Goal: Task Accomplishment & Management: Use online tool/utility

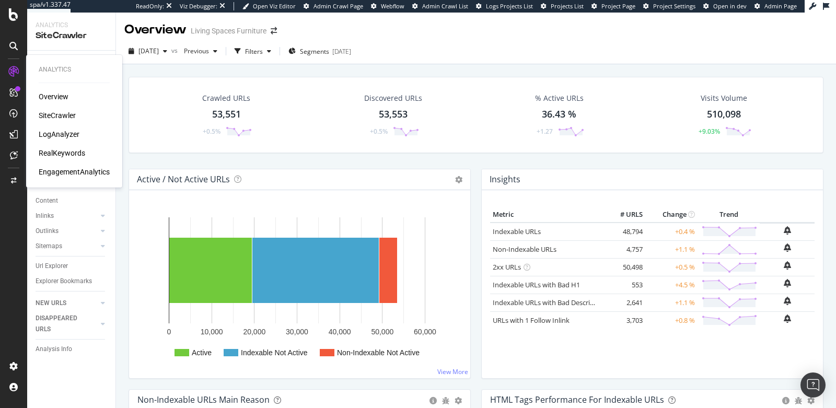
click at [63, 155] on div "RealKeywords" at bounding box center [62, 153] width 47 height 10
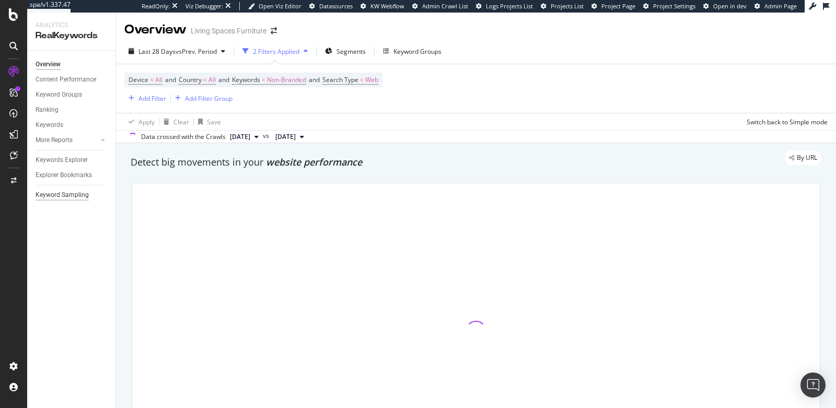
click at [64, 196] on div "Keyword Sampling" at bounding box center [62, 195] width 53 height 11
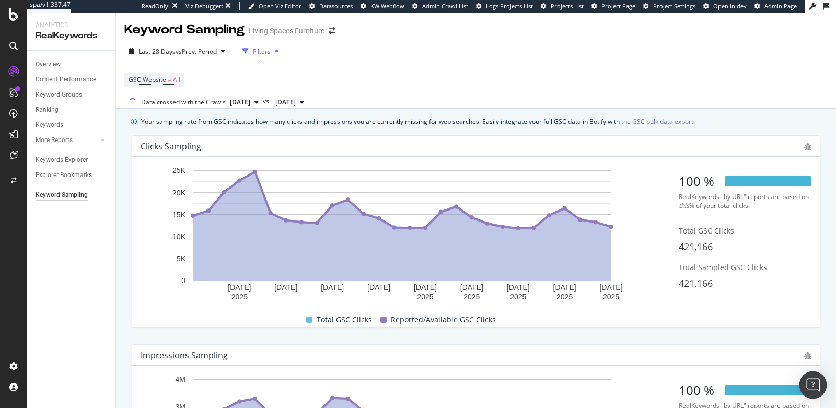
click at [808, 388] on img "Open Intercom Messenger" at bounding box center [813, 385] width 14 height 14
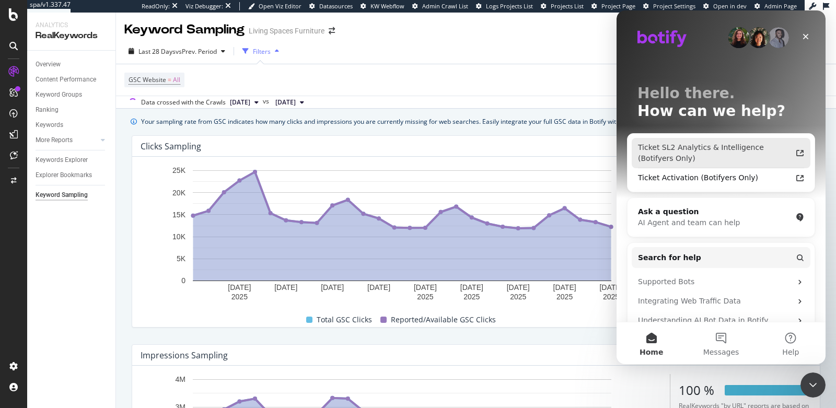
click at [661, 155] on div "Ticket SL2 Analytics & Intelligence (Botifyers Only)" at bounding box center [715, 153] width 154 height 22
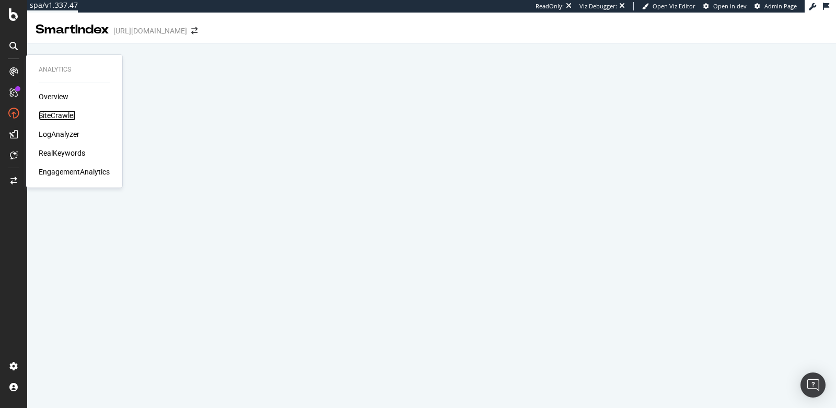
click at [64, 114] on div "SiteCrawler" at bounding box center [57, 115] width 37 height 10
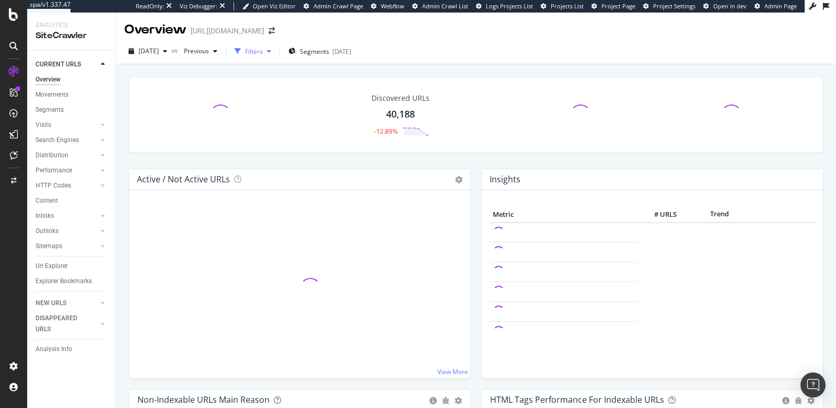
click at [263, 49] on div "Filters" at bounding box center [254, 51] width 18 height 9
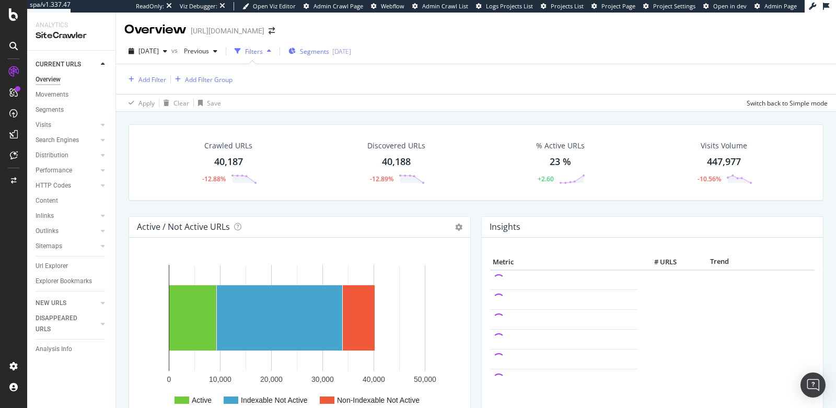
click at [329, 54] on span "Segments" at bounding box center [314, 51] width 29 height 9
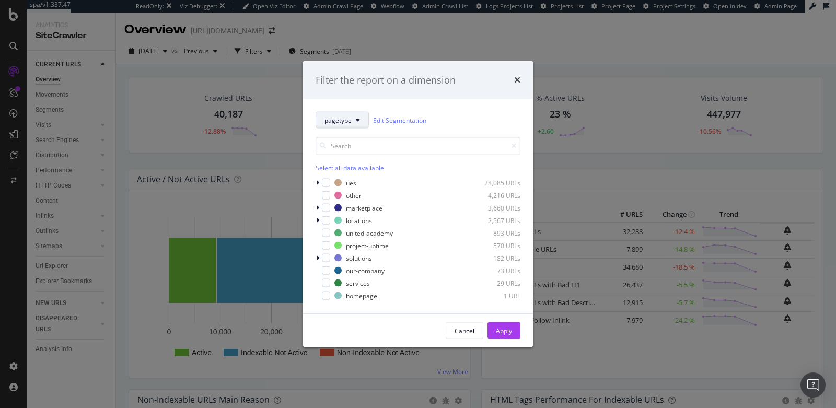
click at [334, 123] on span "pagetype" at bounding box center [337, 119] width 27 height 9
click at [526, 81] on div "Filter the report on a dimension" at bounding box center [418, 80] width 230 height 39
click at [522, 81] on div "Filter the report on a dimension" at bounding box center [418, 80] width 230 height 39
click at [516, 81] on icon "times" at bounding box center [517, 80] width 6 height 8
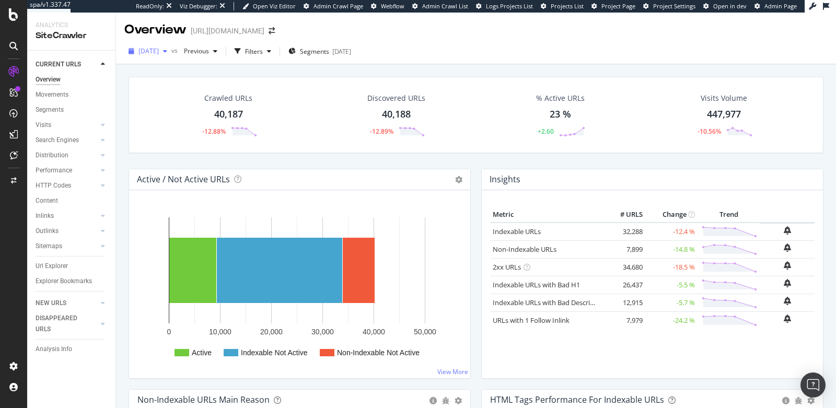
click at [145, 50] on span "[DATE]" at bounding box center [148, 51] width 20 height 9
click at [306, 85] on div "Crawled URLs 40,187 -12.88% Discovered URLs 40,188 -12.89% % Active URLs 23 % +…" at bounding box center [476, 115] width 695 height 76
click at [263, 52] on div "Filters" at bounding box center [254, 51] width 18 height 9
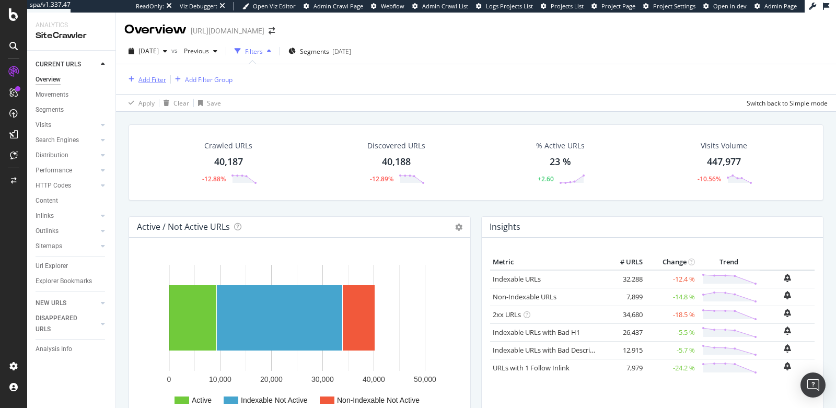
click at [145, 83] on div "Add Filter" at bounding box center [152, 79] width 28 height 9
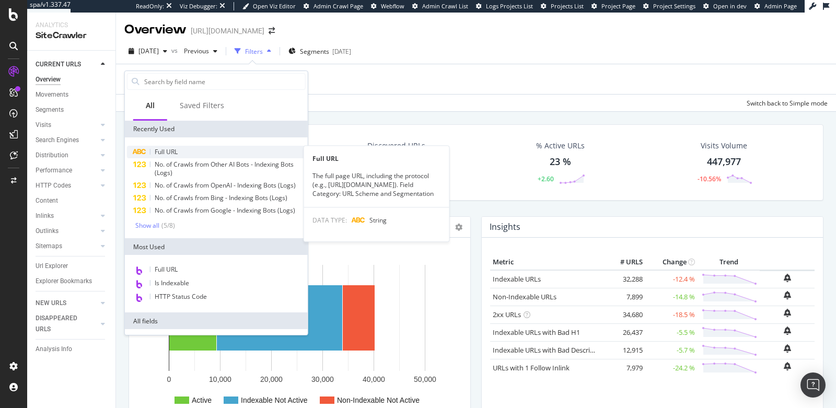
click at [181, 153] on div "Full URL" at bounding box center [216, 152] width 179 height 13
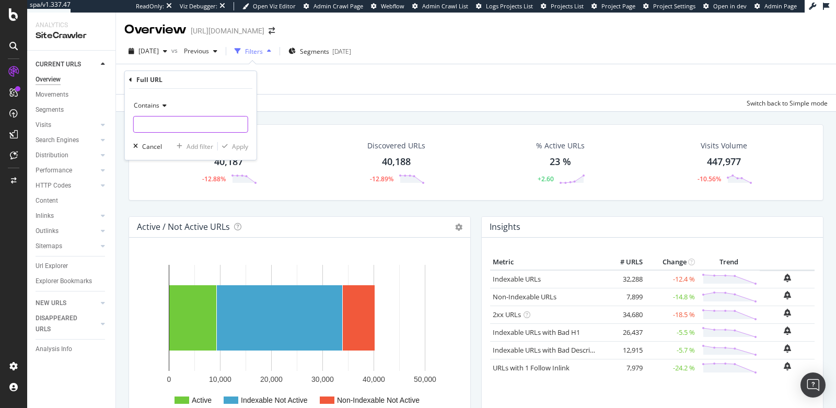
click at [173, 127] on input "text" at bounding box center [191, 124] width 114 height 17
type input "fr."
click at [240, 147] on div "Apply" at bounding box center [240, 146] width 16 height 9
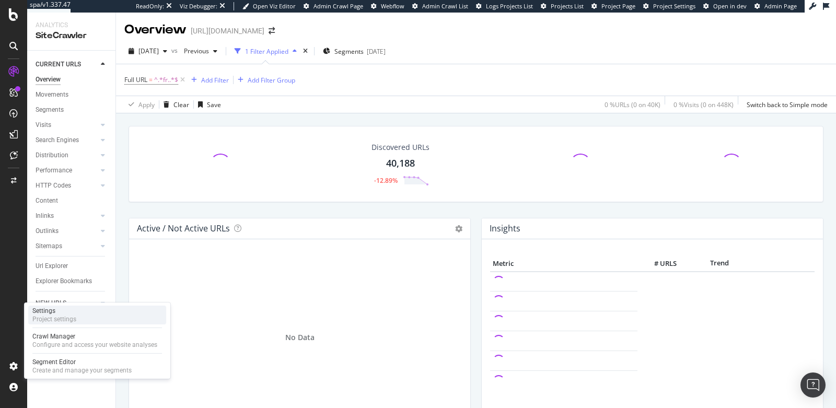
click at [47, 313] on div "Settings" at bounding box center [54, 311] width 44 height 8
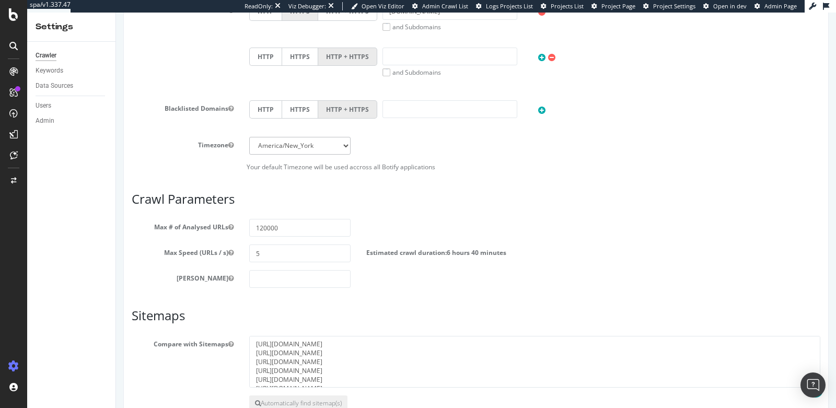
scroll to position [455, 0]
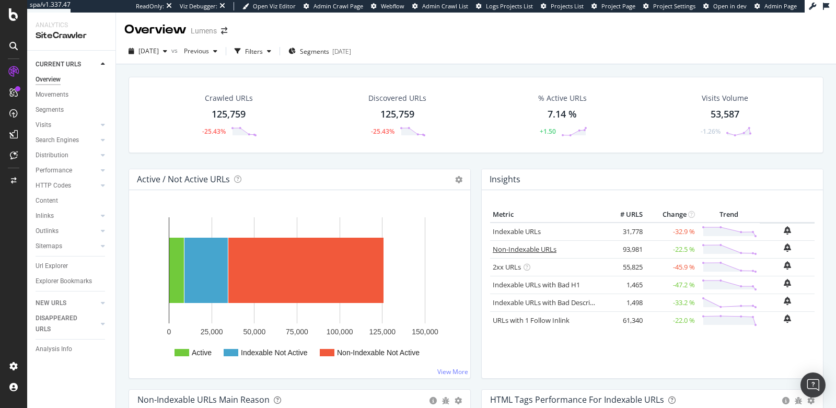
click at [530, 248] on link "Non-Indexable URLs" at bounding box center [525, 249] width 64 height 9
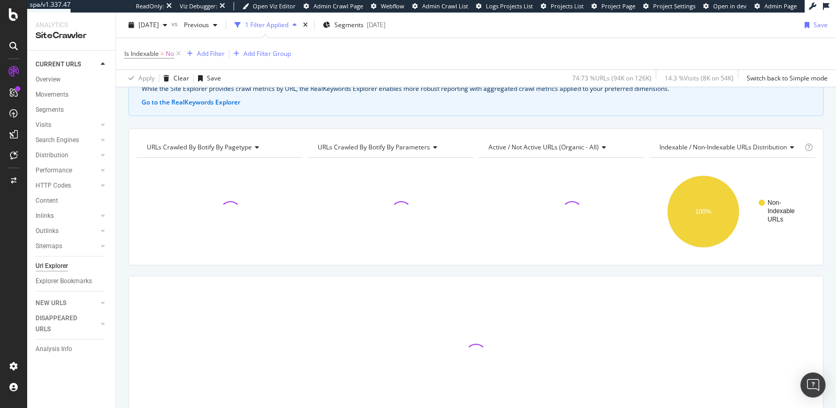
scroll to position [68, 0]
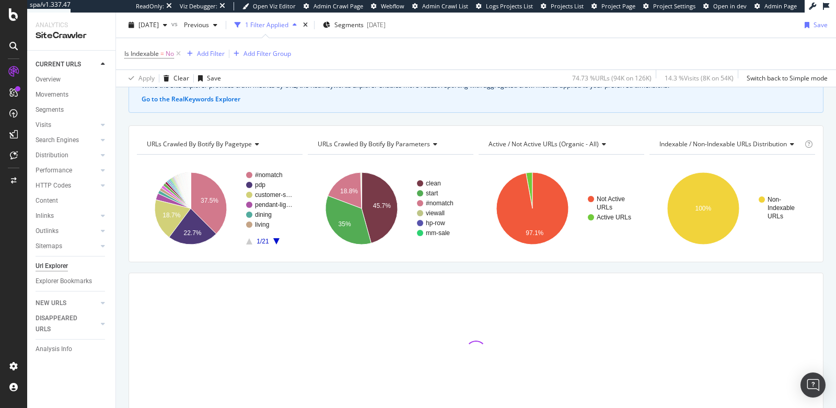
click at [238, 145] on span "URLs Crawled By Botify By pagetype" at bounding box center [199, 144] width 105 height 9
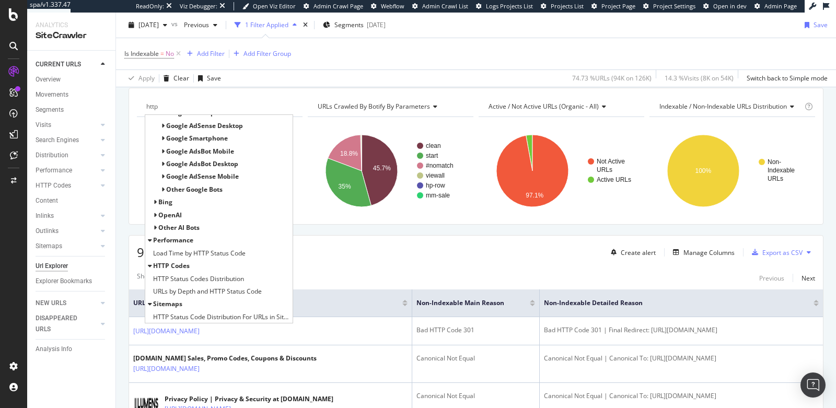
scroll to position [116, 0]
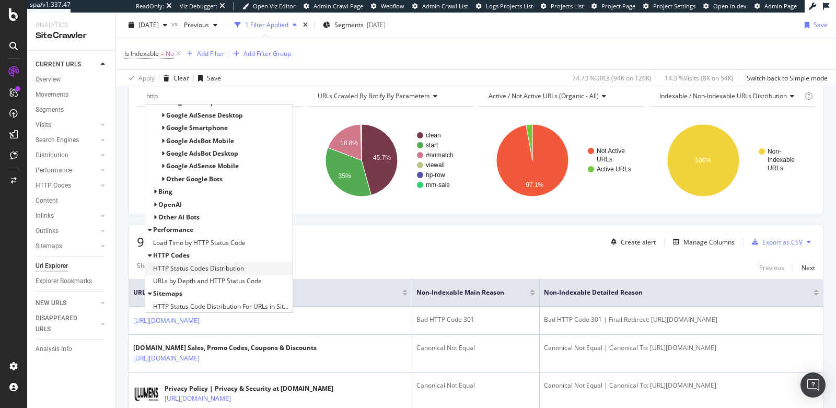
type input "http"
click at [213, 266] on span "HTTP Status Codes Distribution" at bounding box center [198, 268] width 91 height 10
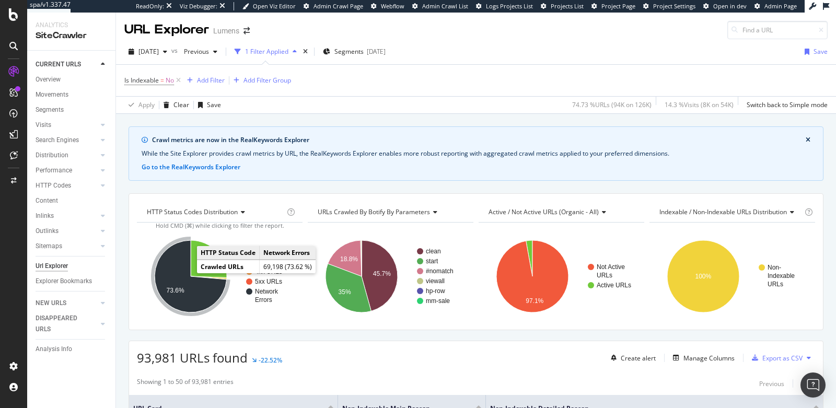
click at [177, 284] on icon "A chart." at bounding box center [191, 276] width 72 height 72
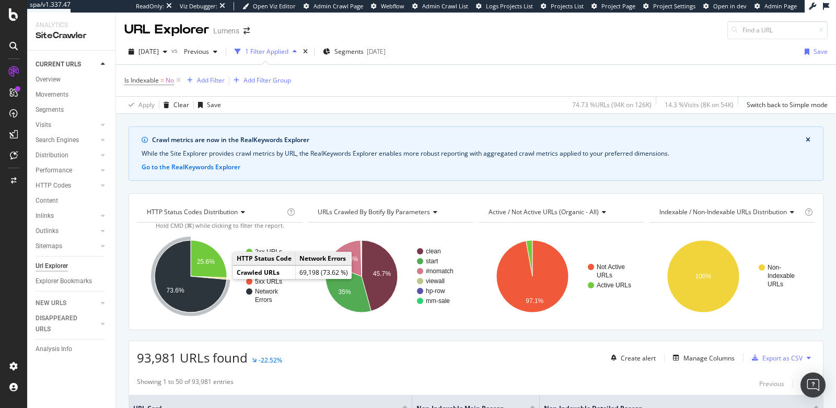
click at [214, 292] on icon "A chart." at bounding box center [191, 276] width 72 height 72
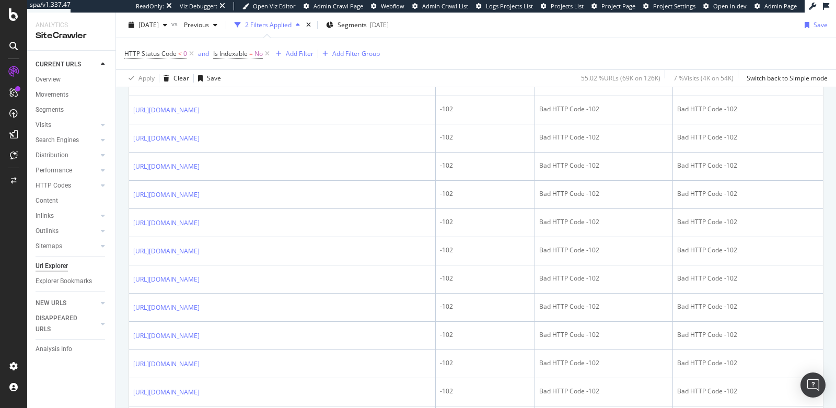
scroll to position [954, 0]
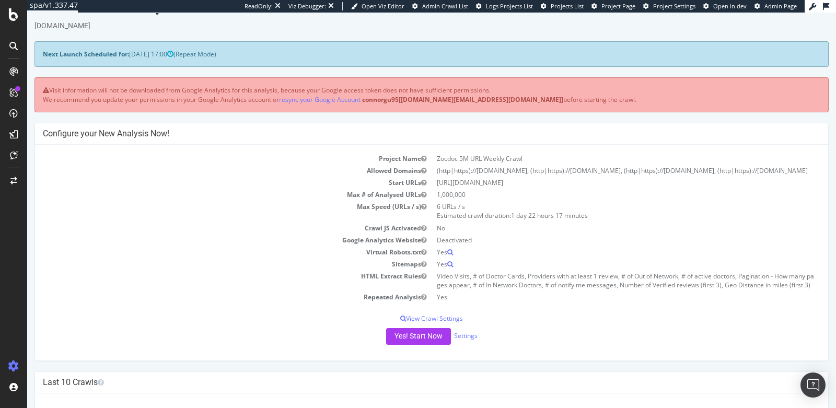
scroll to position [40, 0]
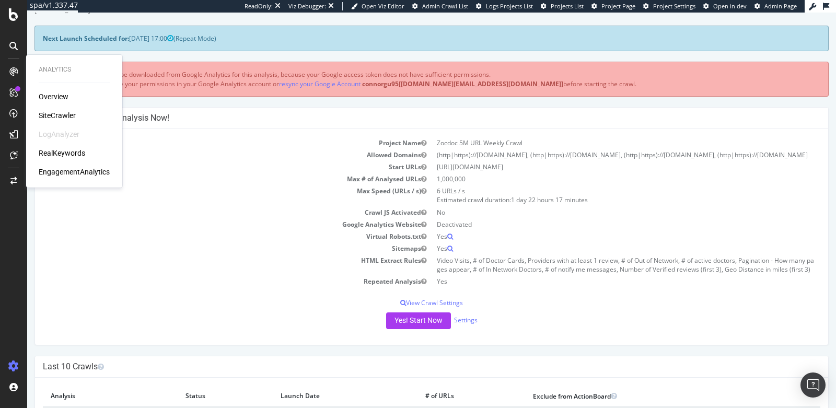
click at [79, 252] on td "Sitemaps" at bounding box center [237, 248] width 389 height 12
click at [215, 161] on td "Allowed Domains" at bounding box center [237, 155] width 389 height 12
click at [51, 116] on div "SiteCrawler" at bounding box center [57, 115] width 37 height 10
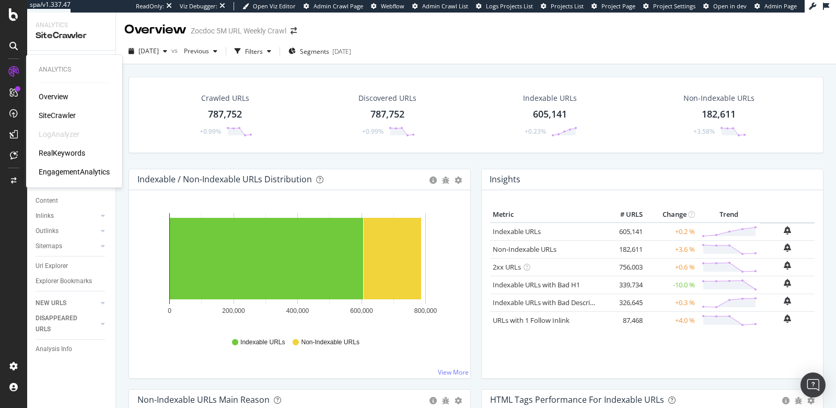
click at [61, 156] on div "RealKeywords" at bounding box center [62, 153] width 47 height 10
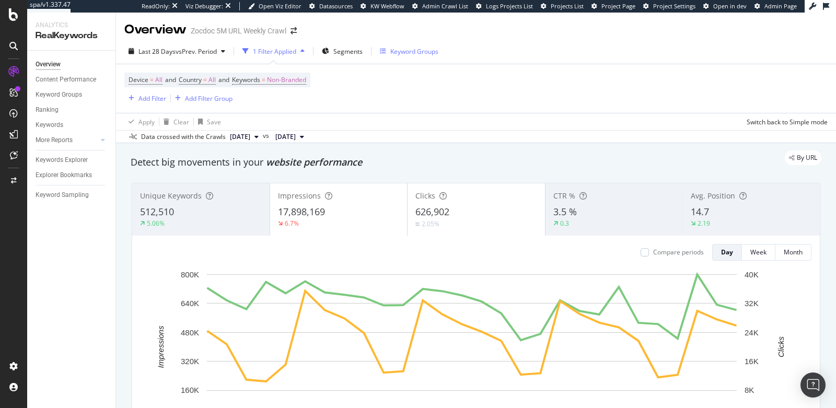
click at [418, 56] on div "Keyword Groups" at bounding box center [409, 51] width 59 height 16
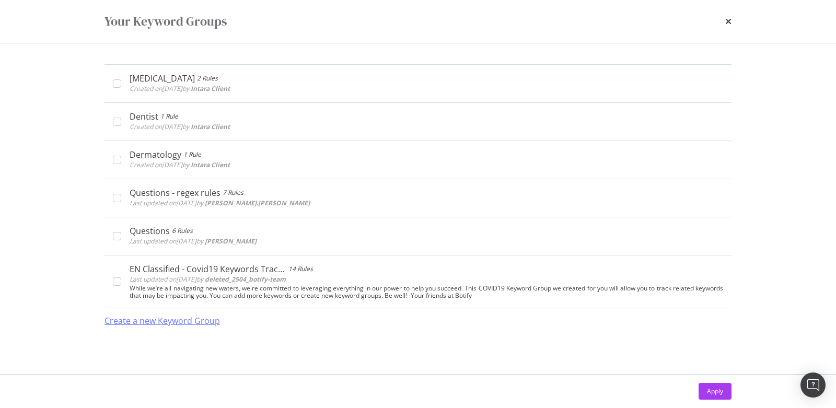
click at [178, 321] on div "Create a new Keyword Group" at bounding box center [161, 321] width 115 height 12
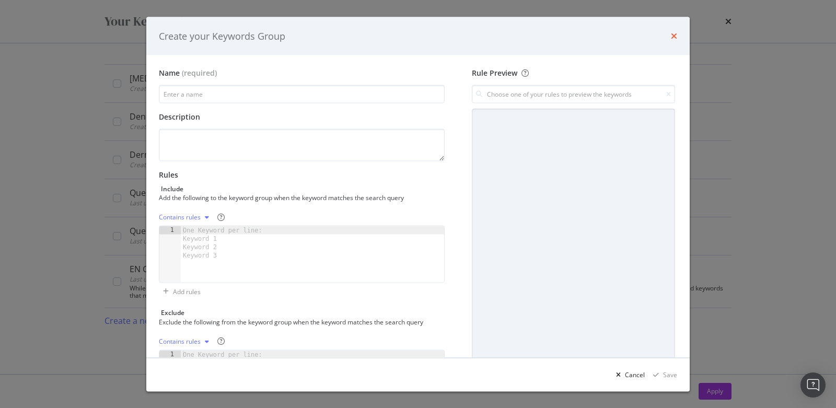
click at [673, 37] on icon "times" at bounding box center [674, 36] width 6 height 8
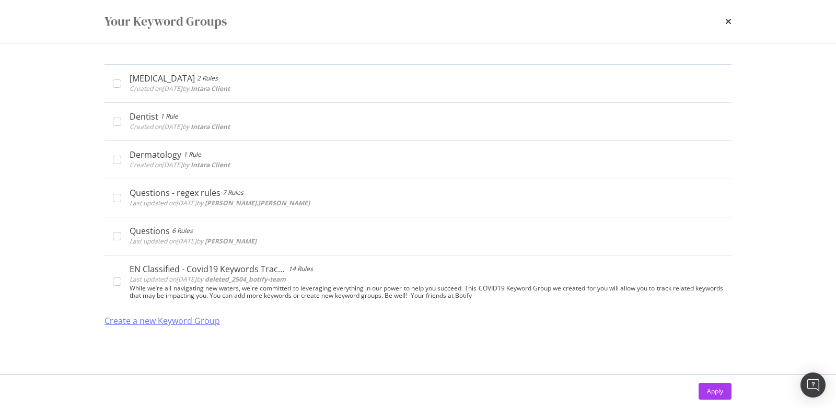
click at [158, 319] on div "Create a new Keyword Group" at bounding box center [161, 321] width 115 height 12
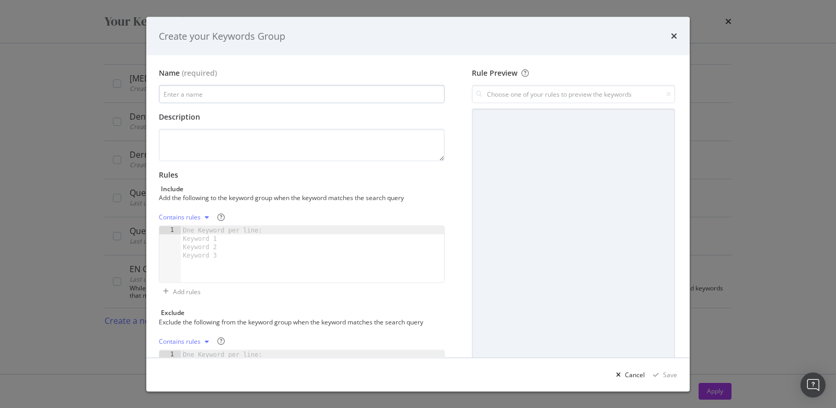
click at [309, 100] on input "modal" at bounding box center [302, 94] width 286 height 18
type input "Visit Reason Keywords"
click at [328, 144] on textarea "modal" at bounding box center [302, 145] width 286 height 32
click at [224, 250] on div "One Keyword per line: Keyword 1 Keyword 2 Keyword 3" at bounding box center [224, 242] width 87 height 33
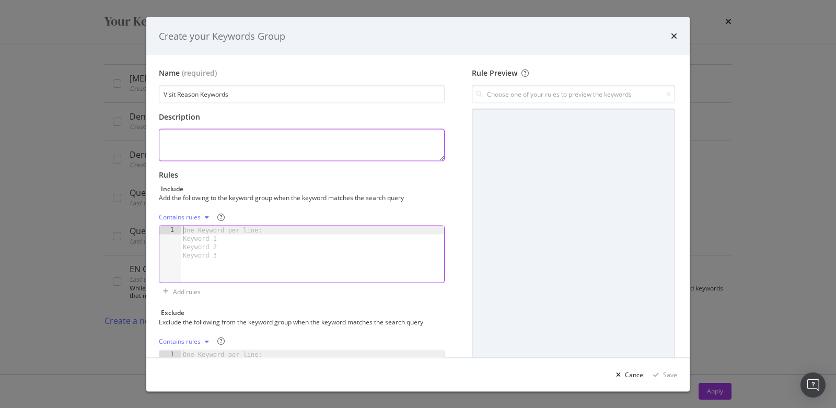
click at [193, 140] on textarea "modal" at bounding box center [302, 145] width 286 height 32
type textarea "from call Sept 29 2025, all VR Target Keywords"
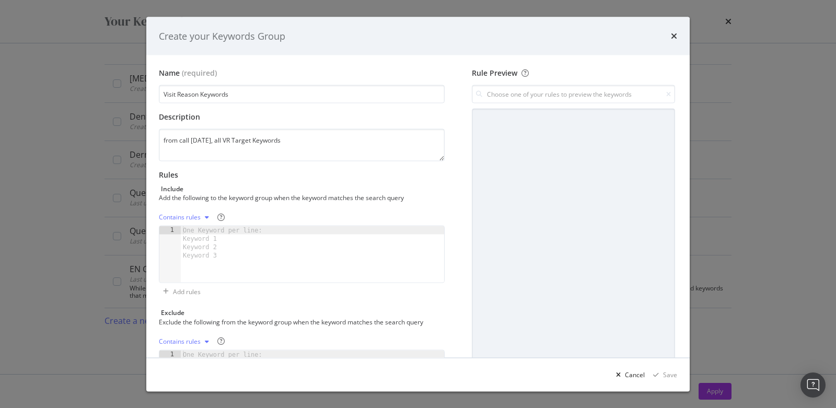
click at [212, 245] on div "One Keyword per line: Keyword 1 Keyword 2 Keyword 3" at bounding box center [224, 242] width 87 height 33
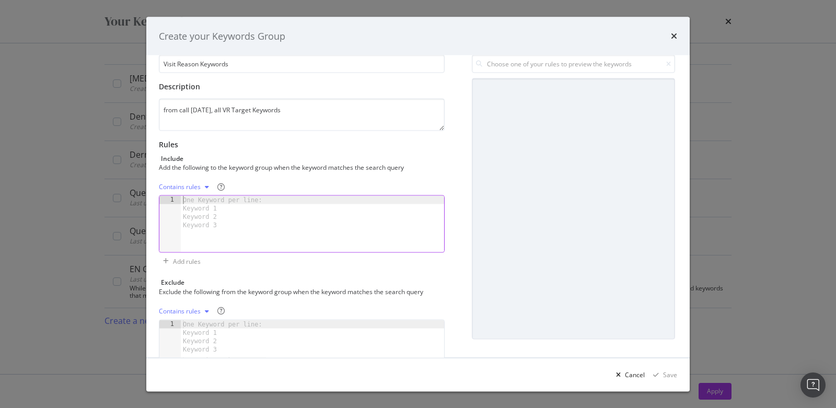
scroll to position [33, 0]
click at [169, 183] on div "Contains rules" at bounding box center [180, 184] width 42 height 6
click at [285, 177] on div "Contains rules" at bounding box center [302, 184] width 286 height 17
click at [281, 206] on div "modal" at bounding box center [312, 230] width 263 height 74
type textarea "dental cleaning"
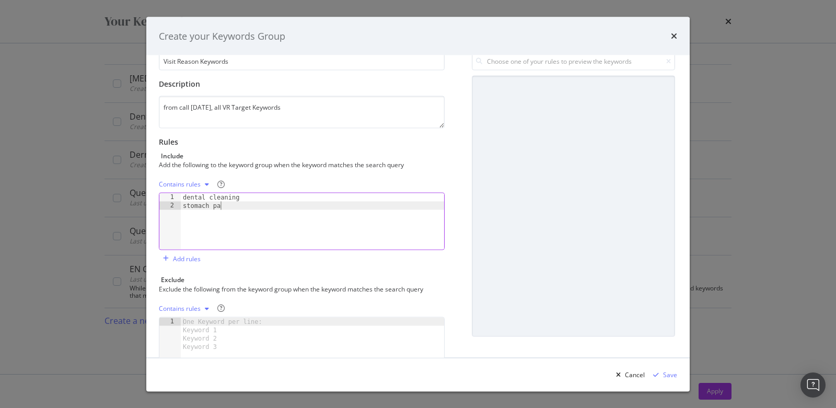
scroll to position [0, 3]
type textarea "stomach pain"
click at [275, 208] on div "dental cleaning stomach pain" at bounding box center [312, 230] width 263 height 74
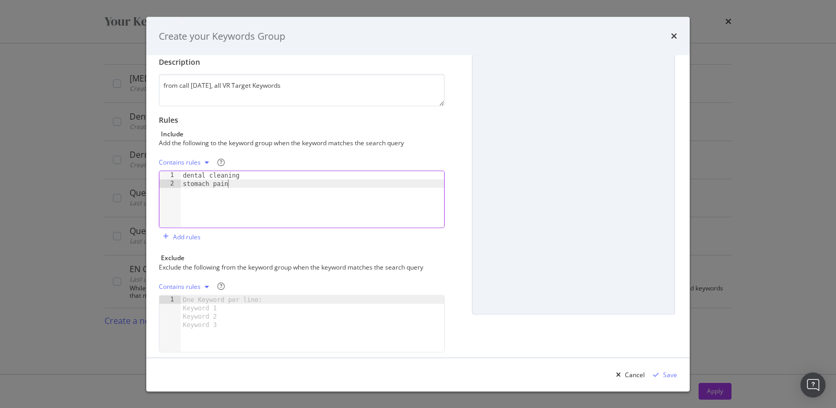
scroll to position [66, 0]
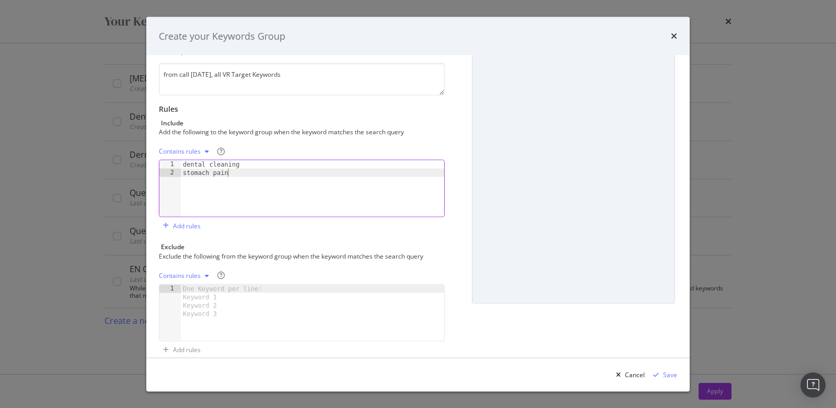
click at [351, 173] on div "dental cleaning stomach pain" at bounding box center [312, 197] width 263 height 74
drag, startPoint x: 236, startPoint y: 175, endPoint x: 178, endPoint y: 166, distance: 58.2
click at [178, 166] on div "stomach pain 1 2 dental cleaning stomach pain XXXXXXXXXXXXXXXXXXXXXXXXXXXXXXXXX…" at bounding box center [302, 188] width 286 height 57
click at [294, 171] on div "dental cleaning stomach pain" at bounding box center [312, 197] width 263 height 74
type textarea "stomach pain"
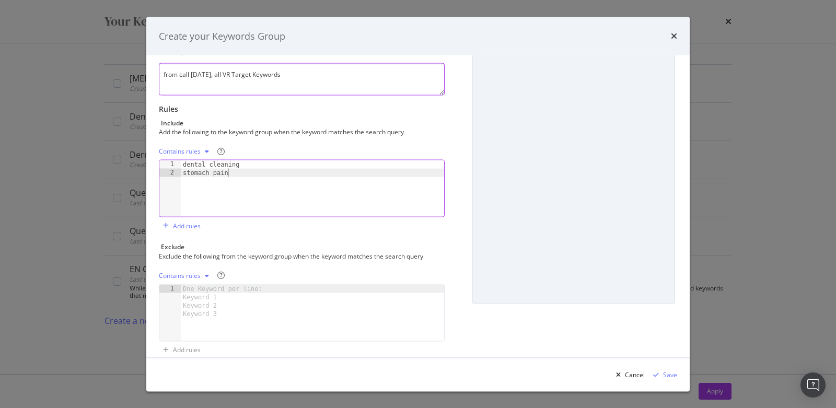
click at [311, 75] on textarea "from call Sept 29 2025, all VR Target Keywords" at bounding box center [302, 79] width 286 height 32
type textarea "from call Sept 29 2025, all VR Target Keywords, WIP"
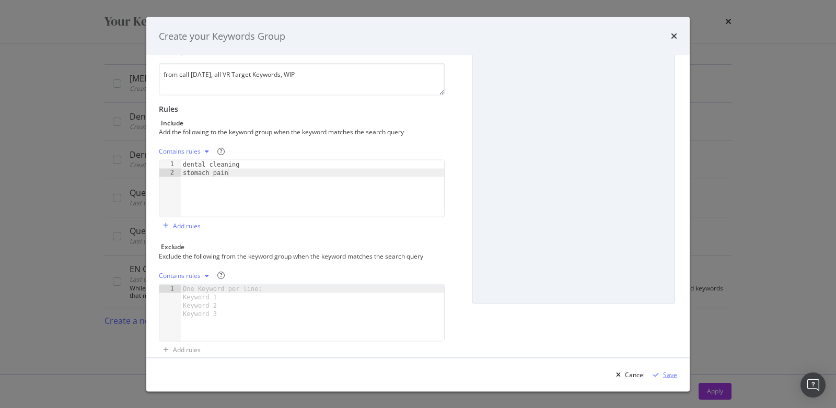
click at [671, 374] on div "Save" at bounding box center [670, 374] width 14 height 9
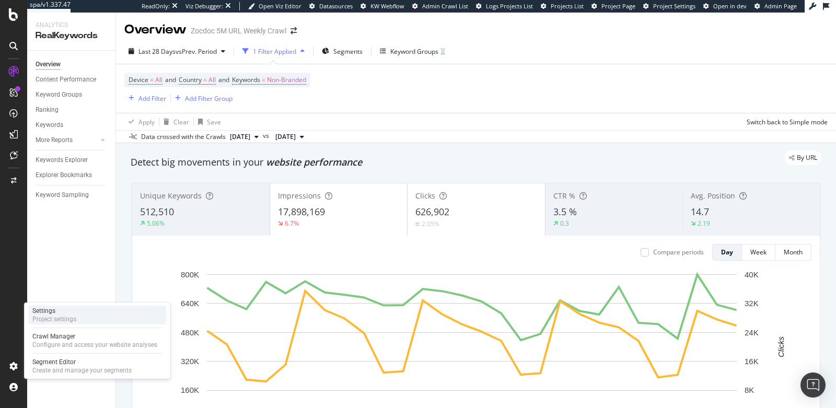
click at [75, 317] on div "Project settings" at bounding box center [54, 319] width 44 height 8
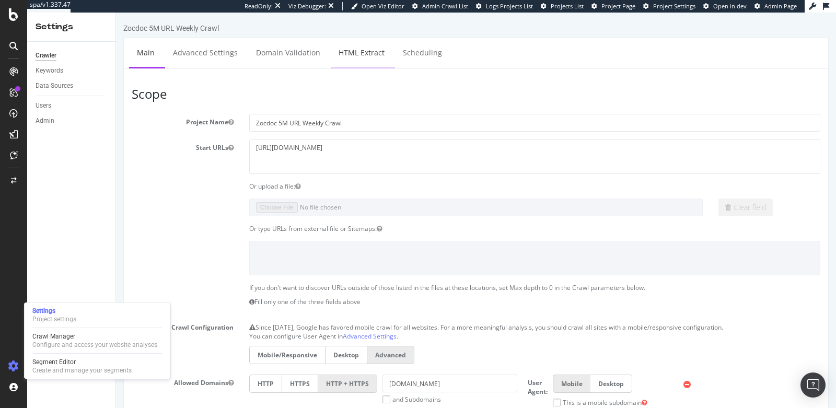
click at [348, 56] on link "HTML Extract" at bounding box center [362, 52] width 62 height 29
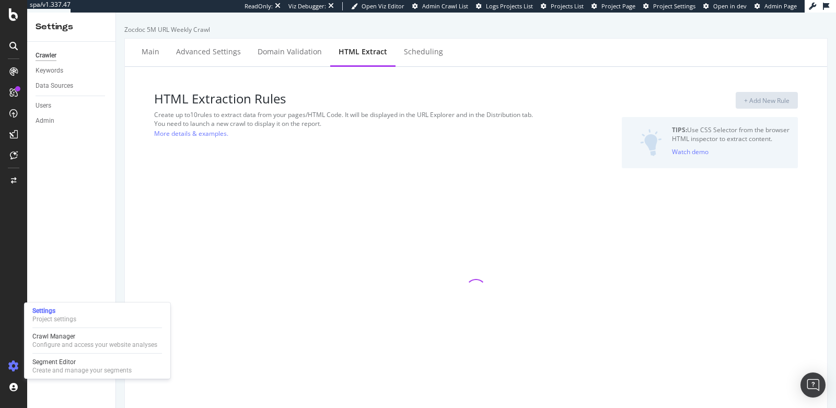
select select "count"
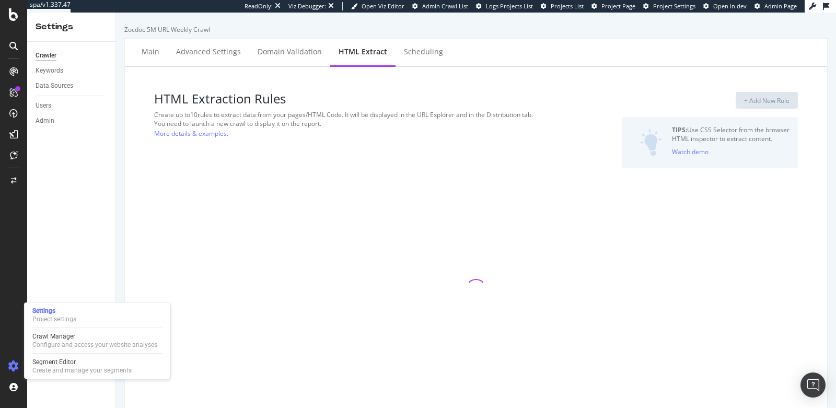
select select "count"
select select "list"
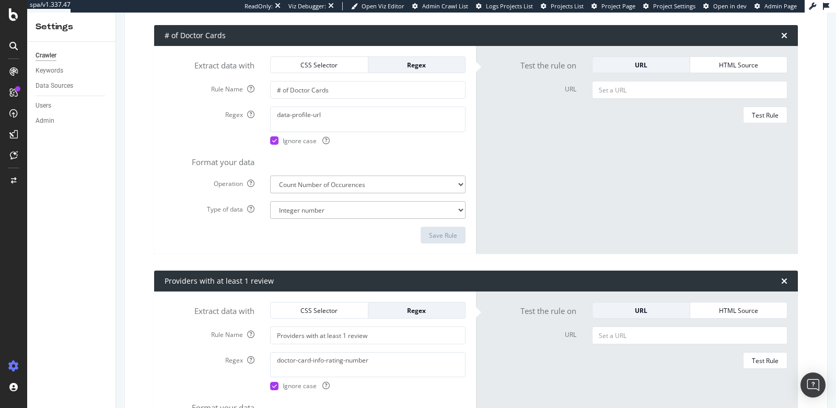
scroll to position [394, 0]
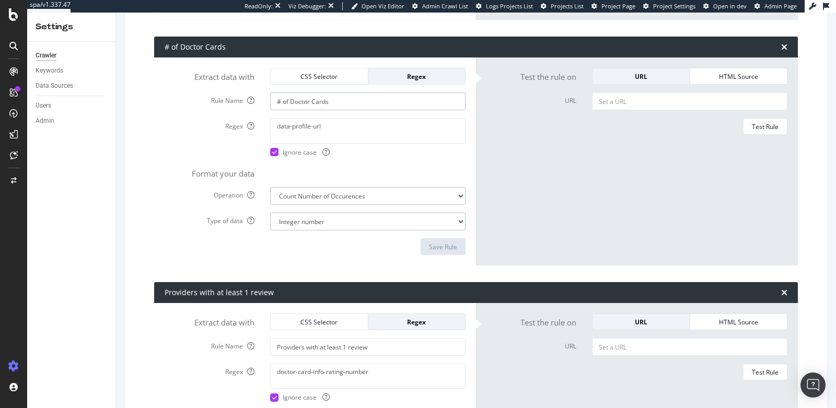
click at [374, 102] on input "# of Doctor Cards" at bounding box center [367, 101] width 195 height 18
drag, startPoint x: 326, startPoint y: 127, endPoint x: 270, endPoint y: 126, distance: 55.9
click at [270, 126] on textarea "data-profile-url" at bounding box center [367, 130] width 195 height 25
click at [293, 129] on textarea "data-profile-url" at bounding box center [367, 130] width 195 height 25
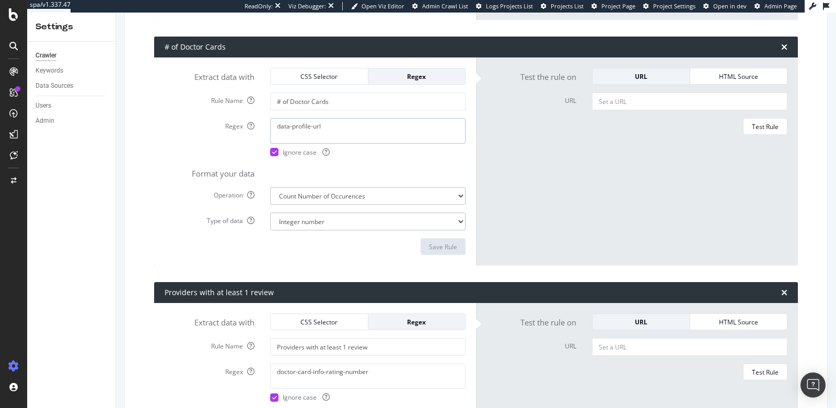
click at [293, 129] on textarea "data-profile-url" at bounding box center [367, 130] width 195 height 25
click at [304, 129] on textarea "data-profile-url" at bounding box center [367, 130] width 195 height 25
paste textarea "sc-13a0bfj-0 sc-lith6u-1 dVdYJR iAVJAX"
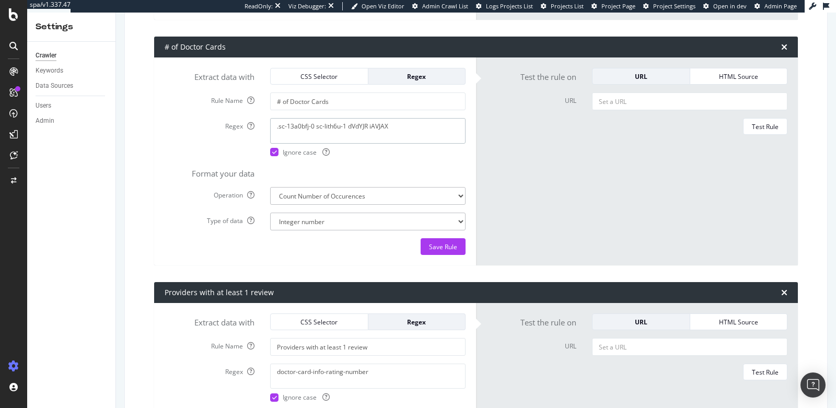
type textarea ".sc-13a0bfj-0 sc-lith6u-1 dVdYJR iAVJAX"
click at [176, 132] on div "Regex .sc-13a0bfj-0 sc-lith6u-1 dVdYJR iAVJAX Ignore case" at bounding box center [315, 137] width 317 height 38
click at [413, 123] on textarea ".sc-13a0bfj-0 sc-lith6u-1 dVdYJR iAVJAX" at bounding box center [367, 130] width 195 height 25
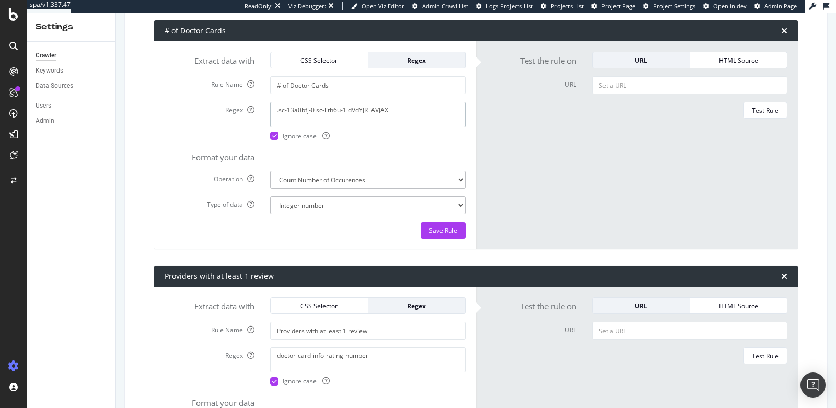
scroll to position [419, 0]
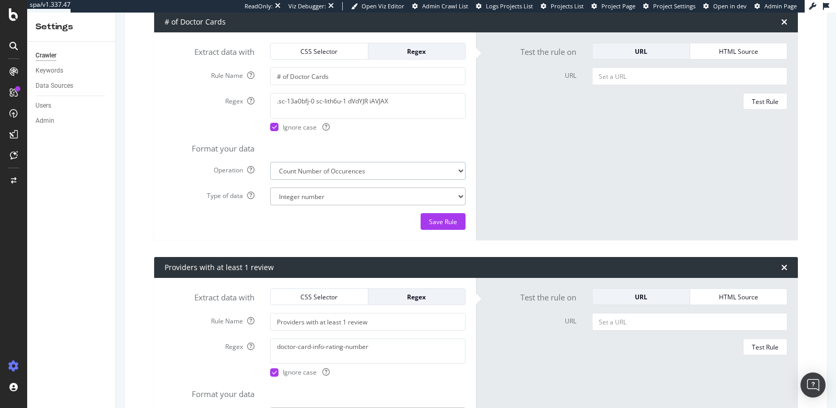
click at [375, 172] on select "Extract First Item Matched Extract First 3 Items Matched Count Number of Occure…" at bounding box center [367, 171] width 195 height 18
select select "first"
click at [270, 162] on select "Extract First Item Matched Extract First 3 Items Matched Count Number of Occure…" at bounding box center [367, 171] width 195 height 18
select select "s"
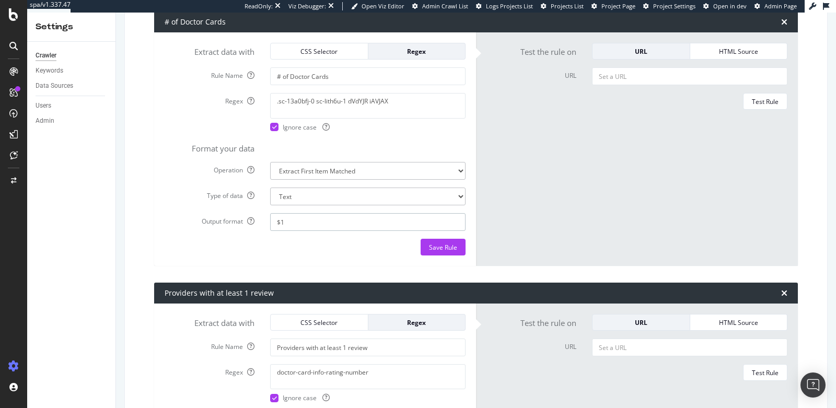
click at [313, 228] on input "$1" at bounding box center [367, 222] width 195 height 18
drag, startPoint x: 292, startPoint y: 220, endPoint x: 260, endPoint y: 219, distance: 31.4
click at [260, 220] on div "Output format $1" at bounding box center [315, 222] width 317 height 18
click at [305, 235] on form "Extract data with CSS Selector Regex Rule Name # of Doctor Cards Regex .sc-13a0…" at bounding box center [315, 149] width 301 height 213
click at [440, 245] on div "Save Rule" at bounding box center [443, 247] width 28 height 9
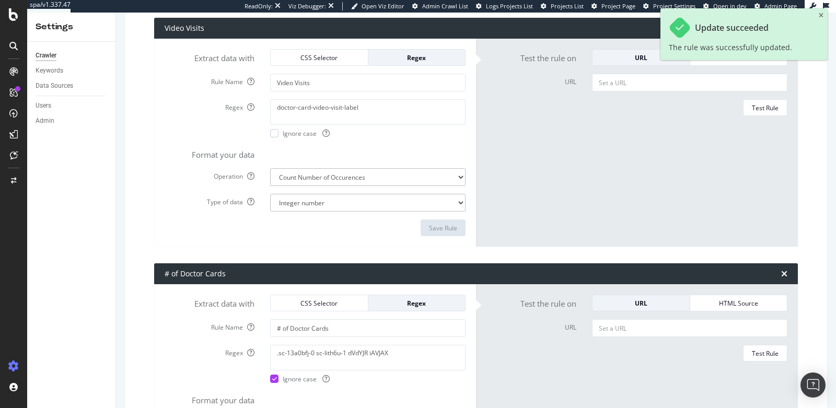
scroll to position [274, 0]
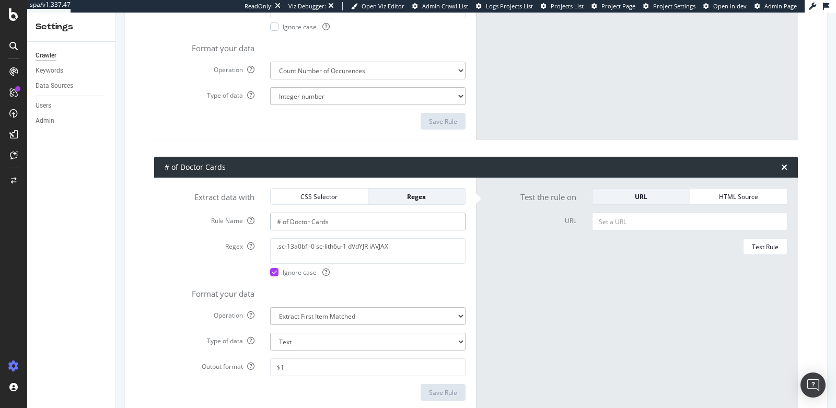
click at [322, 222] on input "# of Doctor Cards" at bounding box center [367, 222] width 195 height 18
drag, startPoint x: 331, startPoint y: 224, endPoint x: 286, endPoint y: 220, distance: 45.6
click at [286, 220] on input "# of Doctor Cards" at bounding box center [367, 222] width 195 height 18
type input "# of Providers"
click at [441, 392] on div "Save Rule" at bounding box center [443, 392] width 28 height 9
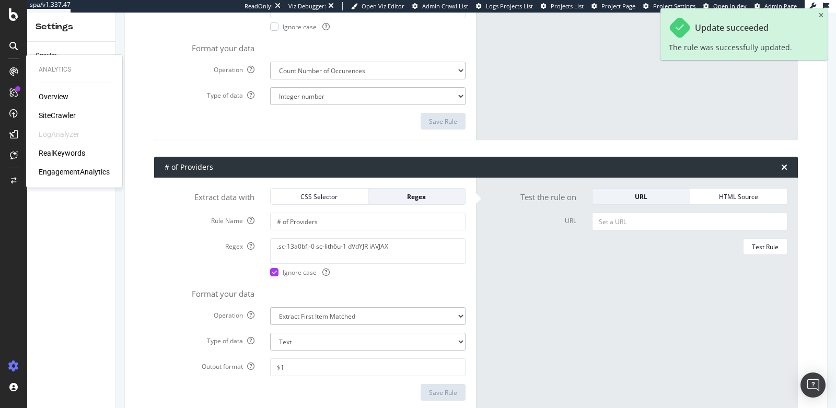
click at [51, 115] on div "SiteCrawler" at bounding box center [57, 115] width 37 height 10
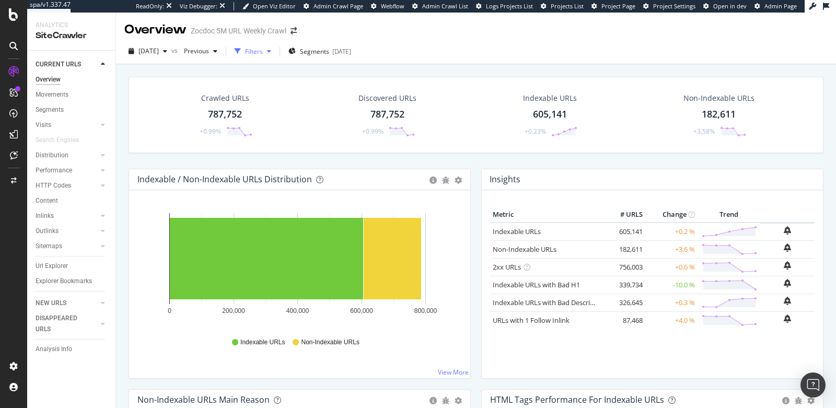
click at [263, 52] on div "Filters" at bounding box center [254, 51] width 18 height 9
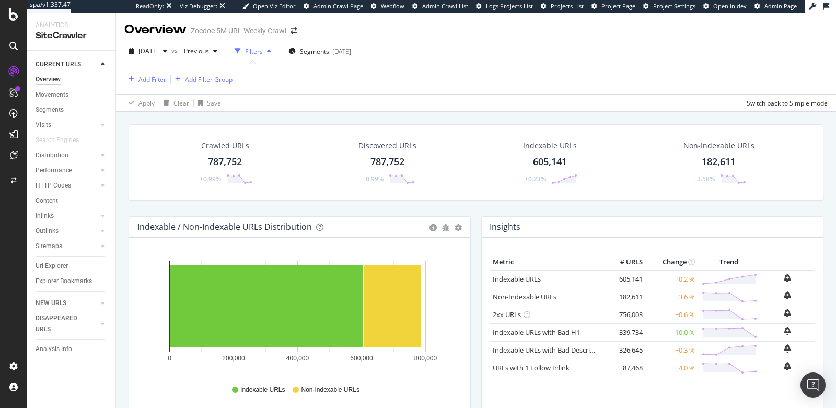
click at [142, 78] on div "Add Filter" at bounding box center [152, 79] width 28 height 9
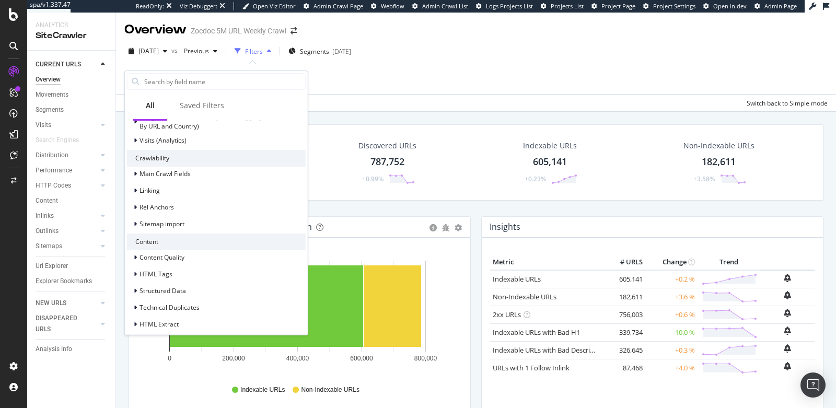
scroll to position [285, 0]
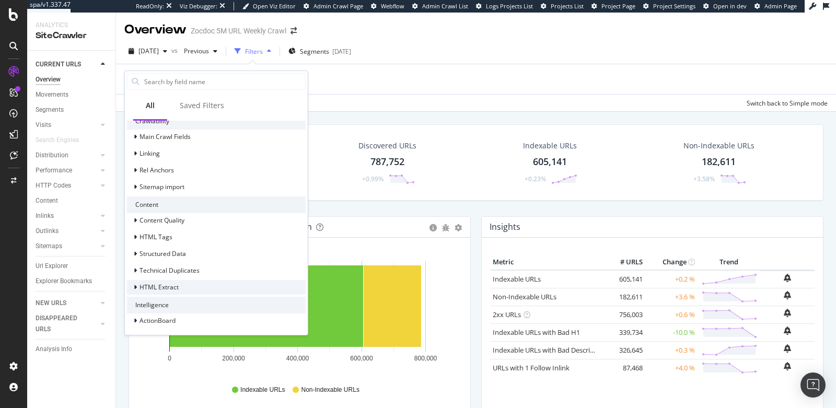
click at [146, 285] on span "HTML Extract" at bounding box center [159, 287] width 39 height 9
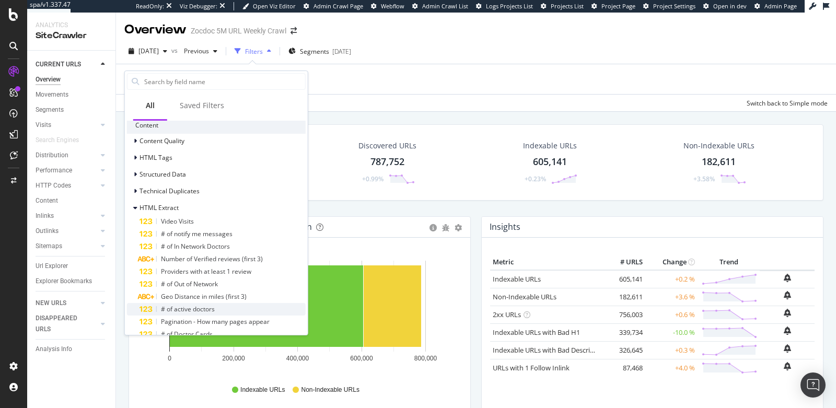
scroll to position [411, 0]
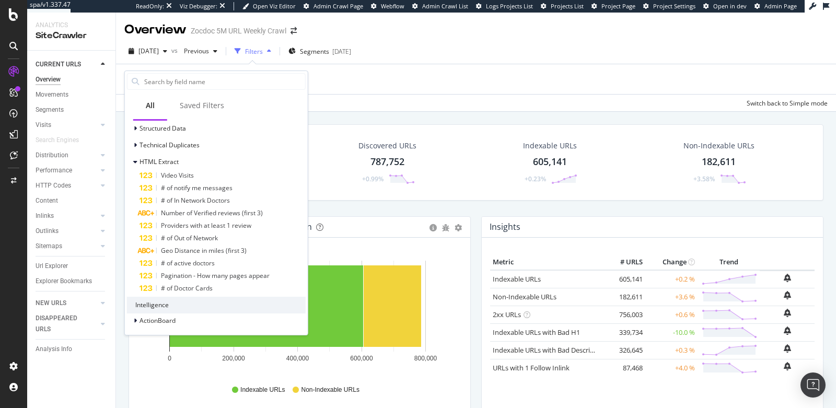
click at [134, 355] on div "Hold CMD (⌘) while clicking to filter the report. 0 200,000 400,000 600,000 800…" at bounding box center [299, 332] width 341 height 188
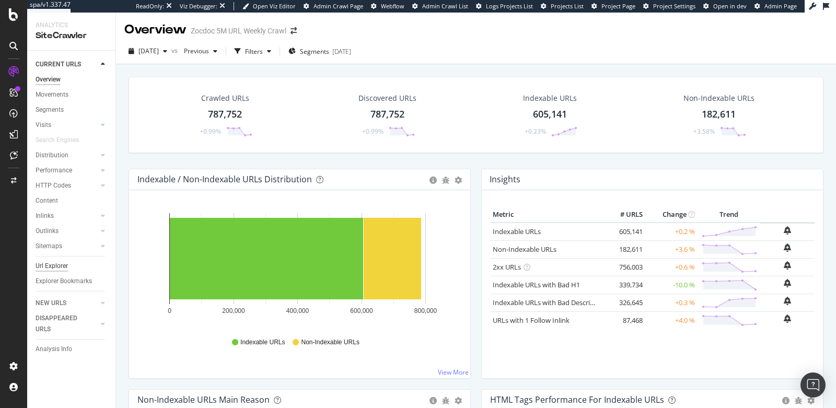
click at [51, 264] on div "Url Explorer" at bounding box center [52, 266] width 32 height 11
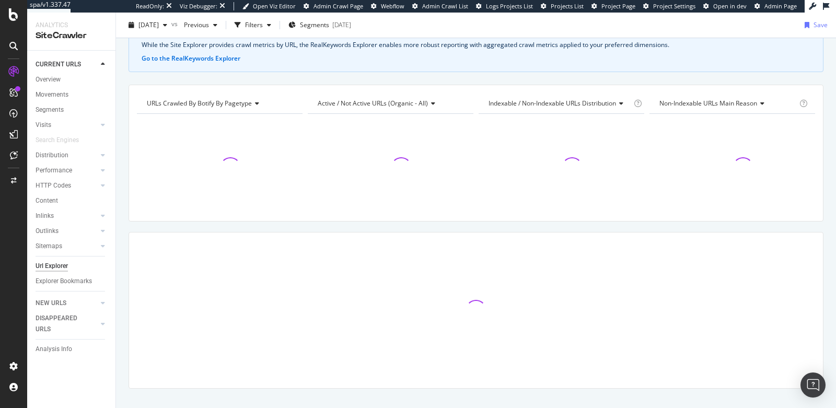
scroll to position [75, 0]
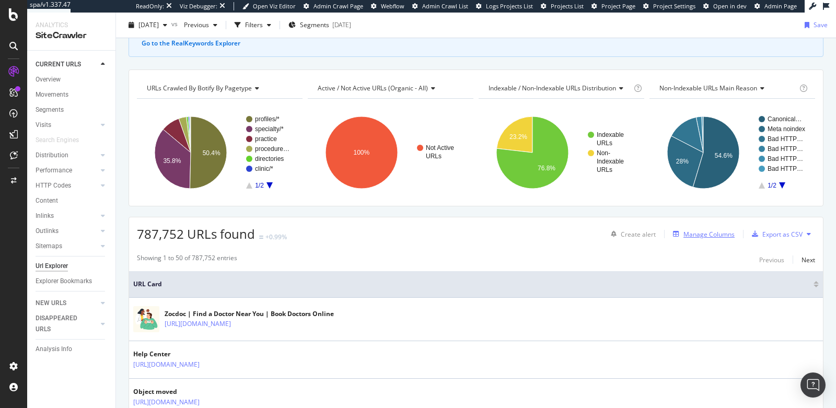
click at [696, 235] on div "Manage Columns" at bounding box center [708, 234] width 51 height 9
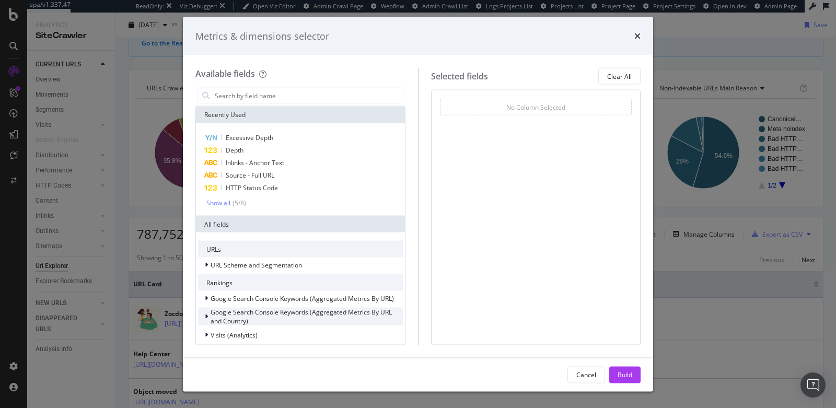
scroll to position [223, 0]
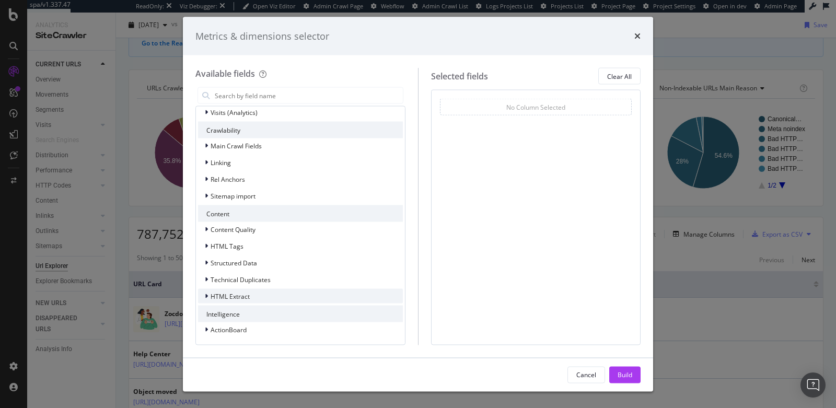
click at [220, 292] on span "HTML Extract" at bounding box center [230, 296] width 39 height 9
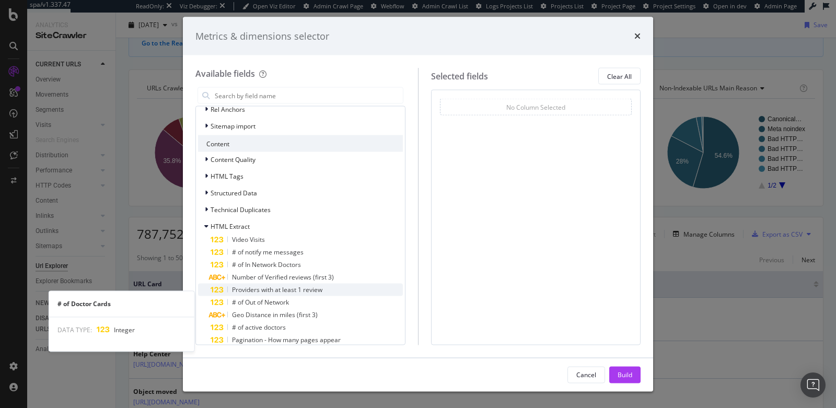
scroll to position [348, 0]
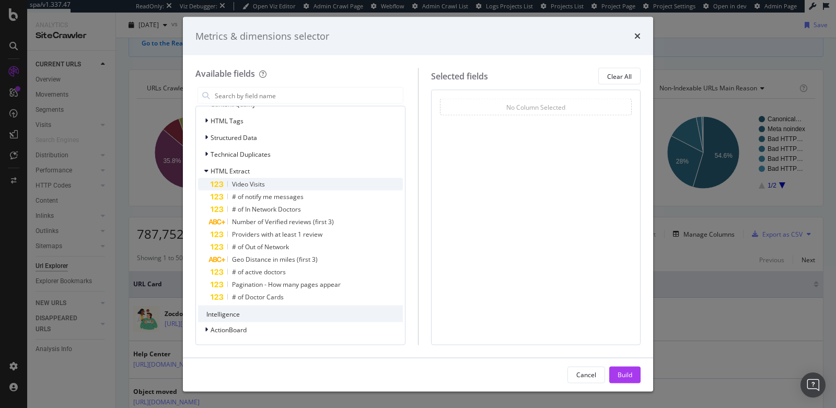
click at [292, 180] on div "Video Visits" at bounding box center [307, 184] width 192 height 13
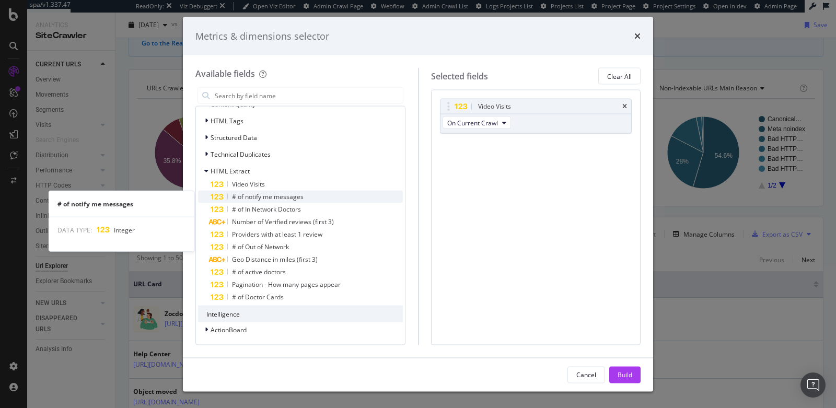
click at [292, 200] on span "# of notify me messages" at bounding box center [268, 196] width 72 height 9
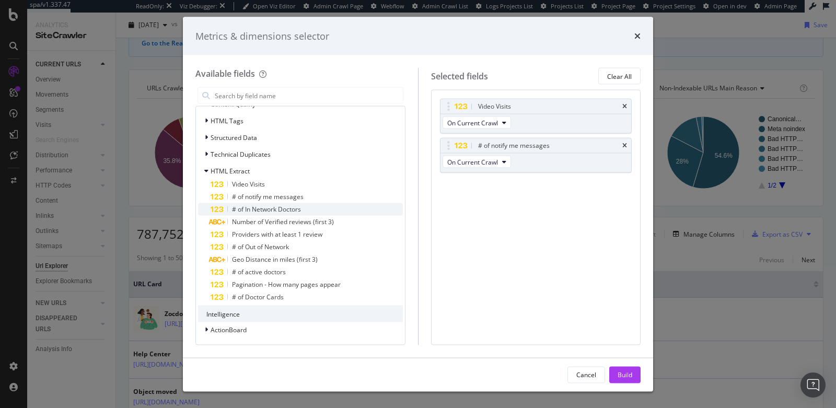
click at [291, 214] on div "# of In Network Doctors" at bounding box center [307, 209] width 192 height 13
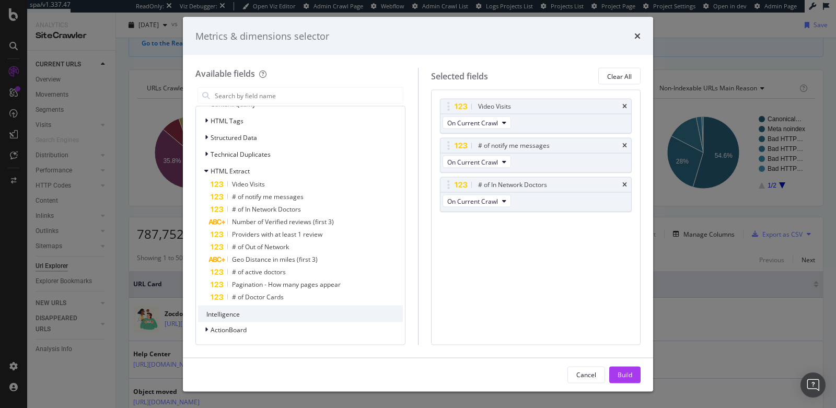
click at [291, 226] on div "Number of Verified reviews (first 3)" at bounding box center [283, 222] width 102 height 8
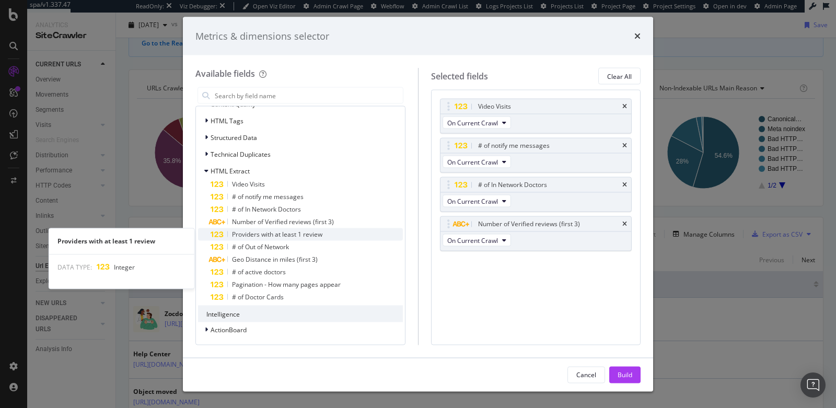
click at [287, 237] on span "Providers with at least 1 review" at bounding box center [277, 234] width 90 height 9
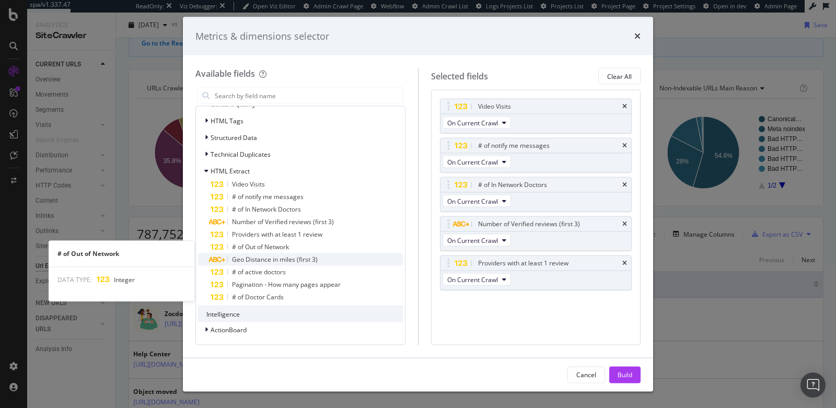
click at [284, 255] on span "Geo Distance in miles (first 3)" at bounding box center [275, 259] width 86 height 9
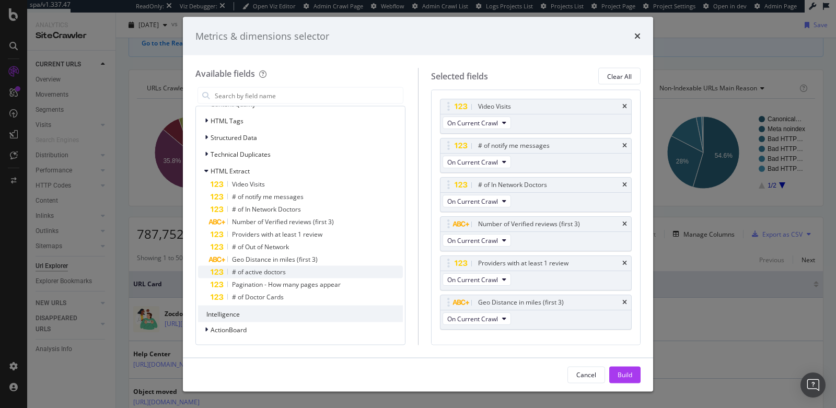
click at [279, 271] on span "# of active doctors" at bounding box center [259, 272] width 54 height 9
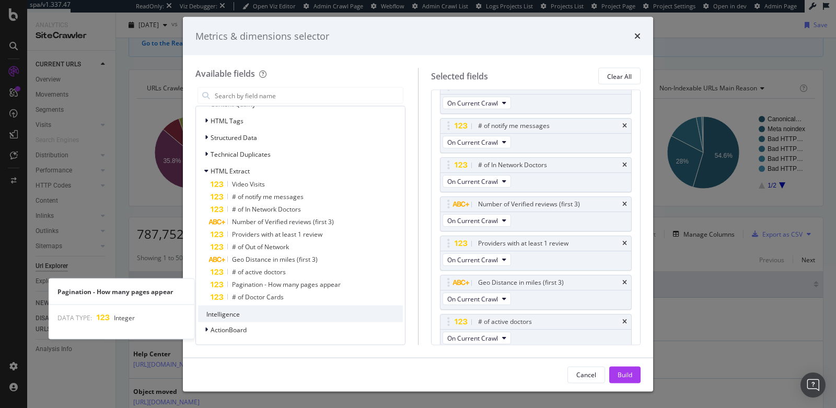
click at [278, 288] on div "Pagination - How many pages appear" at bounding box center [307, 284] width 192 height 13
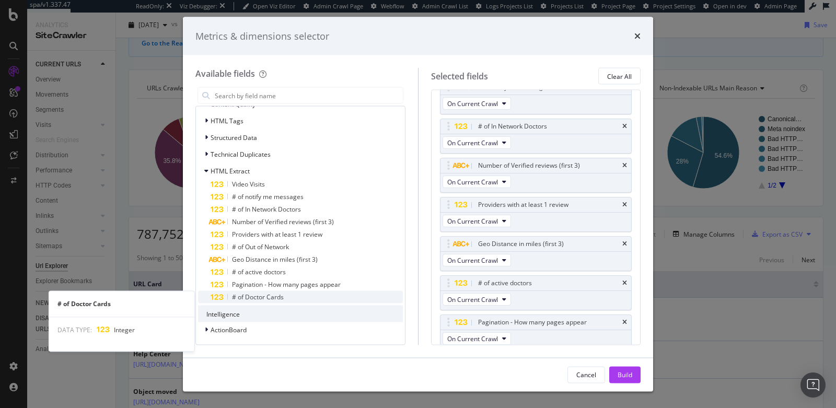
click at [277, 298] on span "# of Doctor Cards" at bounding box center [258, 297] width 52 height 9
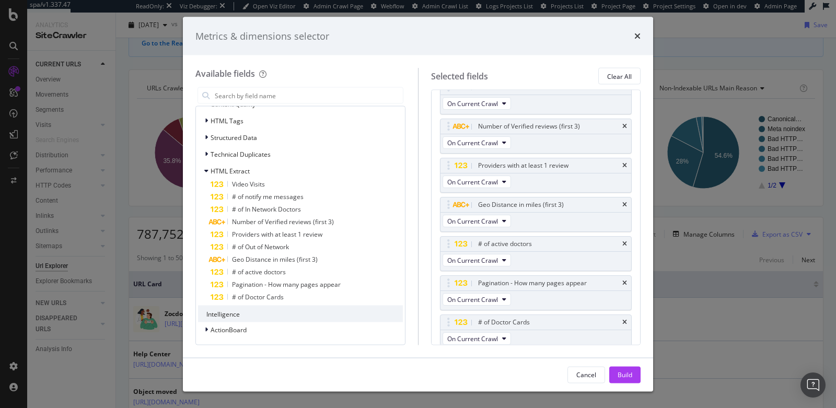
scroll to position [98, 0]
click at [635, 378] on button "Build" at bounding box center [624, 374] width 31 height 17
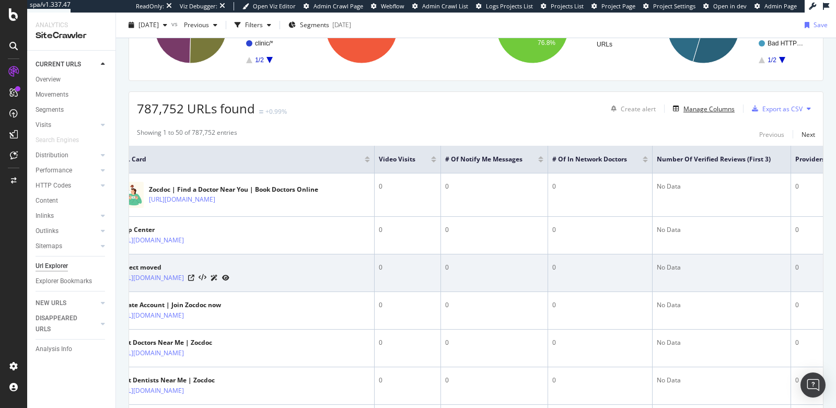
scroll to position [0, 22]
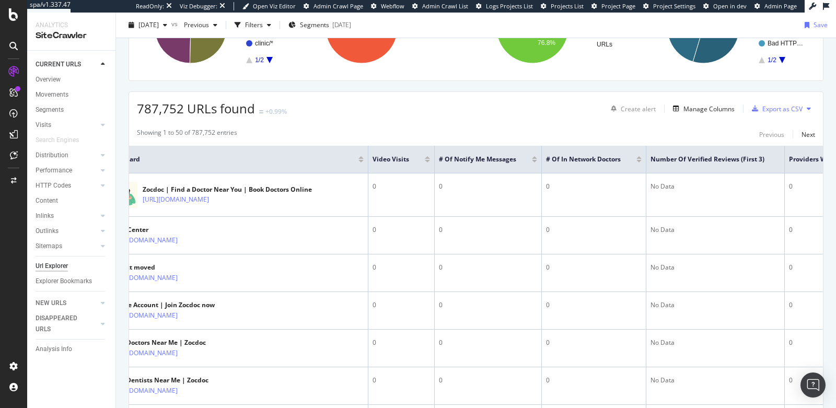
click at [426, 160] on div at bounding box center [427, 161] width 5 height 3
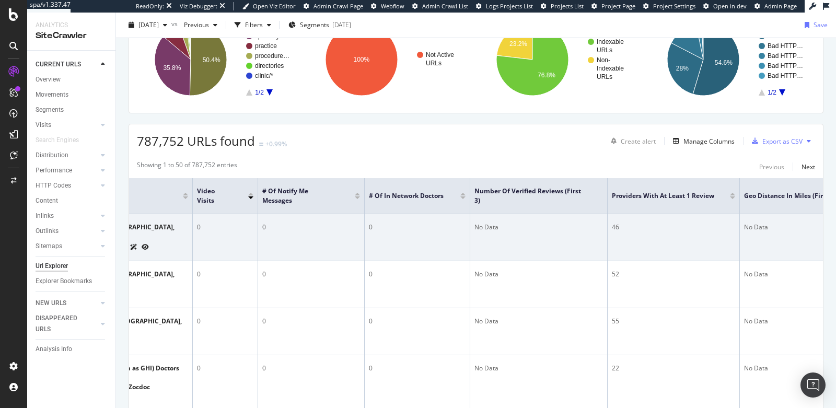
scroll to position [0, 157]
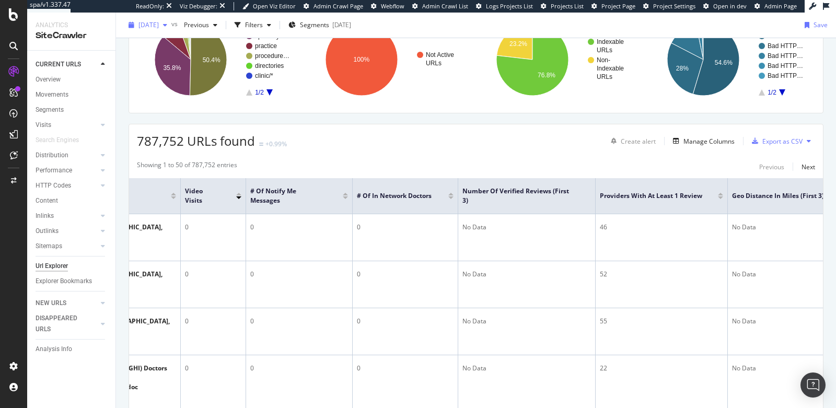
click at [147, 22] on span "2025 Sep. 25th" at bounding box center [148, 24] width 20 height 9
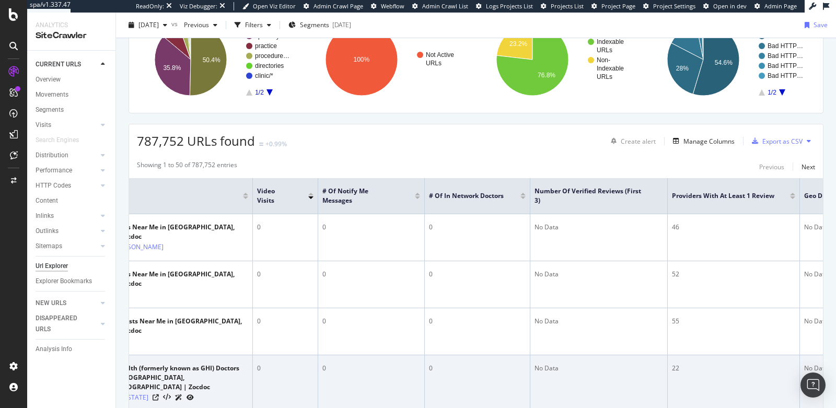
scroll to position [0, 0]
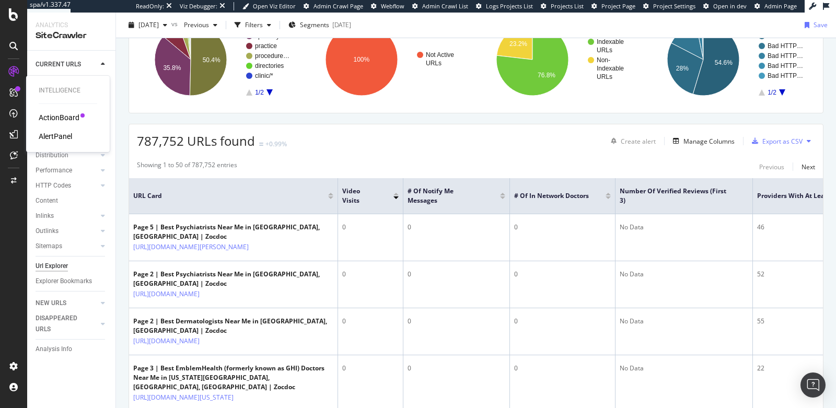
click at [51, 120] on div "ActionBoard" at bounding box center [59, 117] width 41 height 10
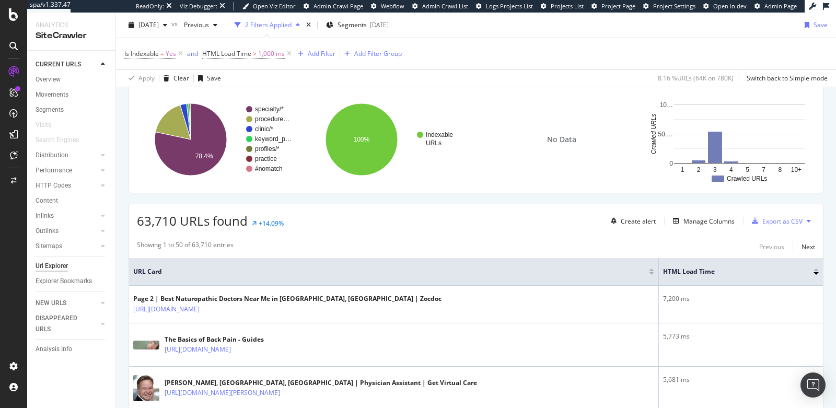
scroll to position [144, 0]
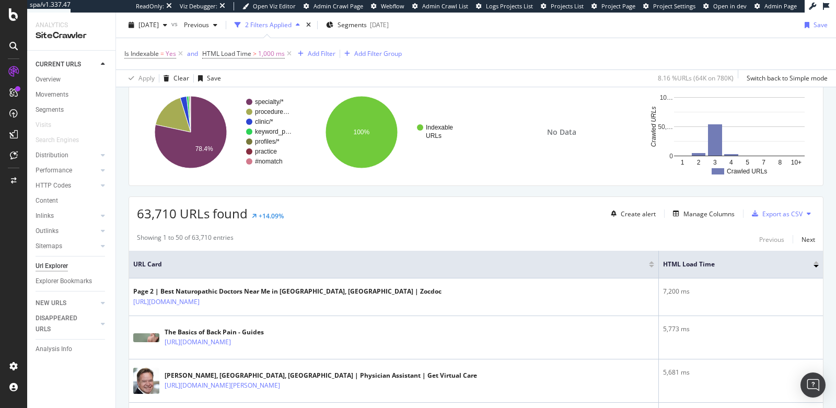
drag, startPoint x: 67, startPoint y: 171, endPoint x: 345, endPoint y: 4, distance: 323.9
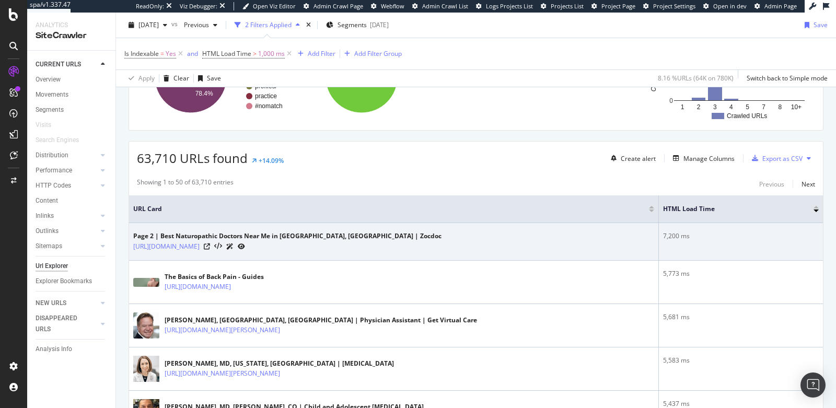
scroll to position [206, 0]
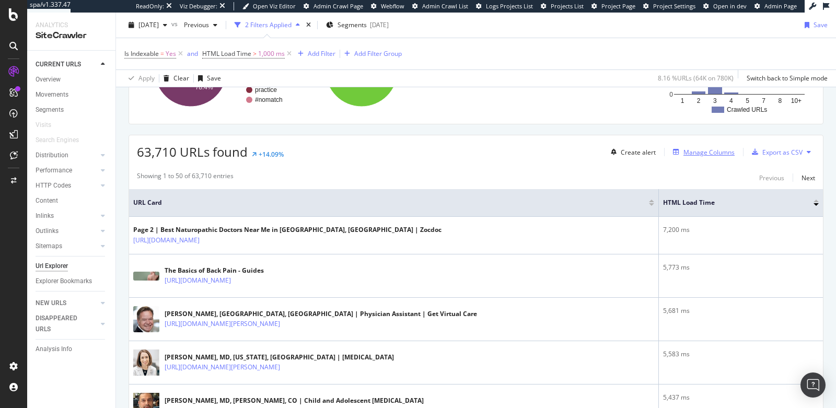
click at [704, 150] on div "Manage Columns" at bounding box center [708, 152] width 51 height 9
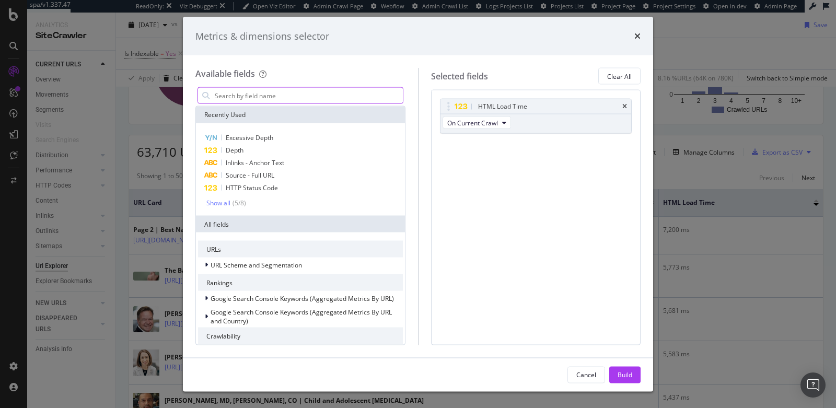
click at [303, 100] on input "modal" at bounding box center [308, 96] width 189 height 16
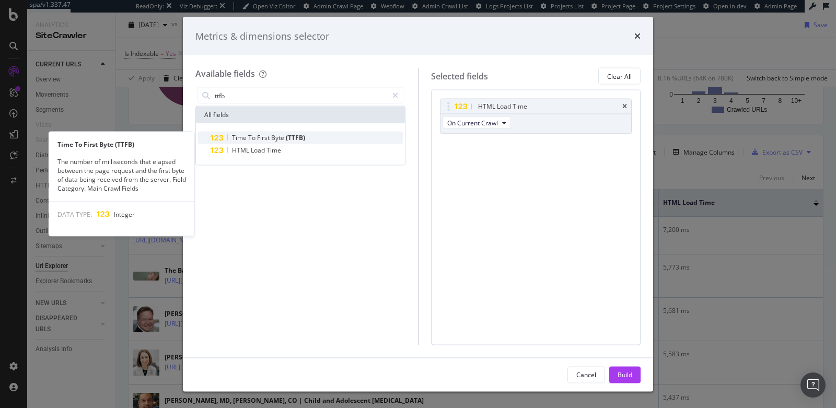
type input "ttfb"
click at [267, 136] on span "First" at bounding box center [264, 137] width 14 height 9
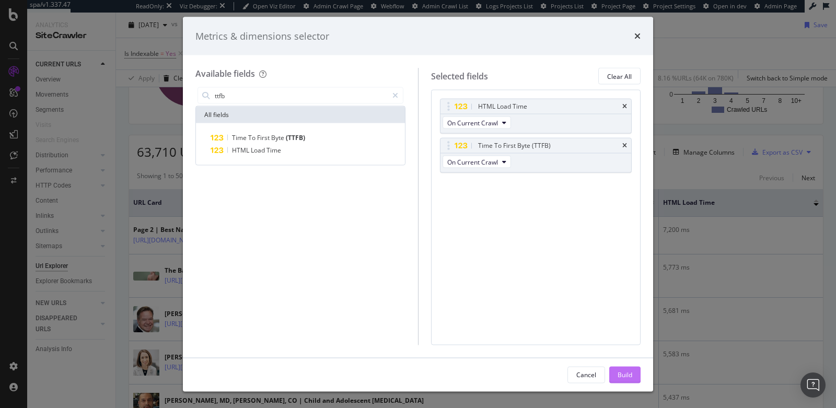
click at [620, 373] on div "Build" at bounding box center [625, 374] width 15 height 9
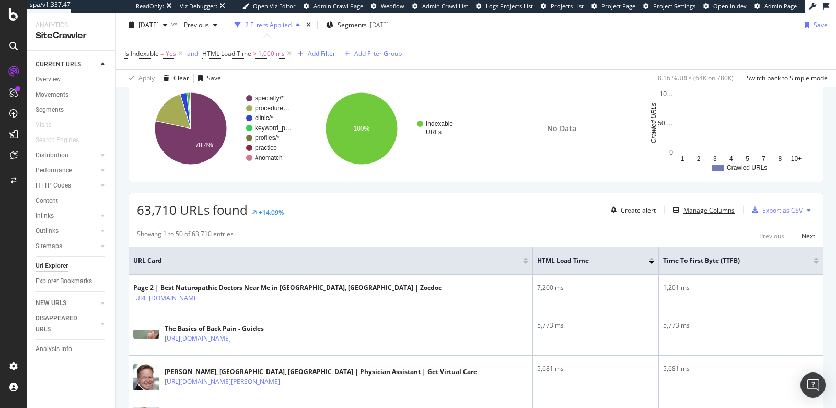
scroll to position [164, 0]
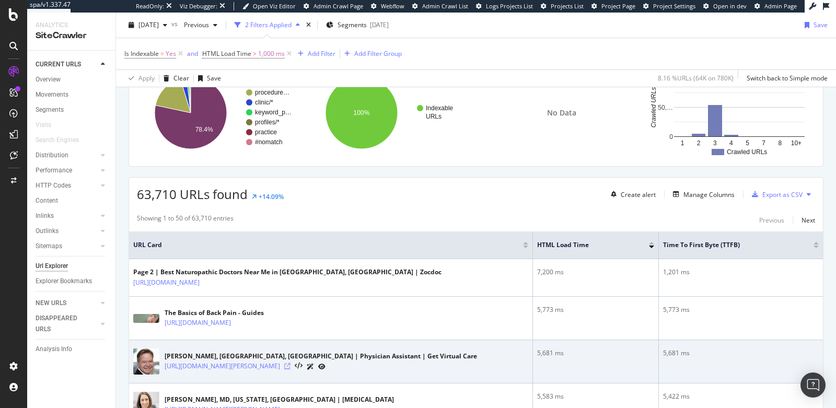
click at [291, 366] on icon at bounding box center [287, 366] width 6 height 6
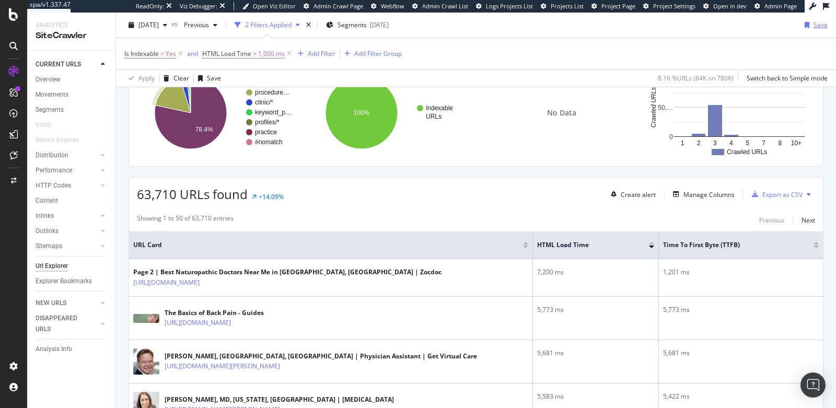
click at [803, 26] on div "button" at bounding box center [806, 25] width 13 height 6
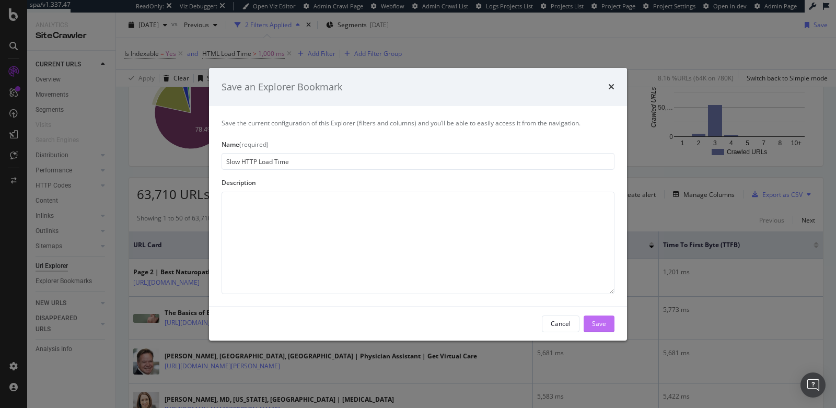
type input "Slow HTTP Load Time"
click at [595, 323] on div "Save" at bounding box center [599, 323] width 14 height 9
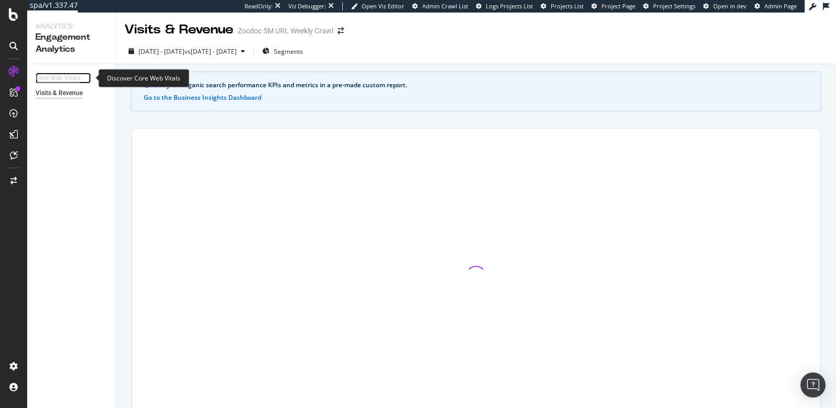
click at [63, 80] on div "Core Web Vitals" at bounding box center [58, 78] width 45 height 11
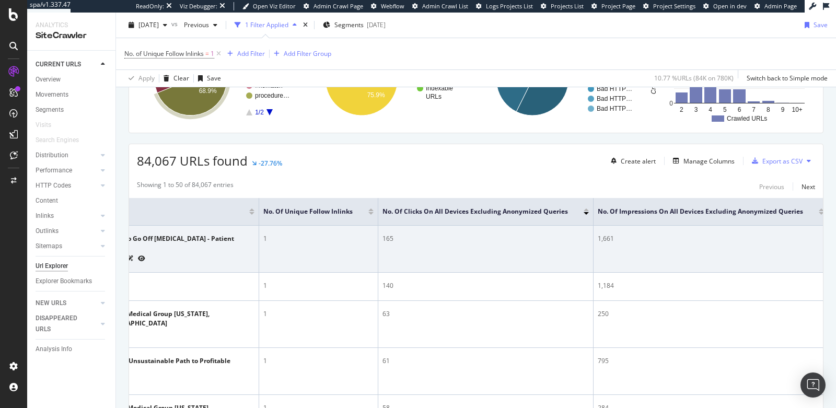
scroll to position [190, 0]
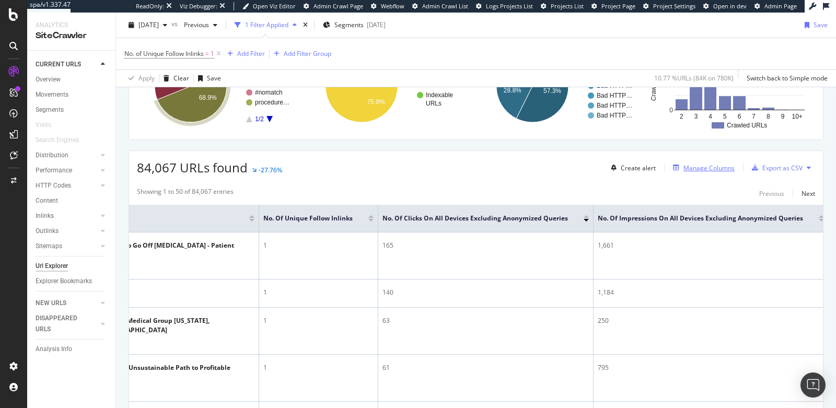
click at [686, 165] on div "Manage Columns" at bounding box center [708, 168] width 51 height 9
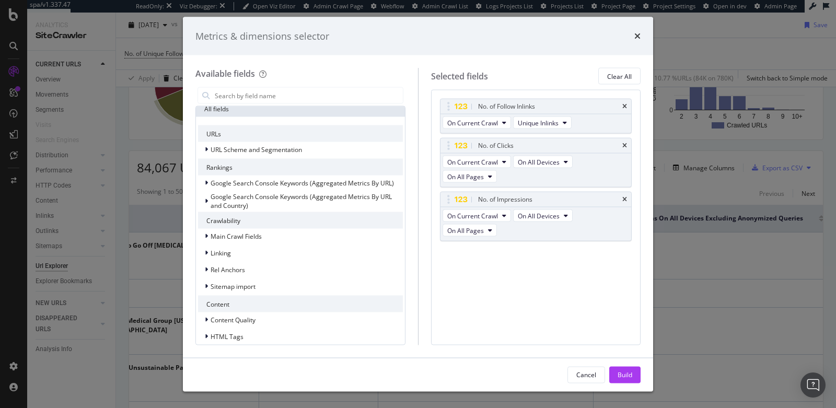
scroll to position [0, 0]
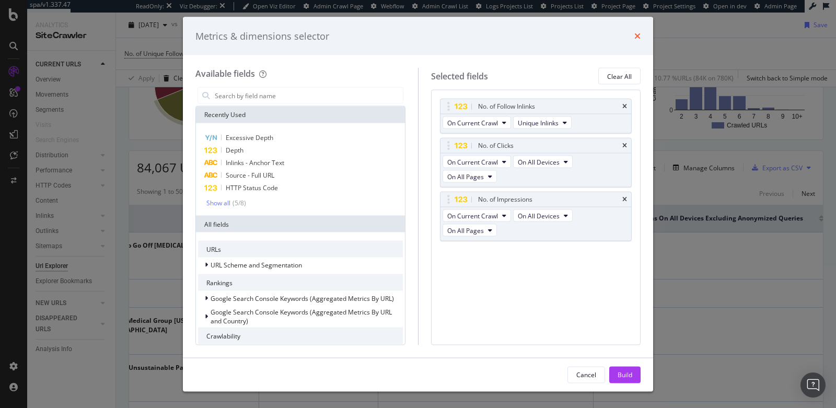
click at [636, 37] on icon "times" at bounding box center [637, 36] width 6 height 8
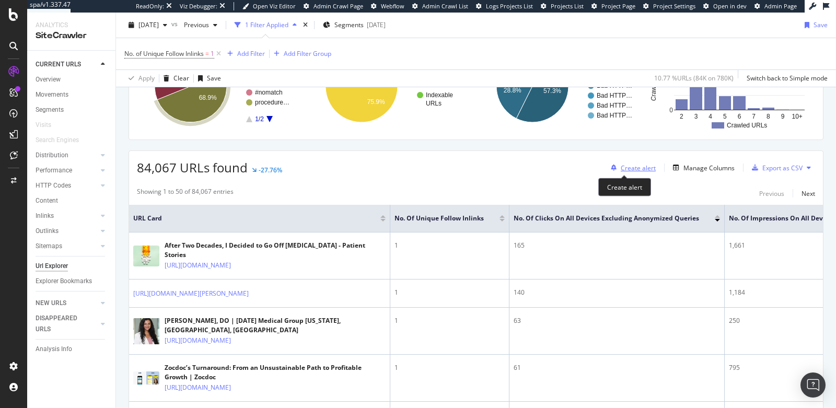
click at [621, 167] on div "Create alert" at bounding box center [638, 168] width 35 height 9
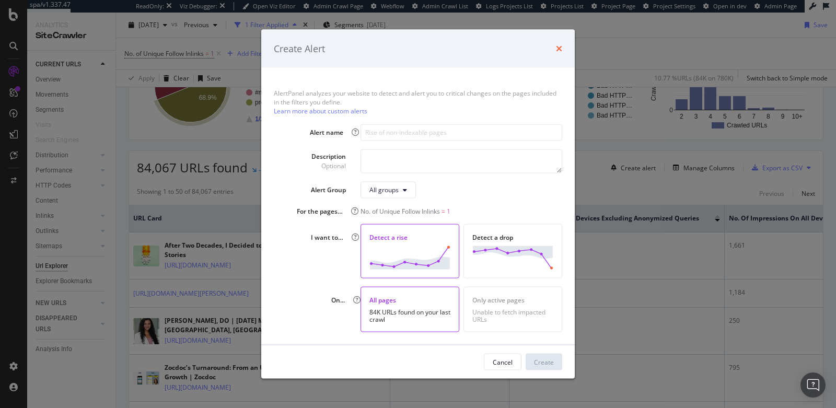
click at [561, 49] on icon "times" at bounding box center [559, 48] width 6 height 8
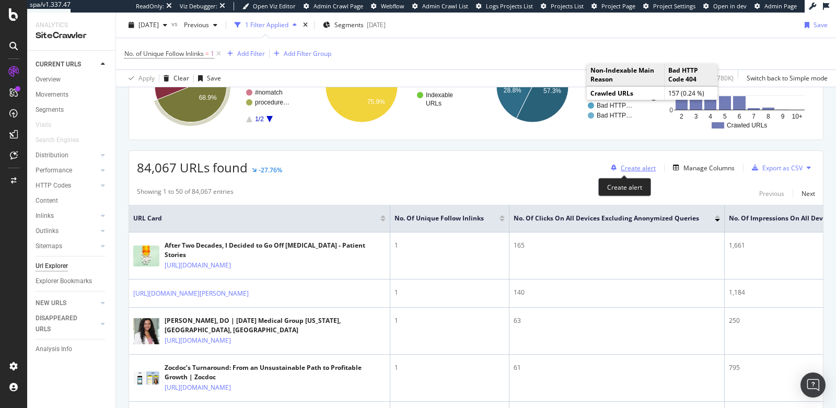
click at [626, 164] on div "Create alert" at bounding box center [638, 168] width 35 height 9
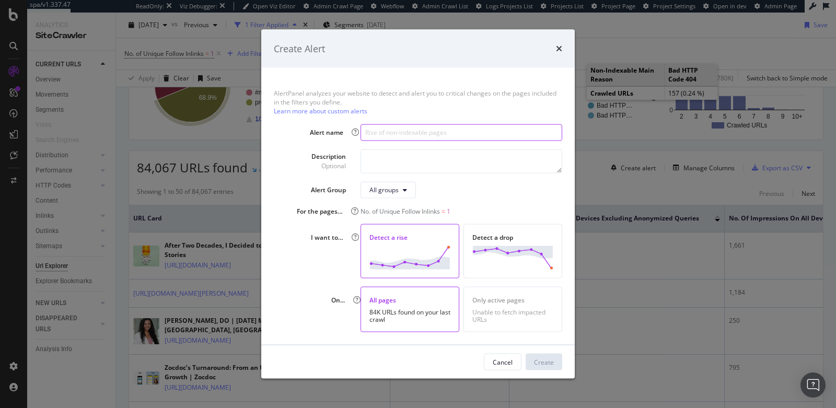
click at [387, 133] on input "modal" at bounding box center [462, 132] width 202 height 17
click at [333, 281] on div "AlertPanel analyzes your website to detect and alert you to critical changes on…" at bounding box center [417, 206] width 313 height 277
click at [441, 129] on input "modal" at bounding box center [462, 132] width 202 height 17
click at [497, 132] on input "modal" at bounding box center [462, 132] width 202 height 17
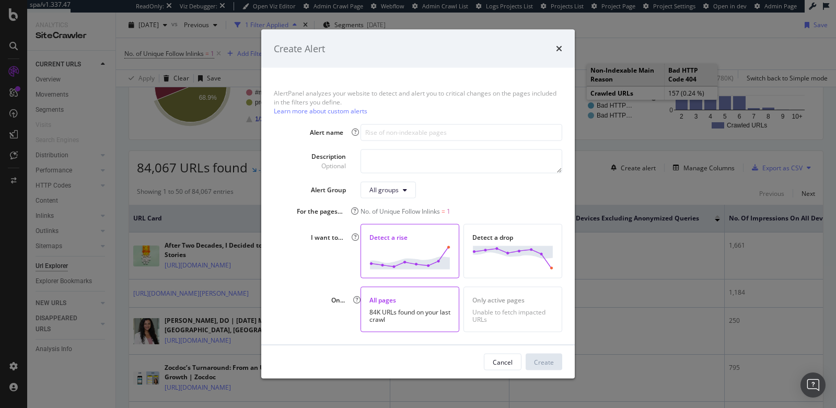
click at [563, 46] on div "Create Alert" at bounding box center [417, 48] width 313 height 39
click at [560, 47] on icon "times" at bounding box center [559, 48] width 6 height 8
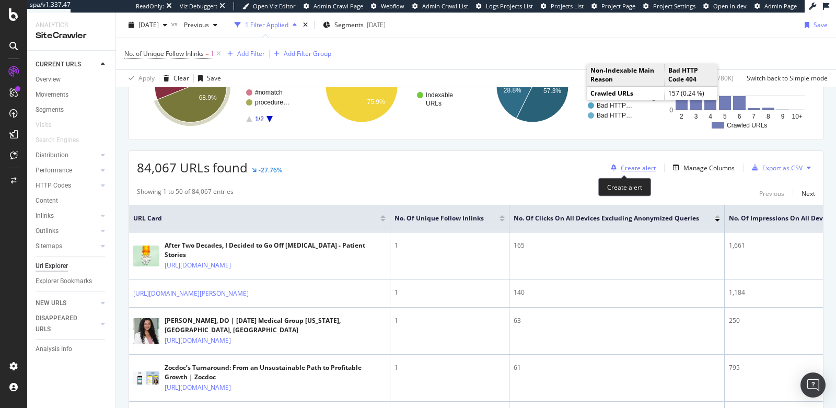
click at [621, 164] on div "Create alert" at bounding box center [638, 168] width 35 height 9
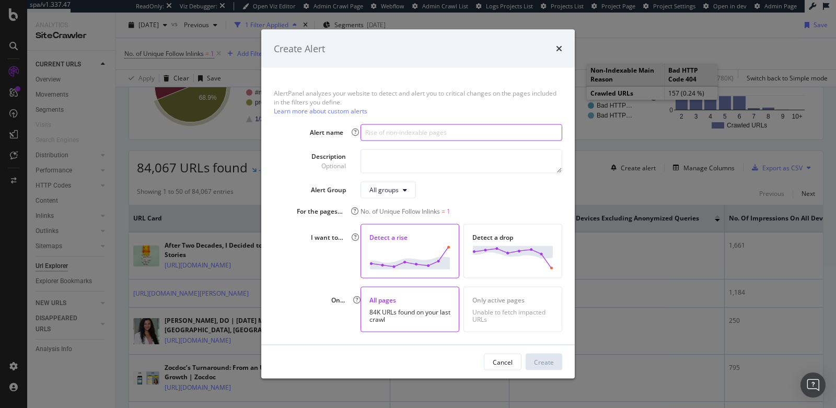
click at [413, 133] on input "modal" at bounding box center [462, 132] width 202 height 17
type input "Drop in Follow Inlinks"
click at [419, 171] on textarea "modal" at bounding box center [462, 161] width 202 height 24
click at [518, 244] on div "Detect a drop" at bounding box center [512, 251] width 99 height 54
click at [536, 358] on div "Create" at bounding box center [544, 361] width 20 height 9
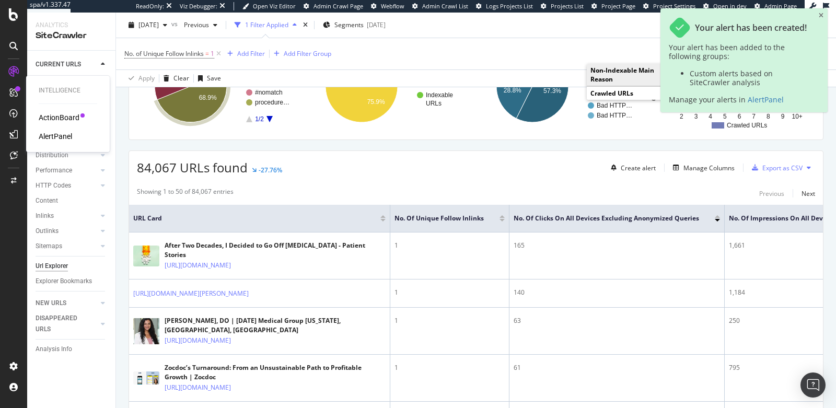
click at [63, 137] on div "AlertPanel" at bounding box center [55, 136] width 33 height 10
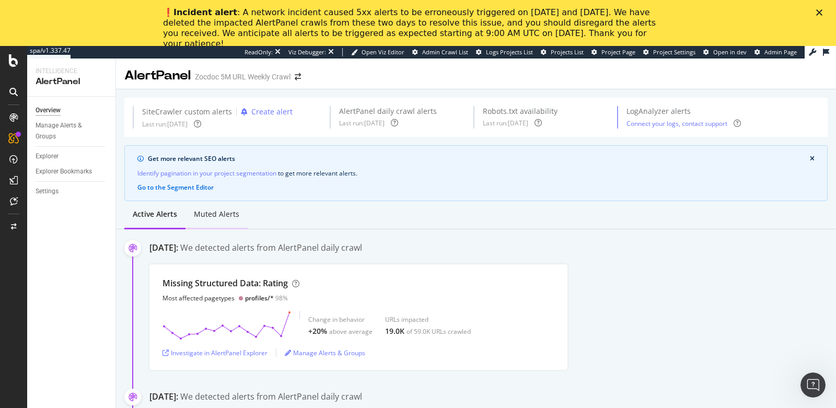
scroll to position [7, 0]
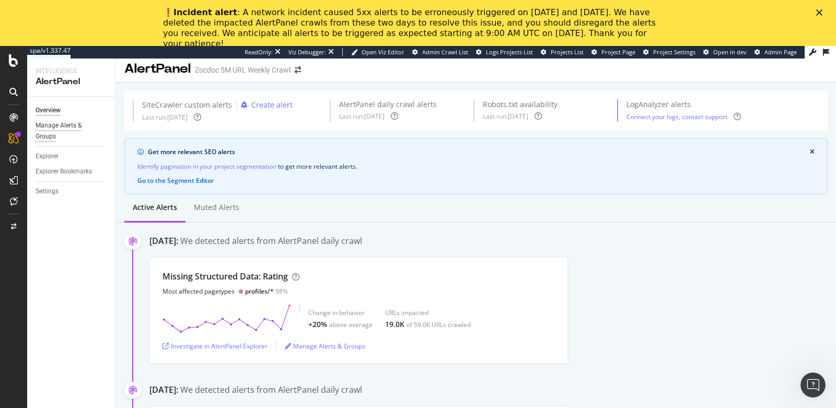
click at [48, 138] on div "Manage Alerts & Groups" at bounding box center [67, 131] width 63 height 22
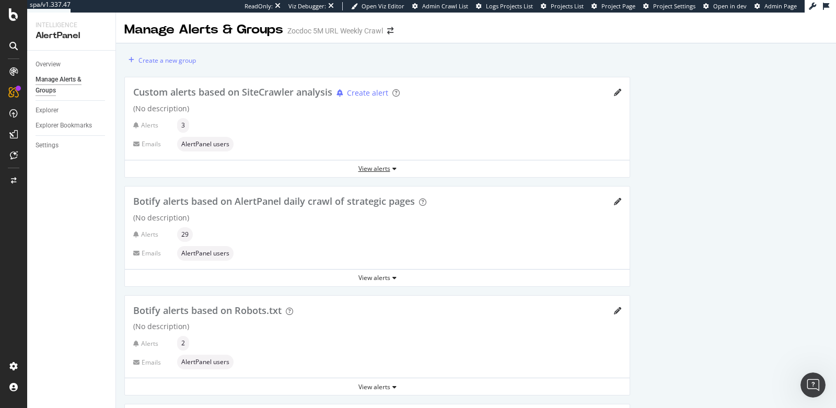
click at [309, 164] on div "View alerts" at bounding box center [377, 168] width 505 height 9
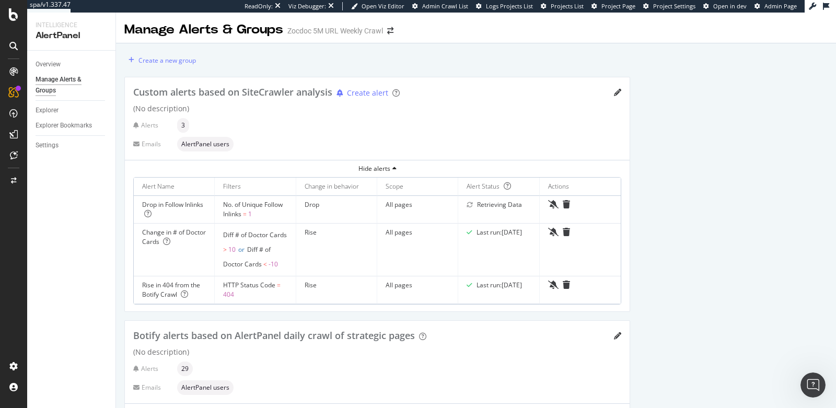
click at [682, 119] on div "Create a new group Custom alerts based on SiteCrawler analysis Create alert (No…" at bounding box center [476, 349] width 720 height 612
click at [13, 68] on icon at bounding box center [13, 71] width 8 height 8
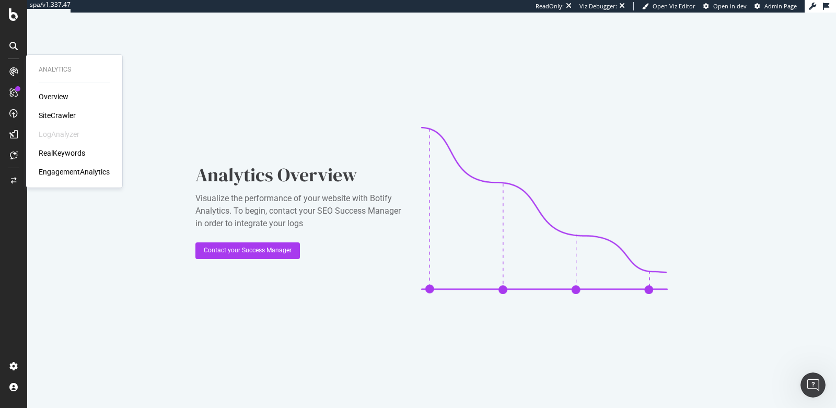
click at [49, 111] on div "SiteCrawler" at bounding box center [57, 115] width 37 height 10
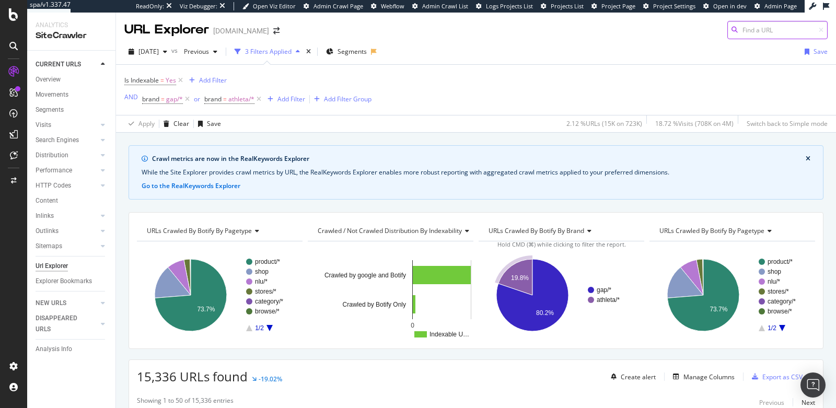
scroll to position [234, 0]
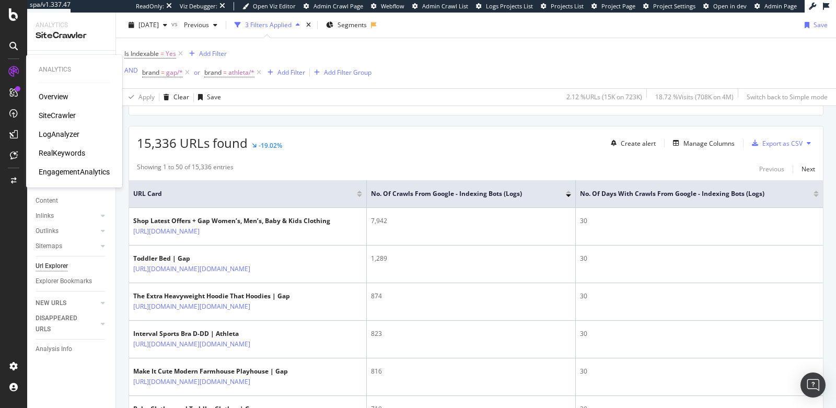
click at [45, 138] on div "LogAnalyzer" at bounding box center [59, 134] width 41 height 10
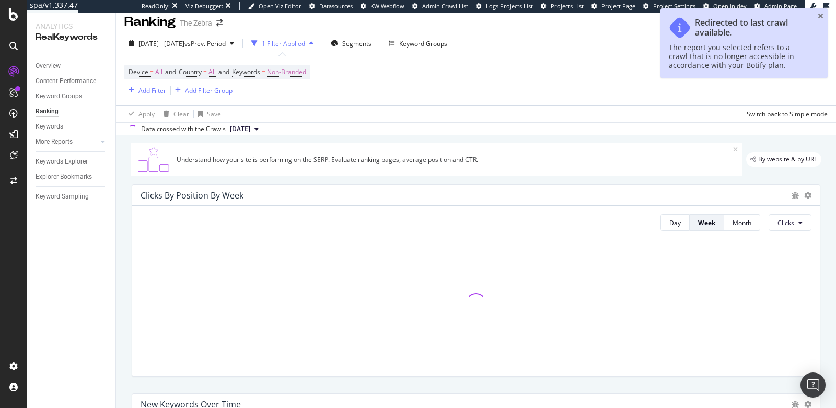
scroll to position [11, 0]
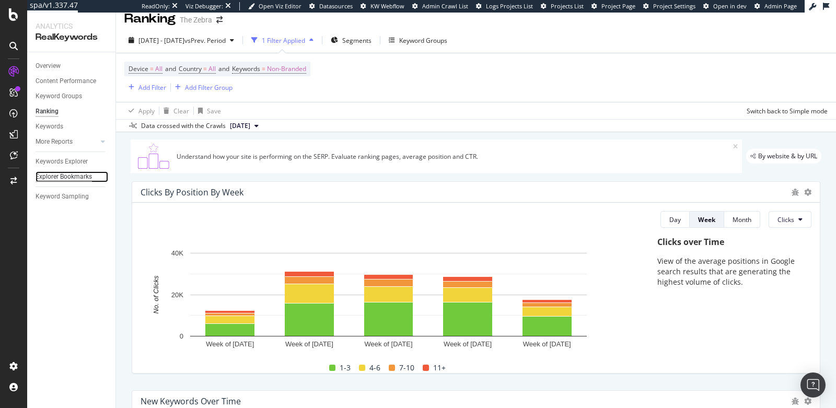
click at [53, 178] on div "Explorer Bookmarks" at bounding box center [64, 176] width 56 height 11
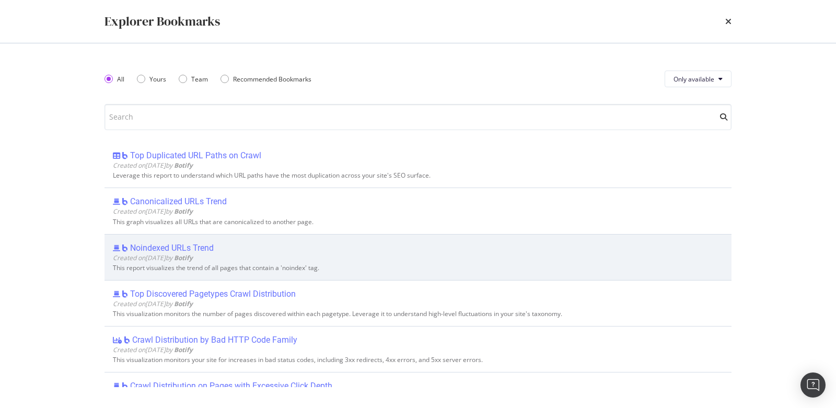
scroll to position [0, 0]
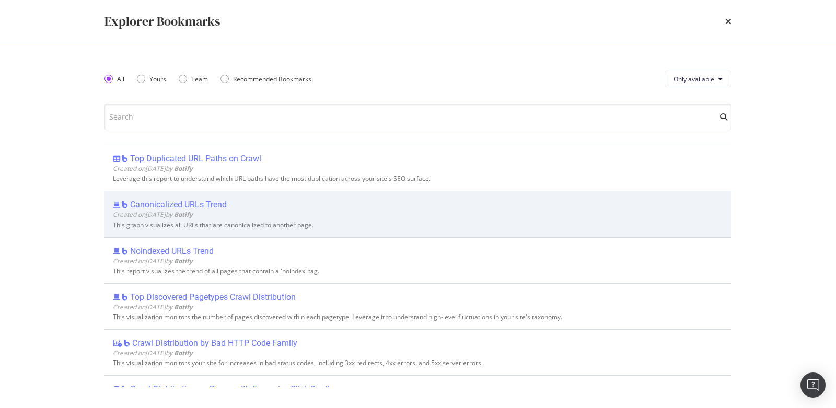
click at [362, 214] on div "Created on 2025 Sep 29th by Botify" at bounding box center [418, 214] width 610 height 9
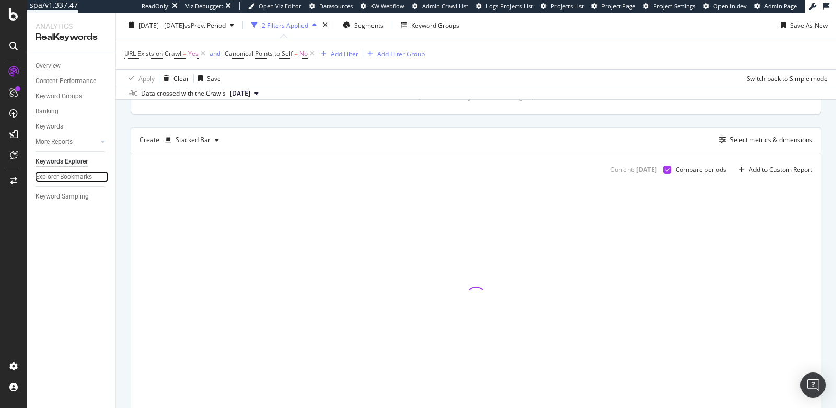
scroll to position [310, 0]
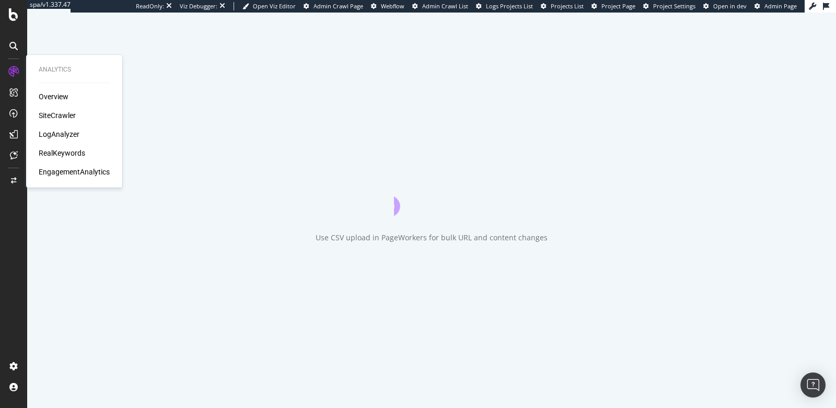
click at [48, 115] on div "SiteCrawler" at bounding box center [57, 115] width 37 height 10
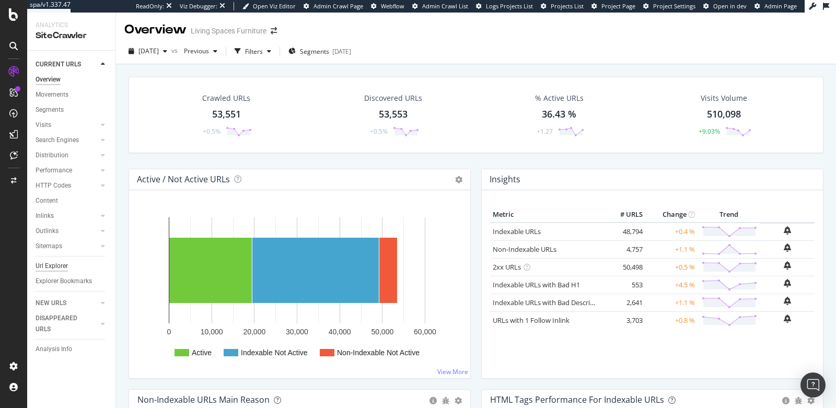
click at [56, 261] on div "Url Explorer" at bounding box center [52, 266] width 32 height 11
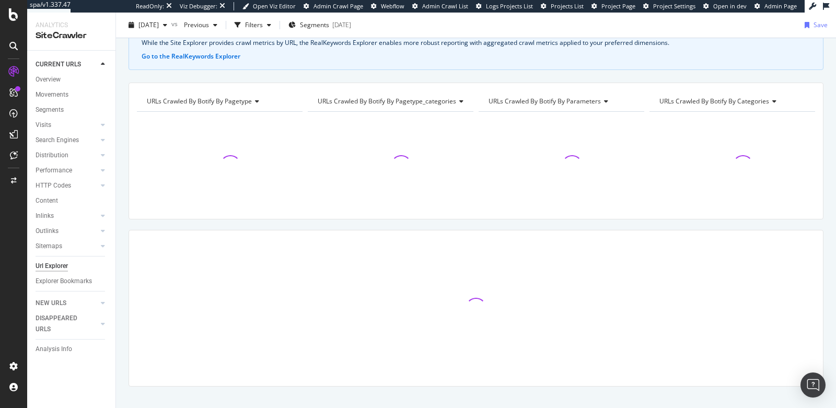
scroll to position [72, 0]
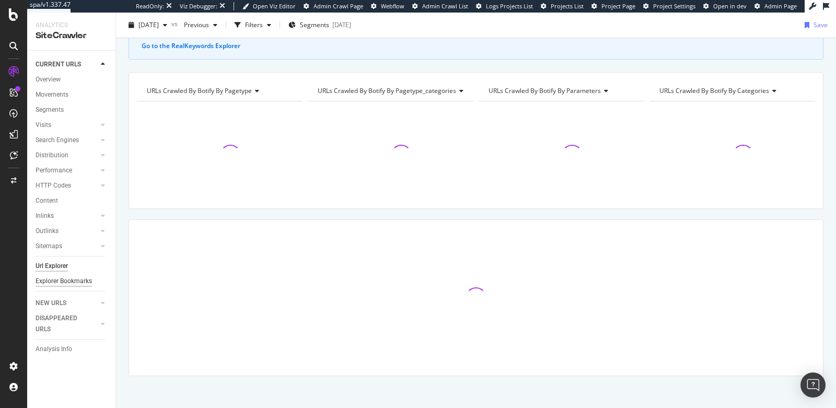
click at [48, 276] on div "Explorer Bookmarks" at bounding box center [64, 281] width 56 height 11
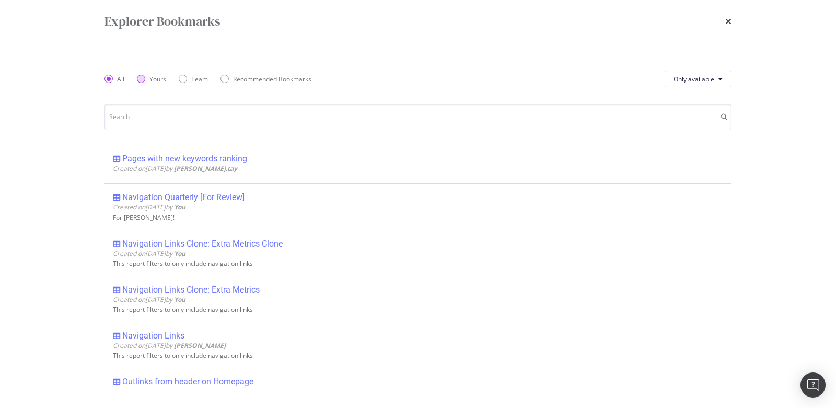
click at [146, 82] on div "Yours" at bounding box center [151, 79] width 29 height 9
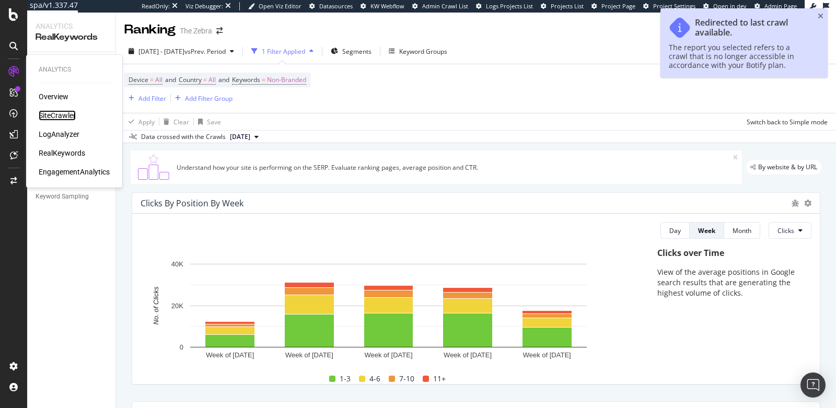
click at [52, 111] on div "SiteCrawler" at bounding box center [57, 115] width 37 height 10
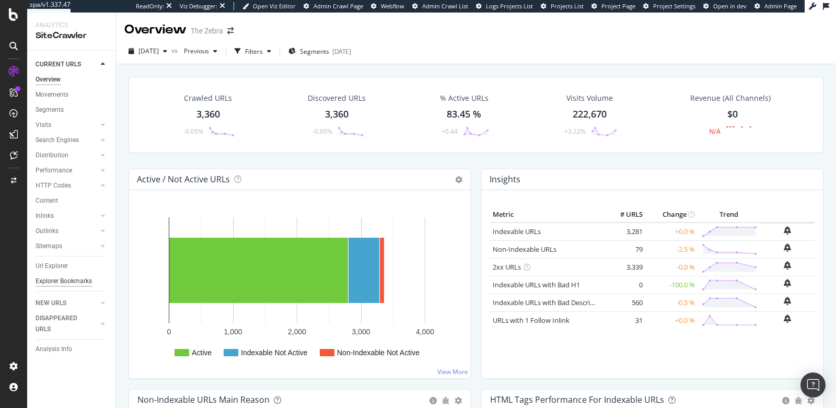
click at [56, 281] on div "Explorer Bookmarks" at bounding box center [64, 281] width 56 height 11
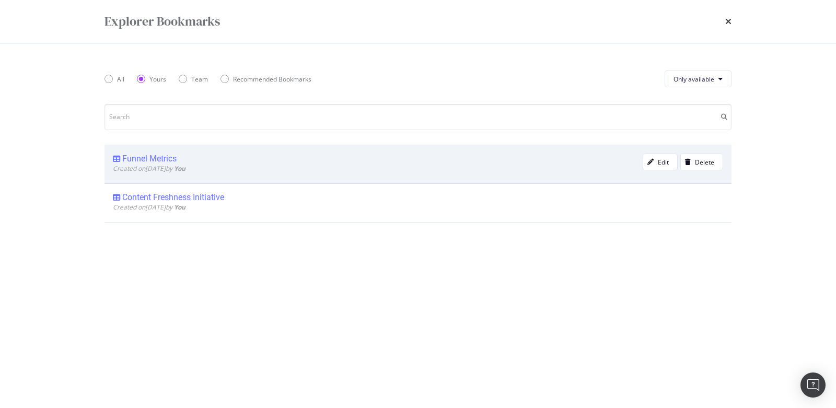
click at [239, 160] on div "Funnel Metrics" at bounding box center [378, 159] width 530 height 10
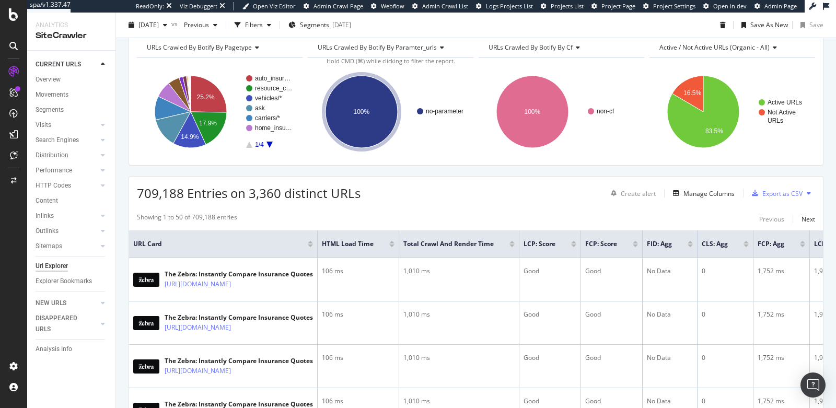
scroll to position [134, 0]
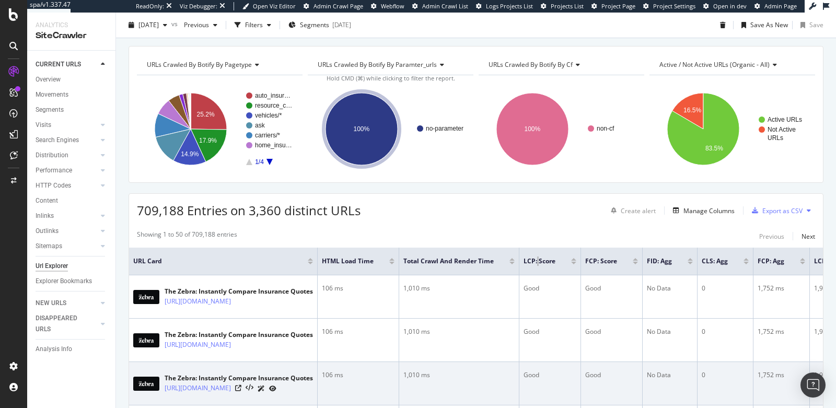
drag, startPoint x: 536, startPoint y: 261, endPoint x: 383, endPoint y: 400, distance: 206.8
click at [0, 0] on div "spa/v1.337.47 ReadOnly: Viz Debugger: Open Viz Editor Admin Crawl Page Webflow …" at bounding box center [418, 204] width 836 height 408
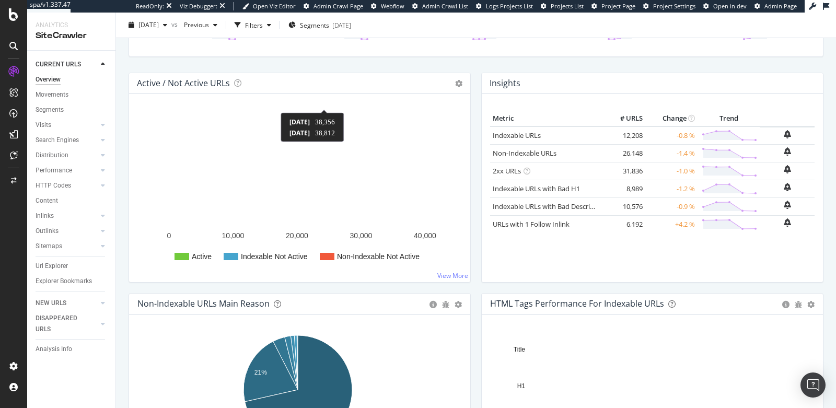
scroll to position [27, 0]
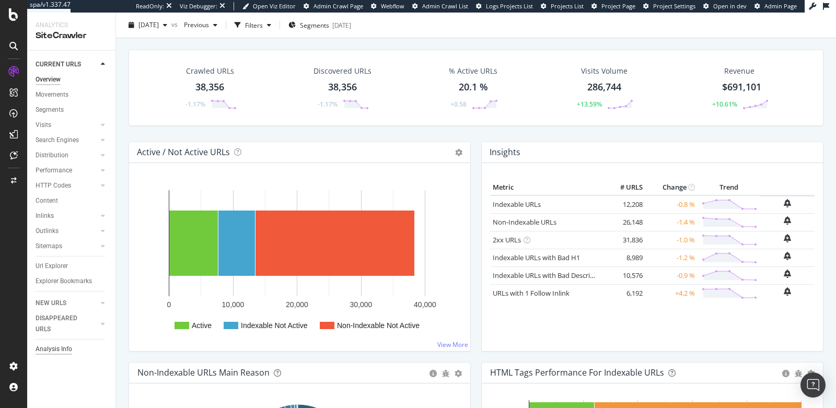
click at [51, 351] on div "Analysis Info" at bounding box center [54, 349] width 37 height 11
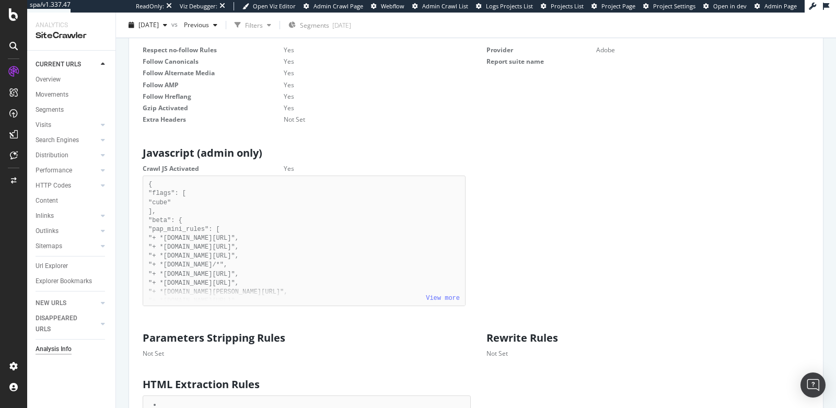
scroll to position [533, 0]
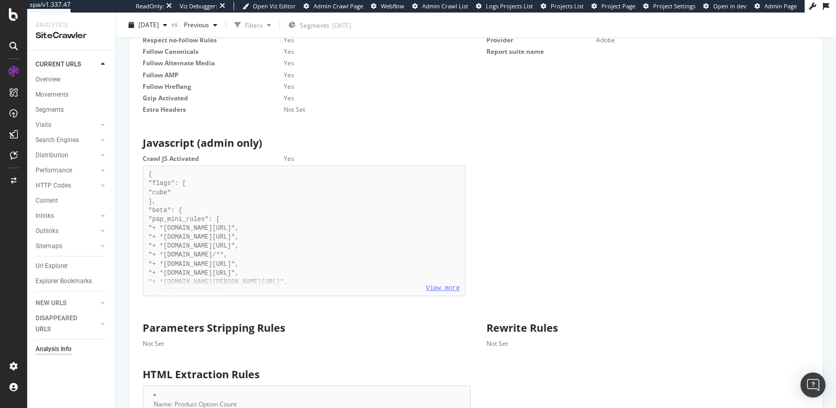
click at [444, 289] on link "View more" at bounding box center [443, 288] width 34 height 7
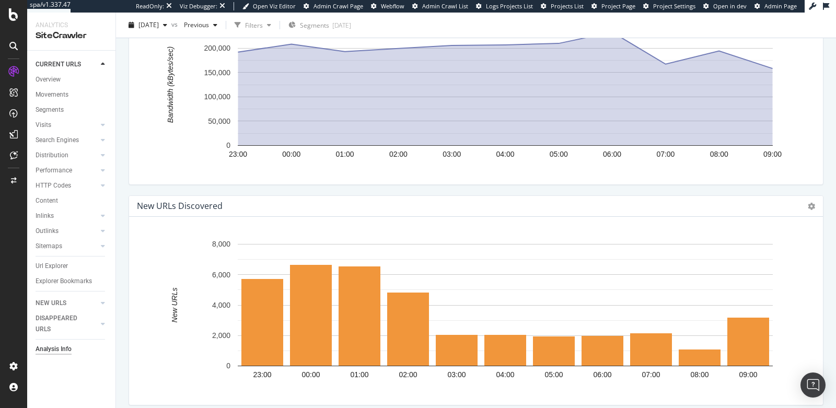
scroll to position [1987, 0]
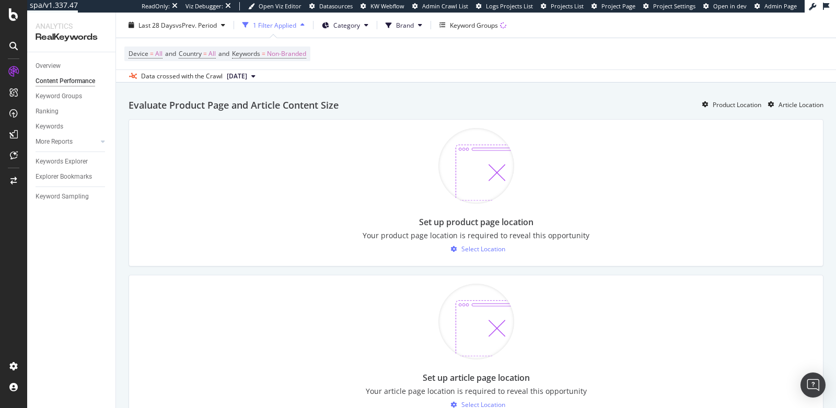
scroll to position [779, 0]
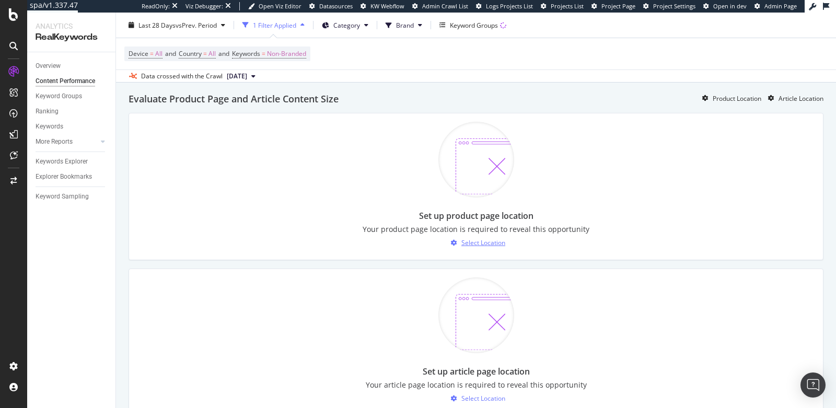
click at [463, 239] on div "Select Location" at bounding box center [483, 242] width 44 height 9
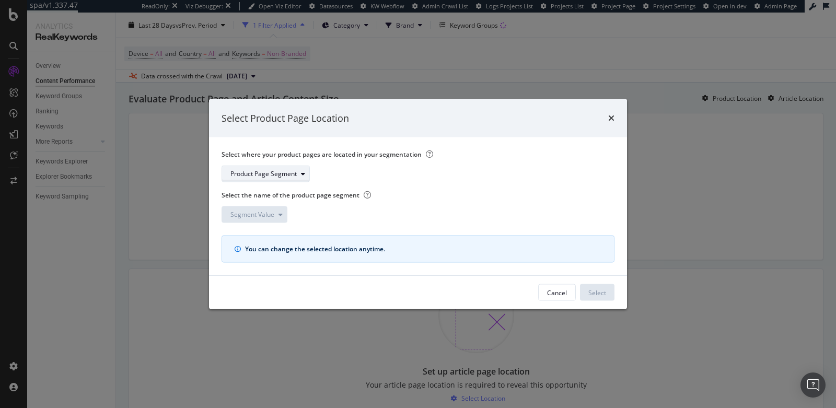
click at [275, 176] on div "Product Page Segment" at bounding box center [263, 174] width 66 height 6
click at [268, 206] on div "pagetype" at bounding box center [260, 209] width 68 height 13
click at [239, 213] on div "Segment Value" at bounding box center [252, 215] width 44 height 6
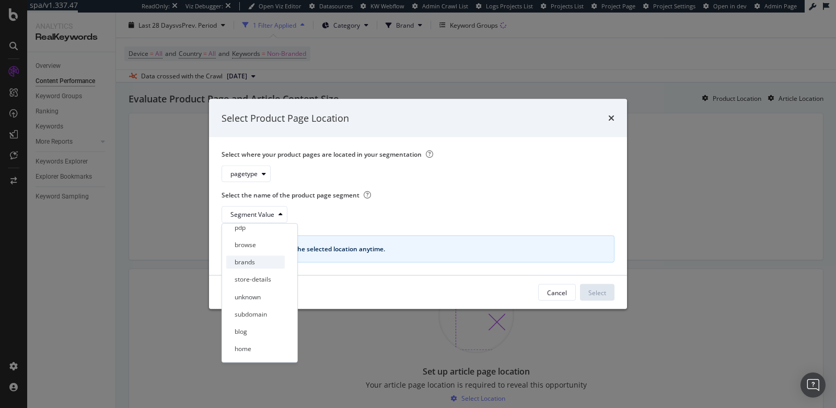
scroll to position [0, 0]
click at [252, 233] on div "pdp" at bounding box center [255, 232] width 59 height 13
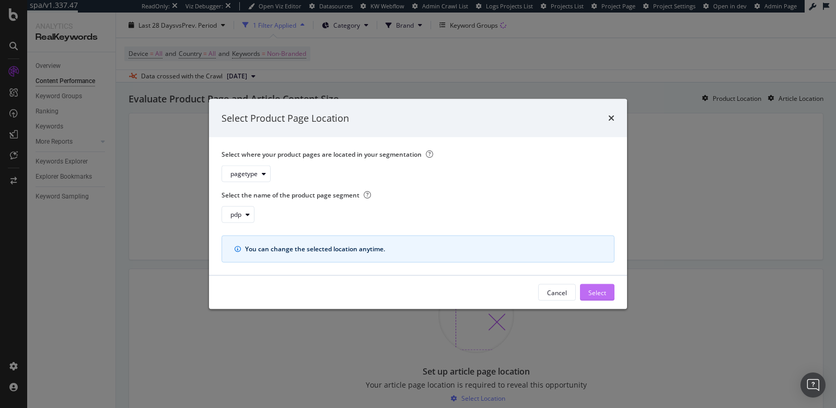
click at [595, 295] on div "Select" at bounding box center [597, 292] width 18 height 9
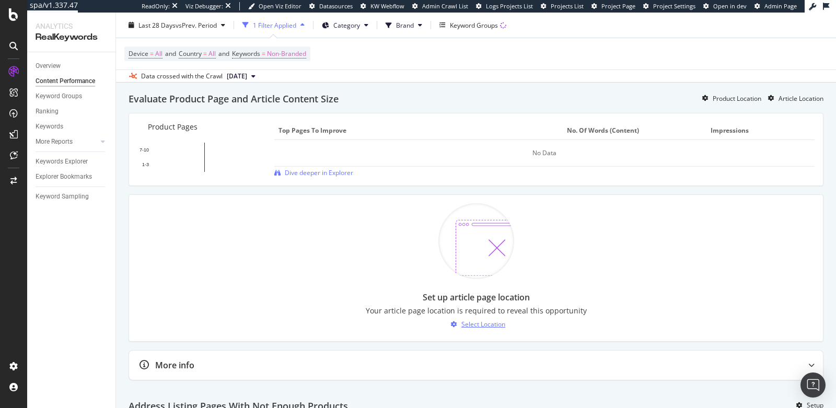
click at [472, 320] on div "Select Location" at bounding box center [483, 324] width 44 height 9
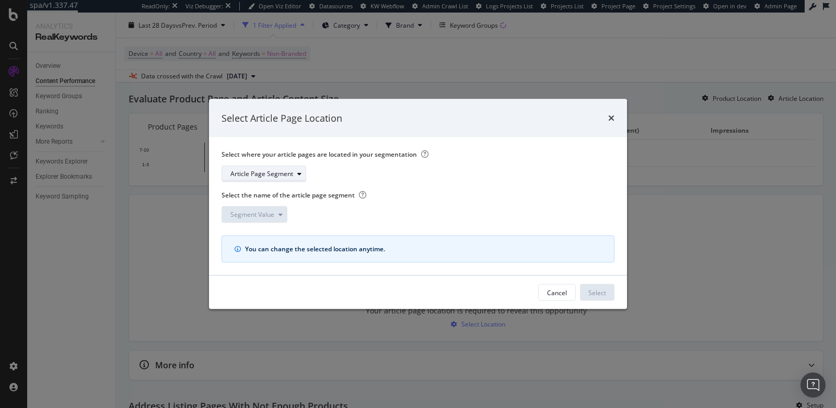
click at [261, 173] on div "Article Page Segment" at bounding box center [261, 174] width 63 height 6
click at [257, 210] on div "pagetype" at bounding box center [248, 209] width 27 height 9
click at [252, 172] on div "pagetype" at bounding box center [243, 174] width 27 height 6
click at [316, 173] on div "pagetype" at bounding box center [414, 174] width 385 height 17
click at [265, 213] on div "Segment Value" at bounding box center [252, 215] width 44 height 6
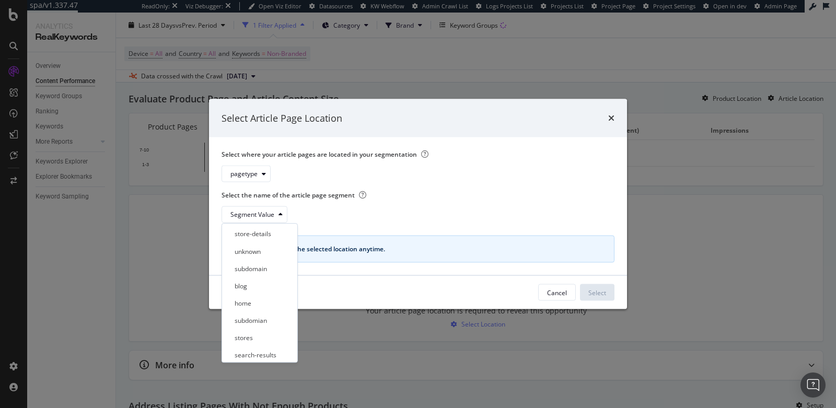
scroll to position [51, 0]
click at [253, 285] on div "blog" at bounding box center [255, 284] width 59 height 13
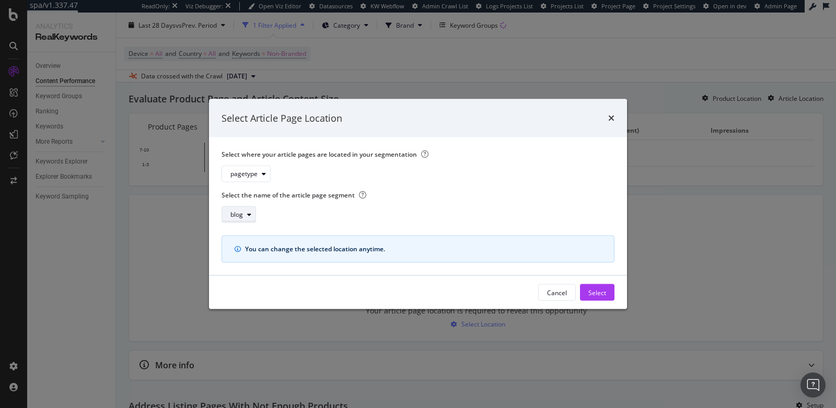
click at [224, 214] on button "blog" at bounding box center [239, 214] width 34 height 17
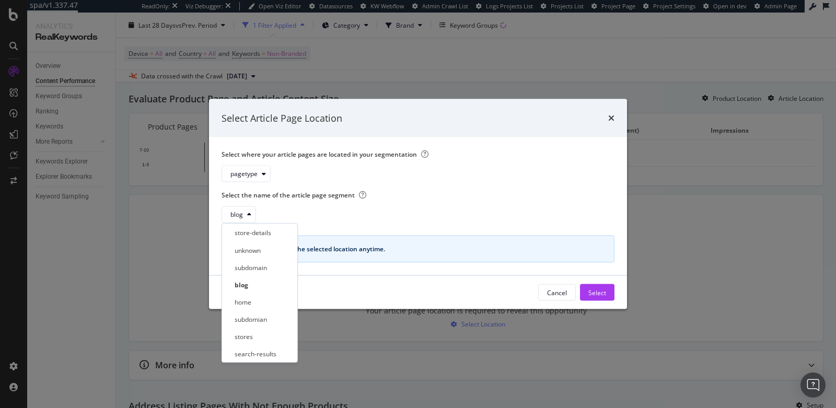
click at [438, 218] on div "blog" at bounding box center [414, 214] width 385 height 17
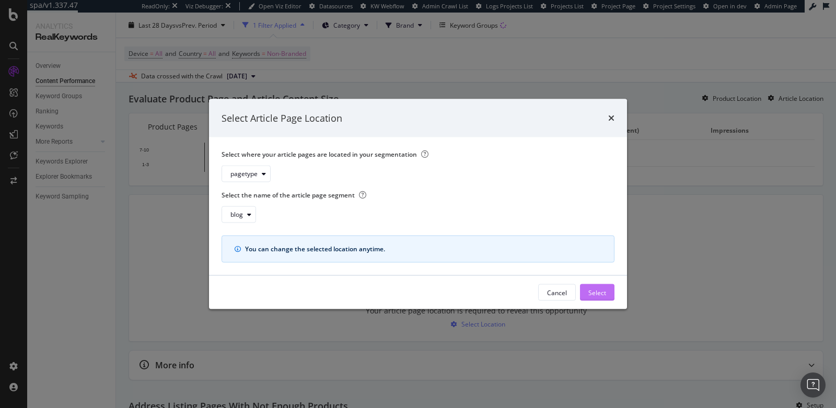
click at [593, 295] on div "Select" at bounding box center [597, 292] width 18 height 9
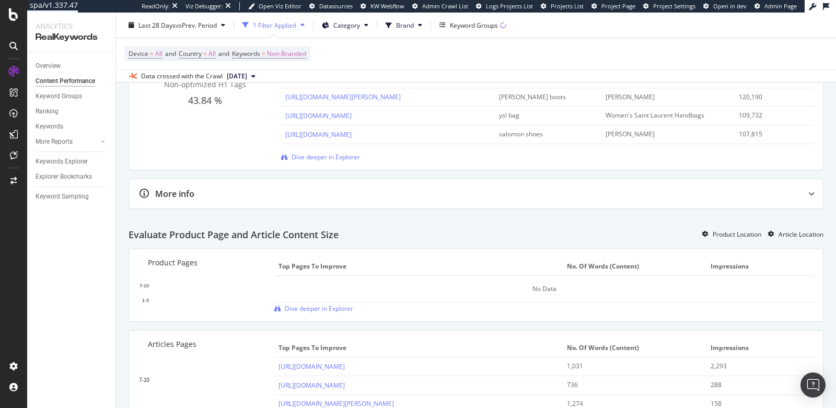
scroll to position [643, 0]
click at [741, 229] on div "Product Location" at bounding box center [737, 233] width 49 height 9
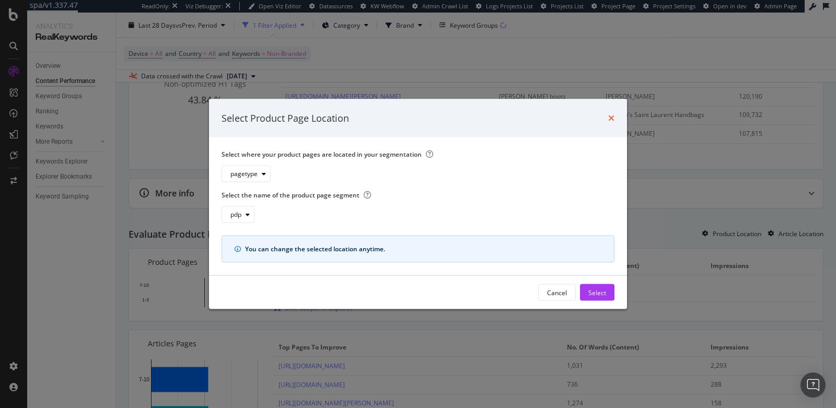
click at [611, 119] on icon "times" at bounding box center [611, 118] width 6 height 8
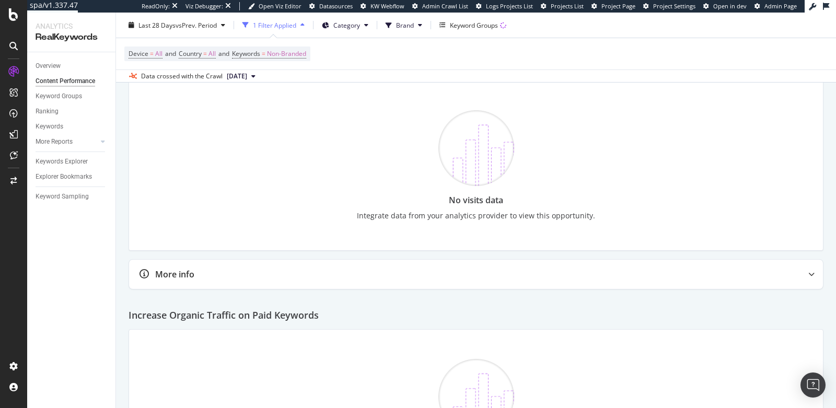
scroll to position [1595, 0]
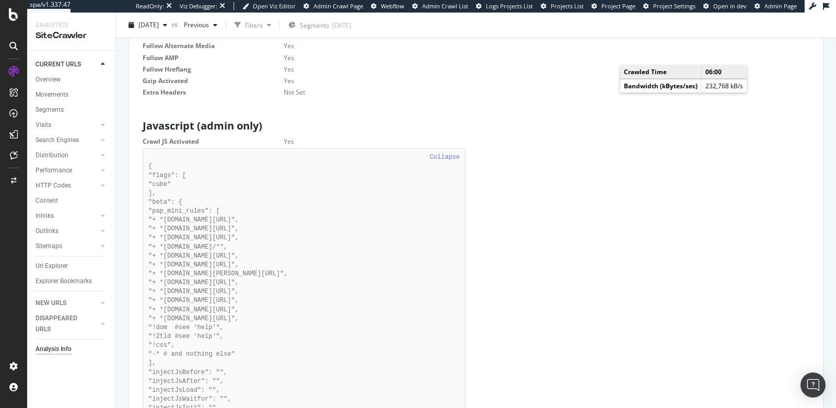
scroll to position [133, 0]
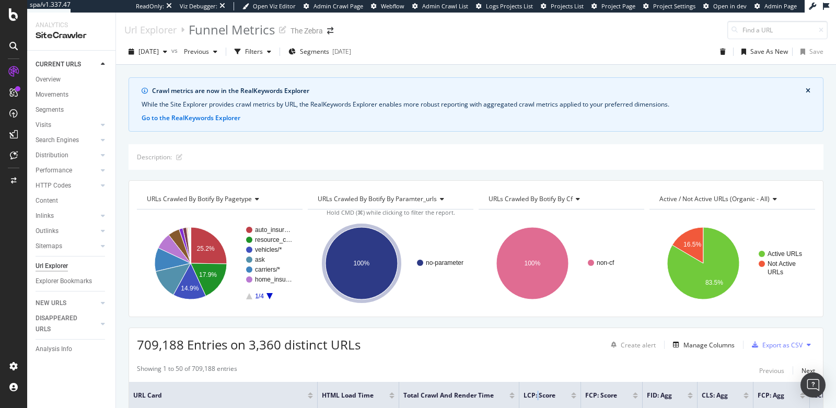
scroll to position [134, 0]
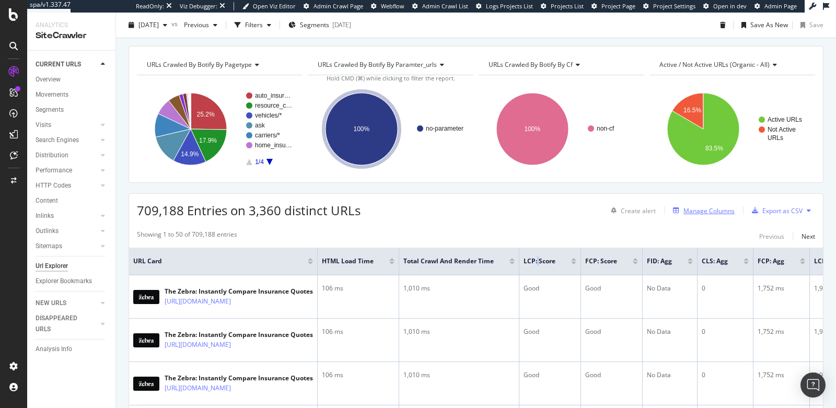
click at [699, 209] on div "Manage Columns" at bounding box center [708, 210] width 51 height 9
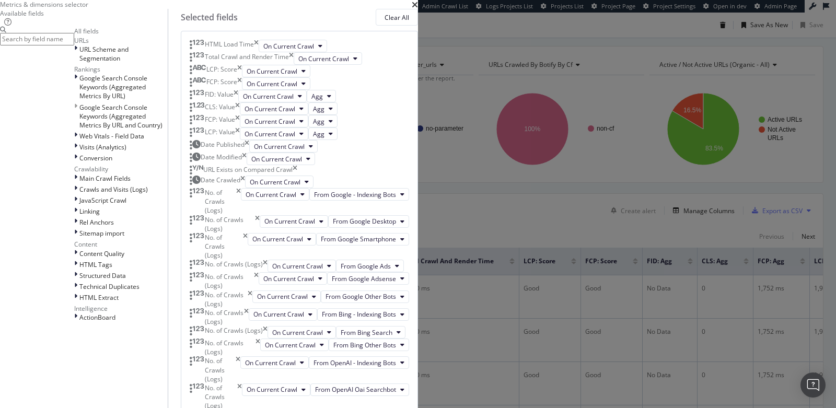
scroll to position [383, 0]
click at [74, 45] on input "modal" at bounding box center [37, 39] width 74 height 12
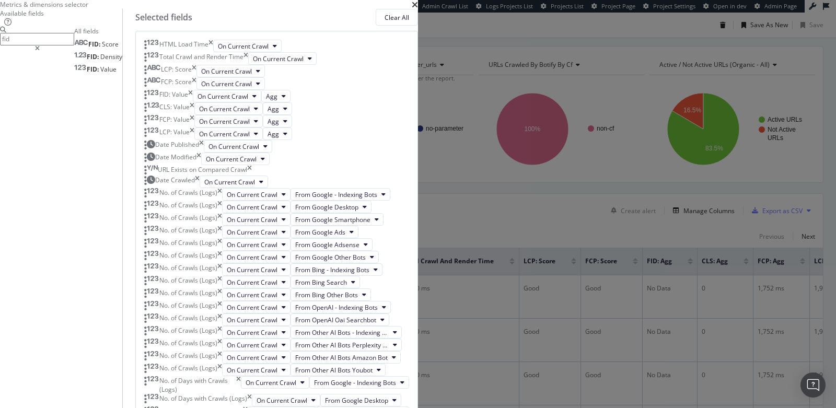
scroll to position [19, 0]
type input "fid"
click at [277, 101] on span "Agg" at bounding box center [271, 96] width 11 height 9
click at [122, 74] on div "fid All fields FID: Score FID: Density FID: Value" at bounding box center [61, 50] width 122 height 47
click at [418, 9] on icon "times" at bounding box center [415, 5] width 6 height 8
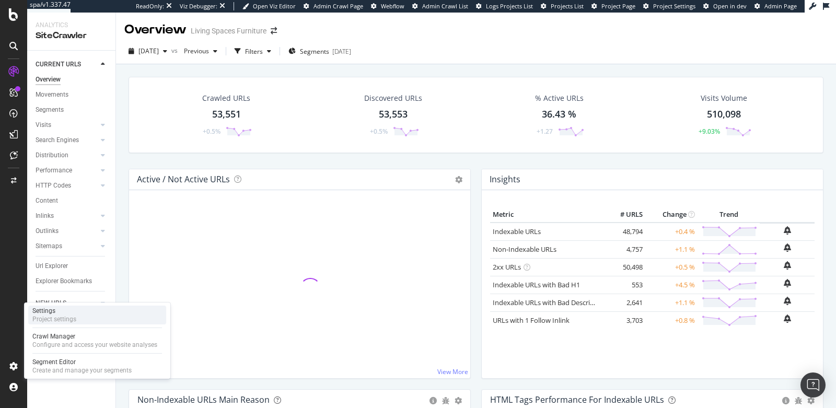
click at [68, 318] on div "Project settings" at bounding box center [54, 319] width 44 height 8
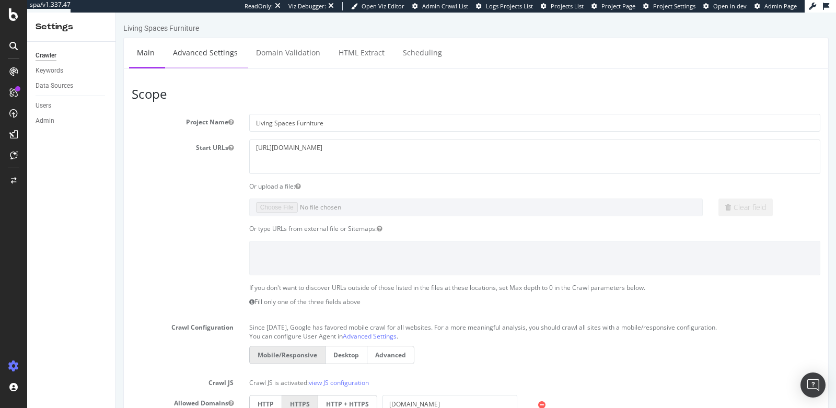
click at [192, 57] on link "Advanced Settings" at bounding box center [205, 52] width 80 height 29
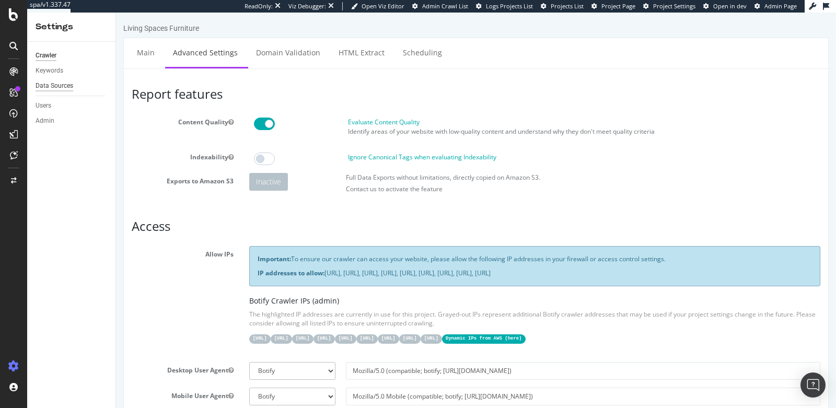
click at [64, 83] on div "Data Sources" at bounding box center [55, 85] width 38 height 11
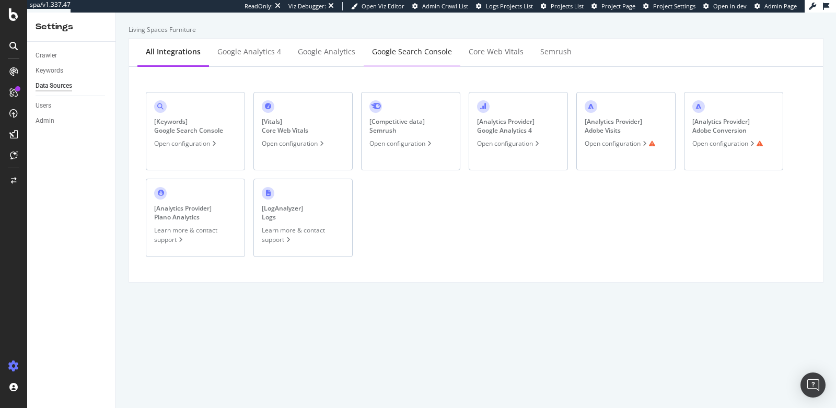
click at [398, 55] on div "Google Search Console" at bounding box center [412, 52] width 80 height 10
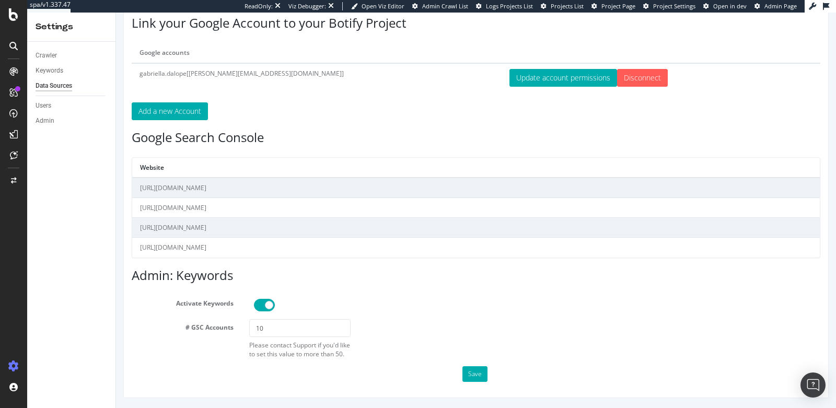
scroll to position [77, 0]
click at [64, 73] on link "Keywords" at bounding box center [72, 70] width 73 height 11
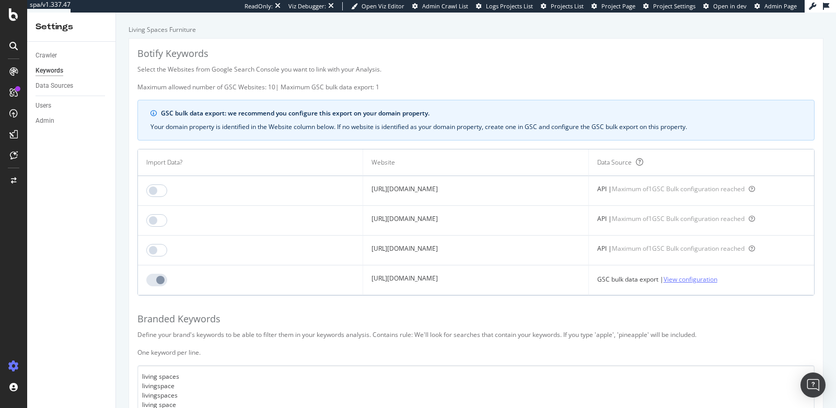
click at [713, 278] on link "View configuration" at bounding box center [691, 279] width 54 height 11
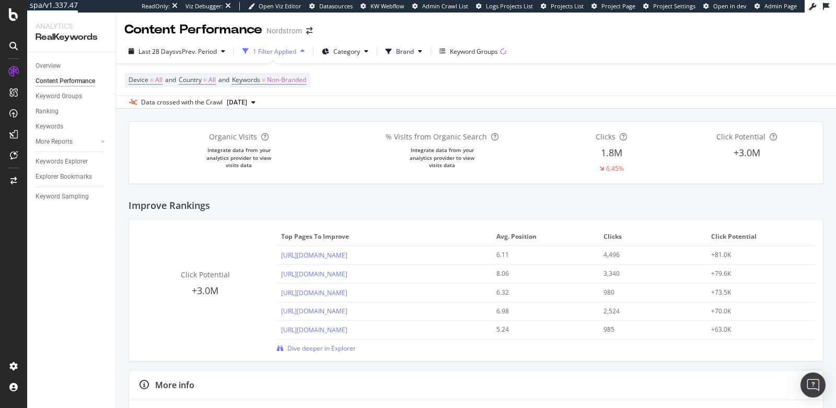
drag, startPoint x: 55, startPoint y: 133, endPoint x: 184, endPoint y: 19, distance: 172.1
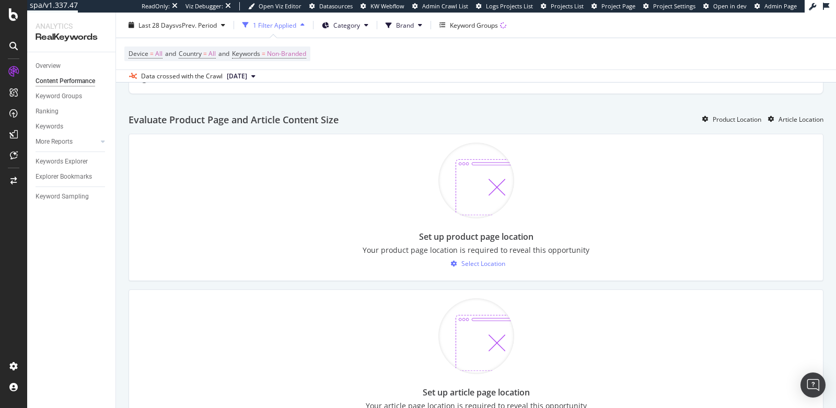
scroll to position [760, 0]
click at [475, 257] on div "Select Location" at bounding box center [483, 261] width 44 height 9
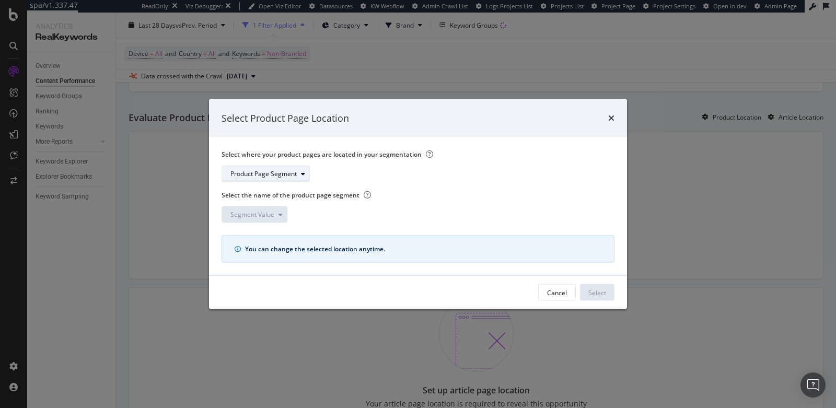
click at [249, 169] on div "Product Page Segment" at bounding box center [269, 174] width 79 height 15
click at [242, 211] on div "pagetype" at bounding box center [248, 209] width 27 height 9
click at [249, 216] on div "Segment Value" at bounding box center [252, 215] width 44 height 6
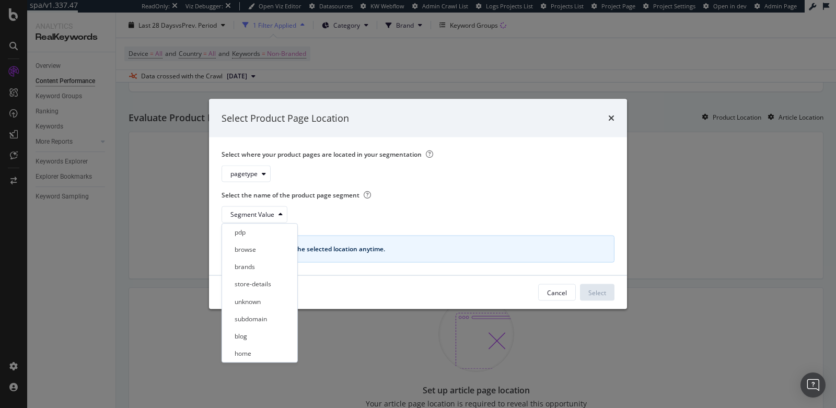
click at [251, 239] on div "pdp browse brands store-details unknown subdomain blog home subdomian stores se…" at bounding box center [259, 293] width 67 height 134
click at [256, 236] on div "pdp" at bounding box center [255, 232] width 59 height 13
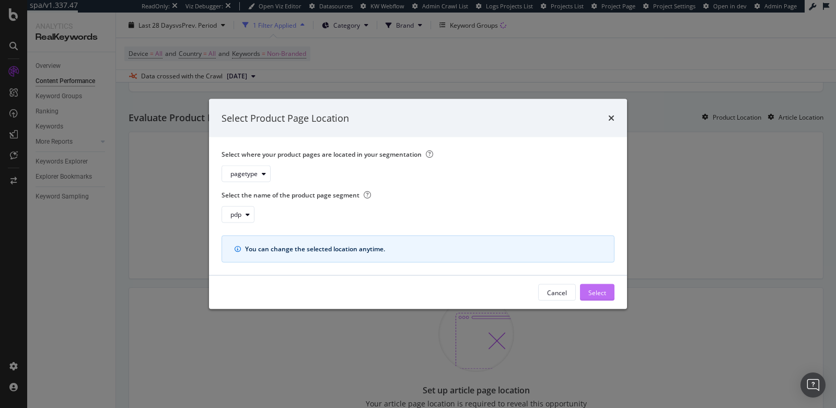
click at [593, 292] on div "Select" at bounding box center [597, 292] width 18 height 9
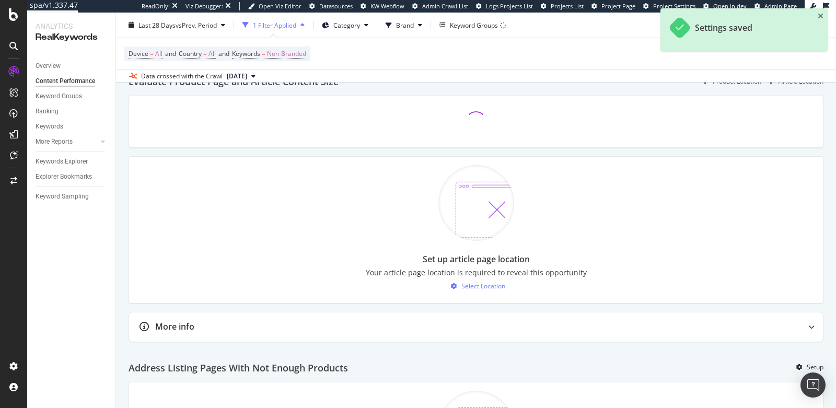
scroll to position [838, 0]
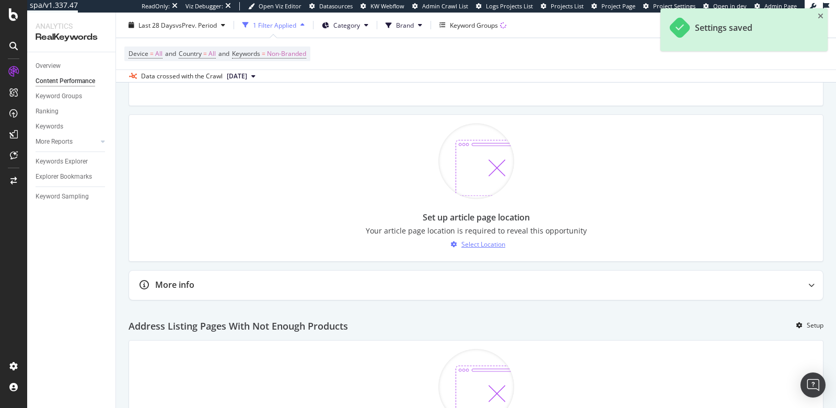
click at [483, 246] on button "Select Location" at bounding box center [476, 244] width 59 height 17
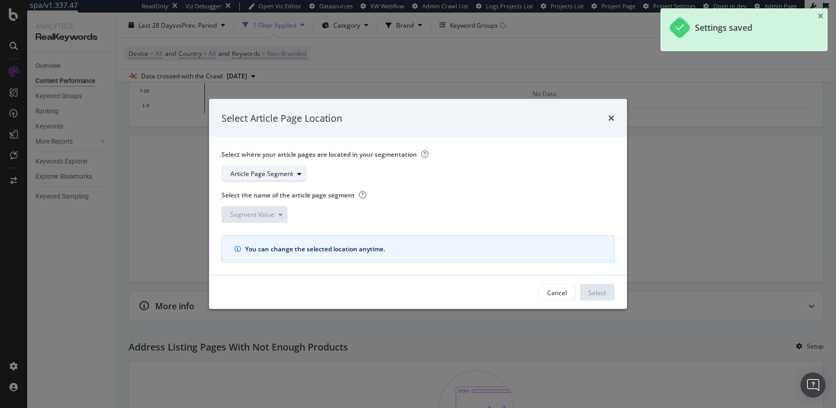
click at [277, 175] on div "Article Page Segment" at bounding box center [261, 174] width 63 height 6
click at [265, 210] on div "pagetype" at bounding box center [260, 209] width 68 height 13
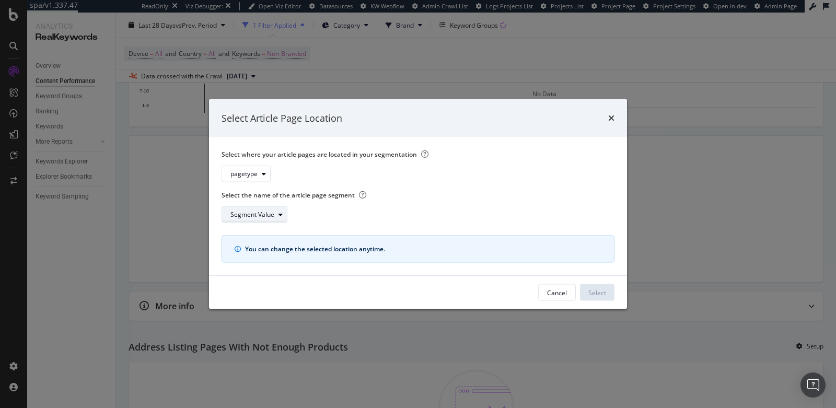
click at [251, 210] on div "Segment Value" at bounding box center [258, 214] width 56 height 15
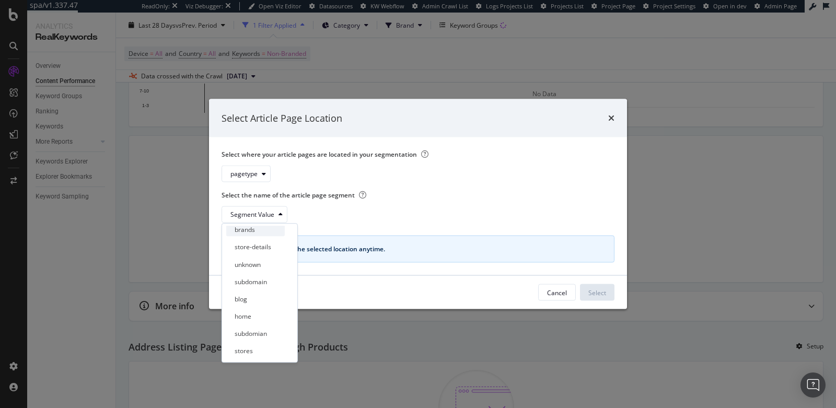
scroll to position [41, 0]
click at [247, 300] on div "blog" at bounding box center [255, 295] width 59 height 13
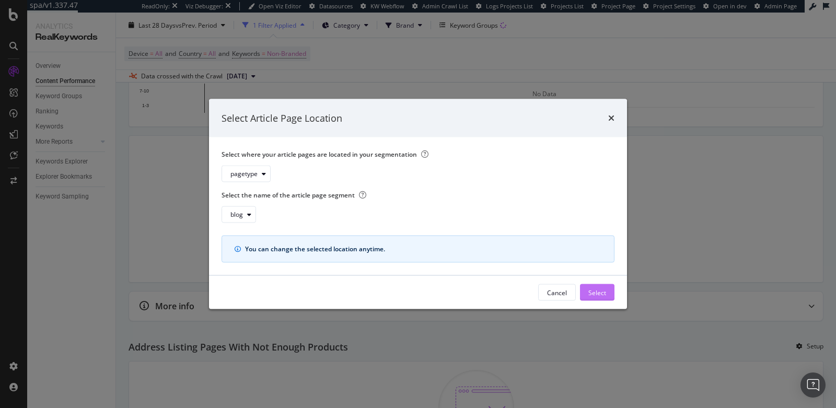
click at [598, 294] on div "Select" at bounding box center [597, 292] width 18 height 9
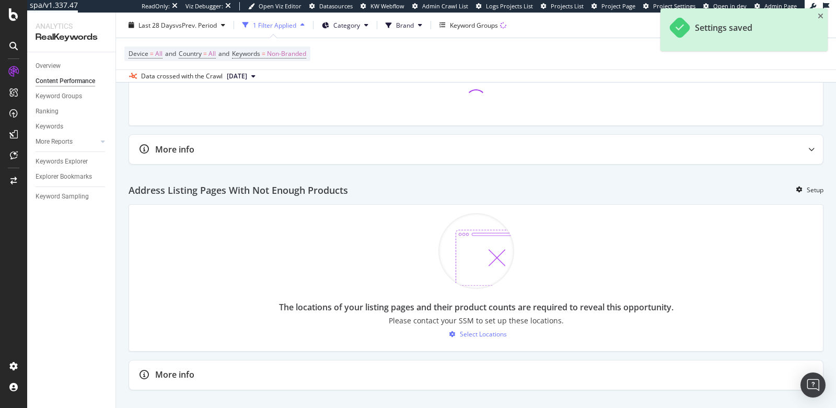
scroll to position [932, 0]
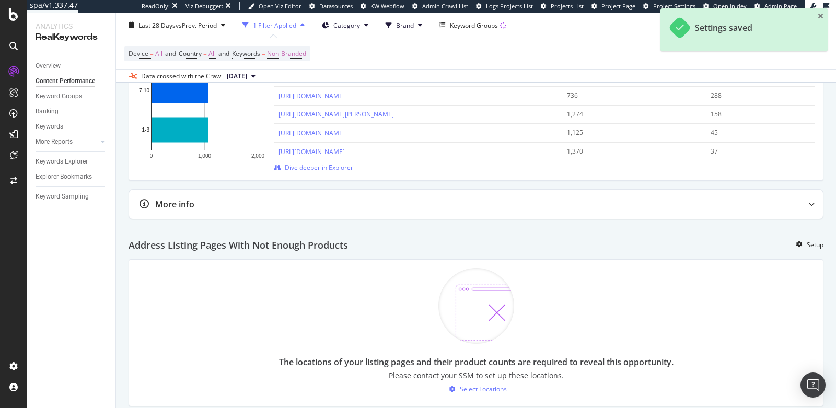
click at [480, 294] on img at bounding box center [476, 306] width 76 height 76
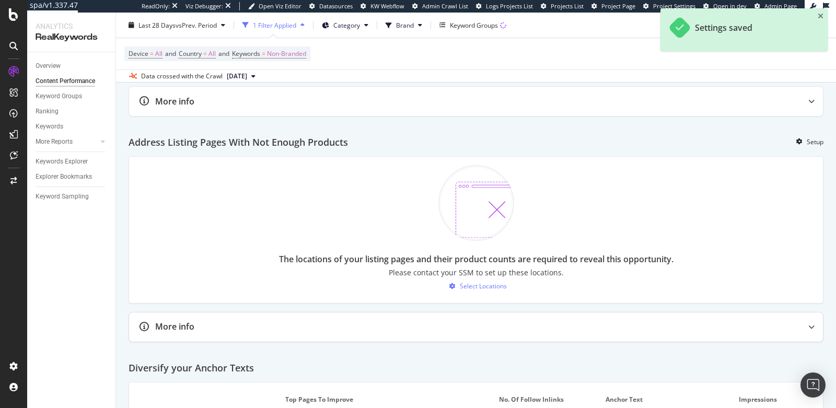
scroll to position [1040, 0]
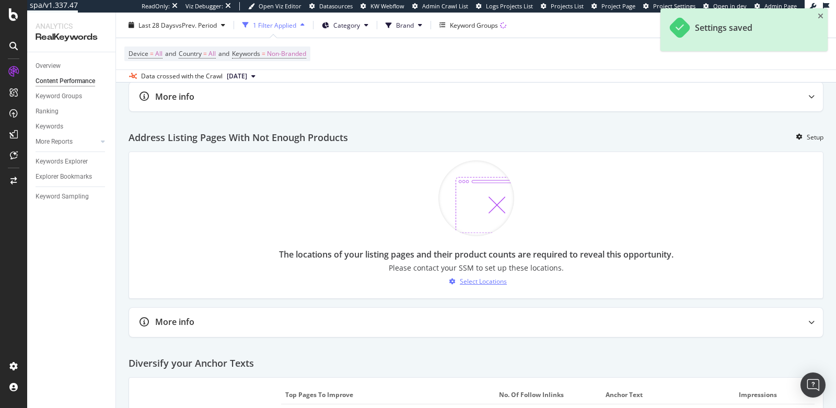
click at [486, 277] on div "Select Locations" at bounding box center [483, 281] width 47 height 9
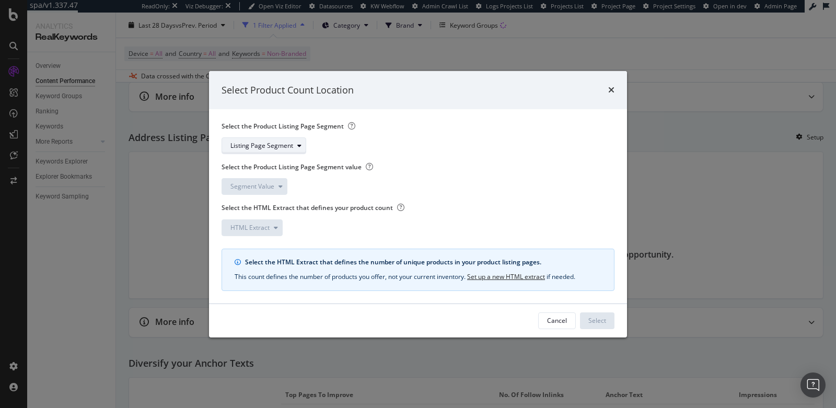
click at [256, 139] on div "Listing Page Segment" at bounding box center [267, 145] width 75 height 15
click at [246, 181] on div "pagetype" at bounding box center [248, 181] width 27 height 9
click at [246, 187] on div "Segment Value" at bounding box center [252, 186] width 44 height 6
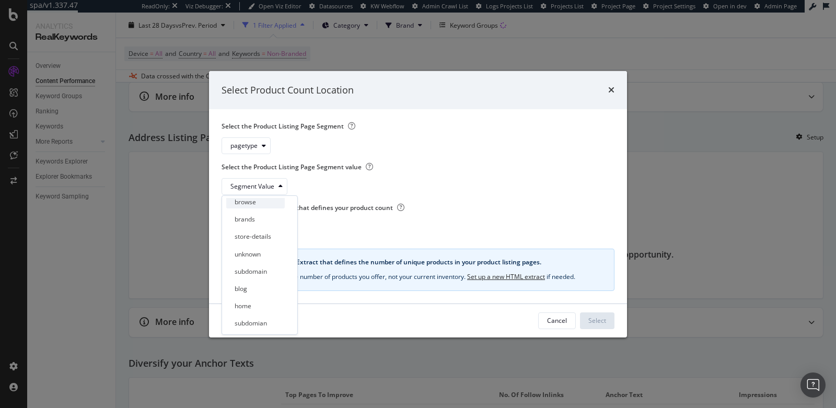
scroll to position [11, 0]
click at [258, 210] on div "browse" at bounding box center [255, 210] width 59 height 13
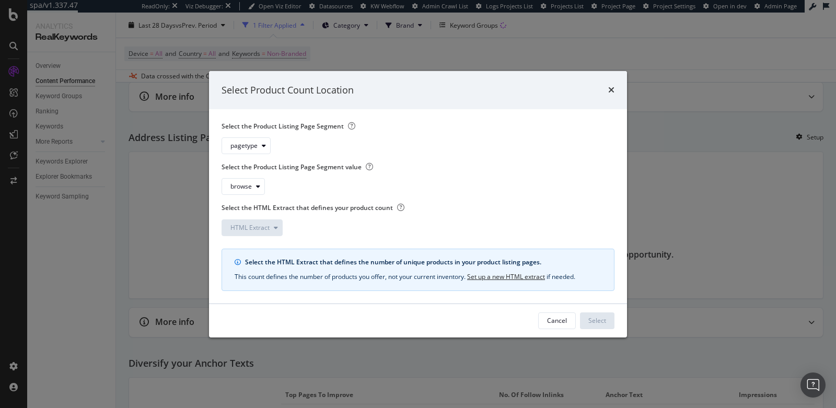
click at [525, 279] on link "Set up a new HTML extract" at bounding box center [506, 276] width 78 height 11
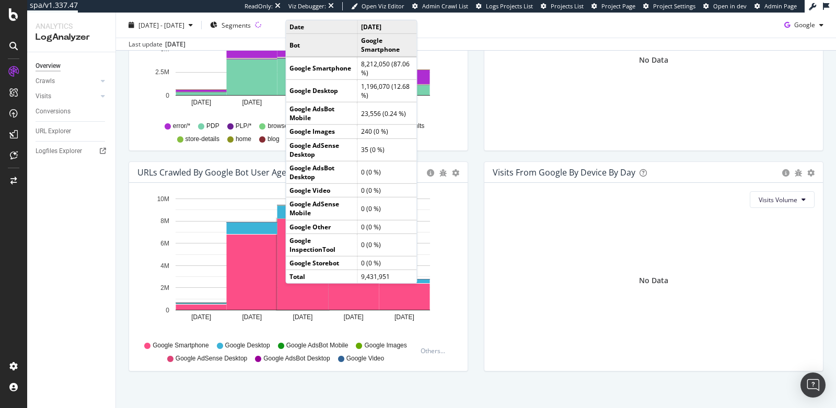
scroll to position [473, 0]
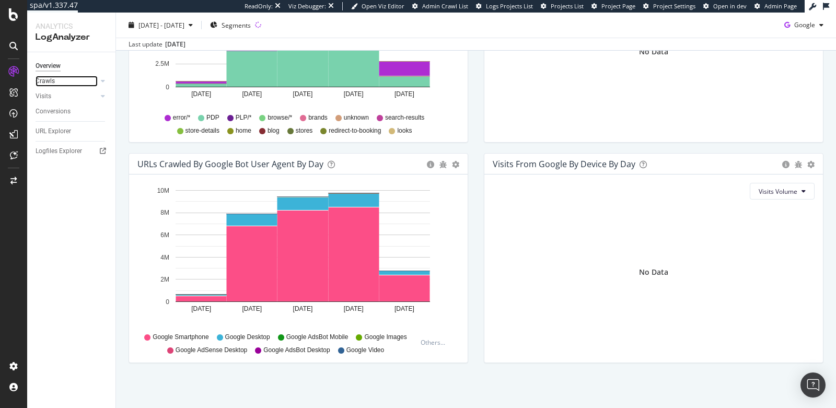
click at [66, 80] on link "Crawls" at bounding box center [67, 81] width 62 height 11
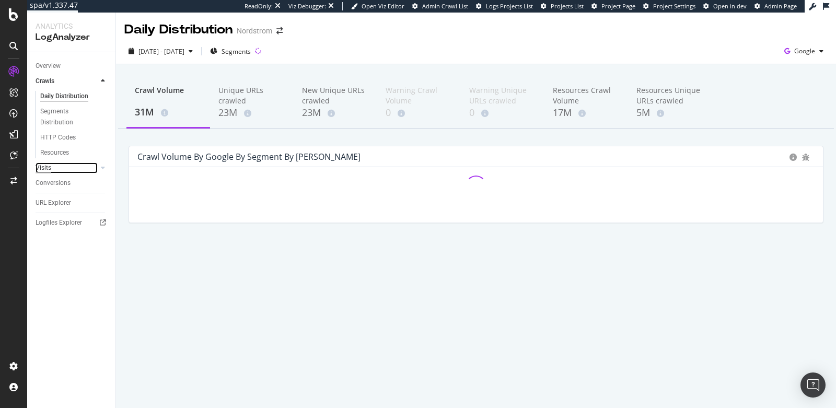
click at [47, 168] on div "Visits" at bounding box center [44, 167] width 16 height 11
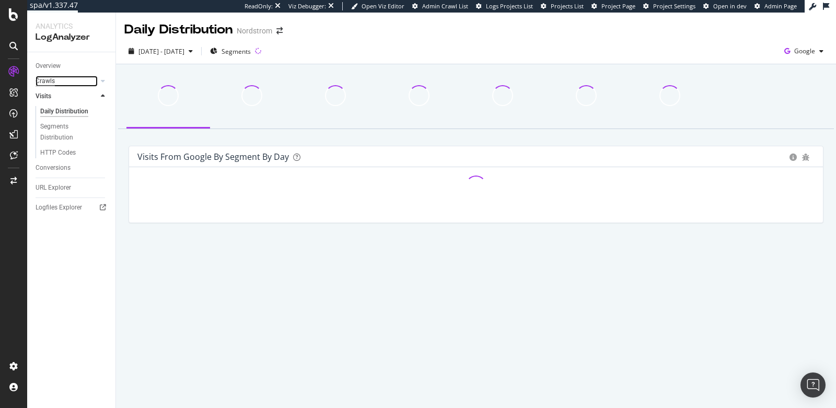
click at [40, 78] on div "Crawls" at bounding box center [45, 81] width 19 height 11
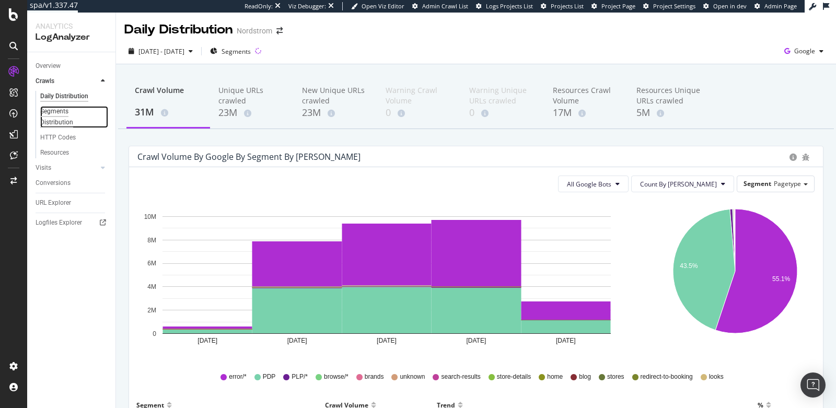
click at [53, 121] on div "Segments Distribution" at bounding box center [69, 117] width 58 height 22
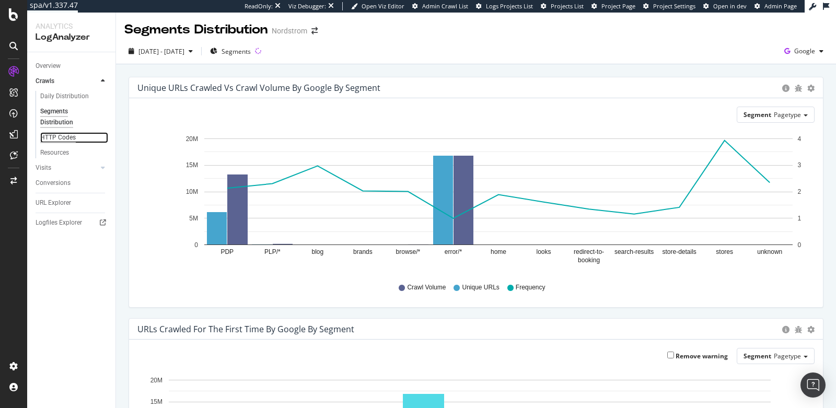
click at [62, 140] on div "HTTP Codes" at bounding box center [58, 137] width 36 height 11
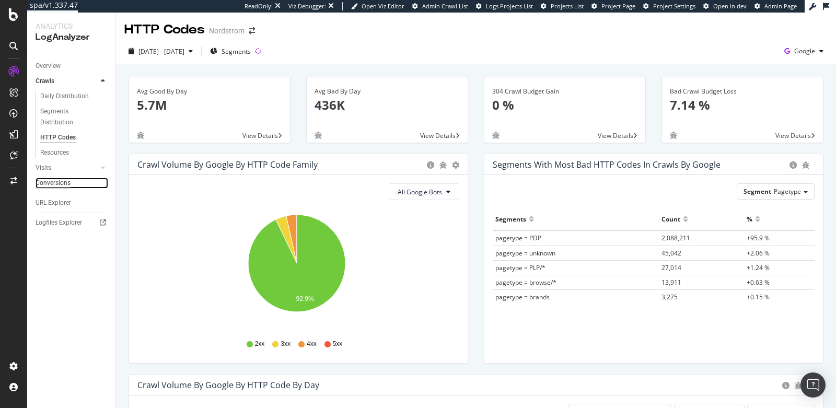
click at [53, 182] on div "Conversions" at bounding box center [53, 183] width 35 height 11
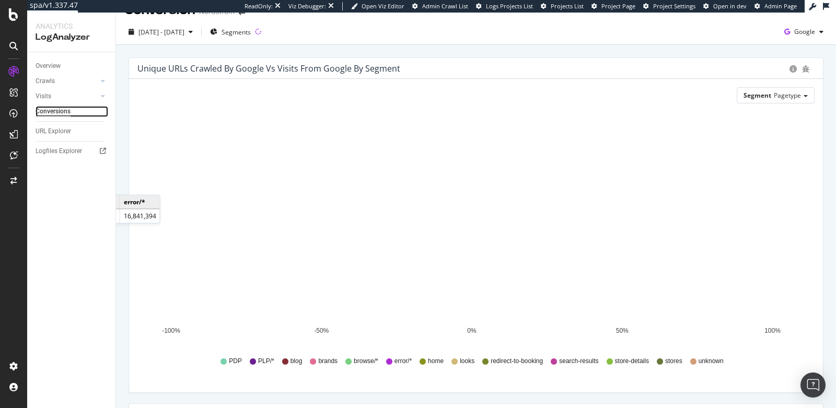
scroll to position [21, 0]
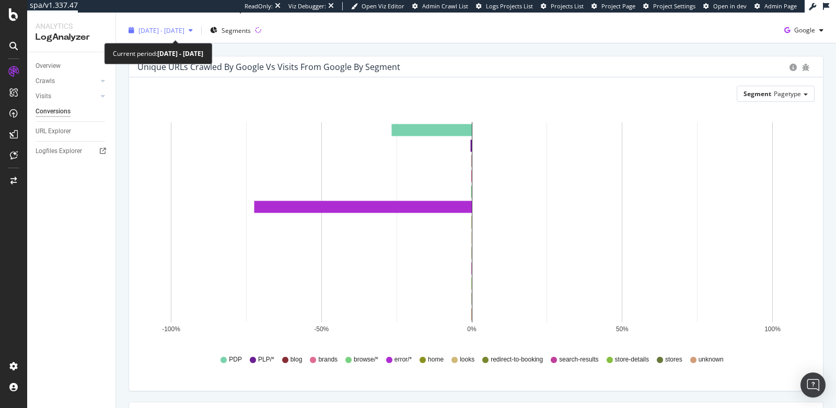
click at [194, 38] on div "2025 Sep. 25th - Sep. 29th" at bounding box center [160, 30] width 73 height 16
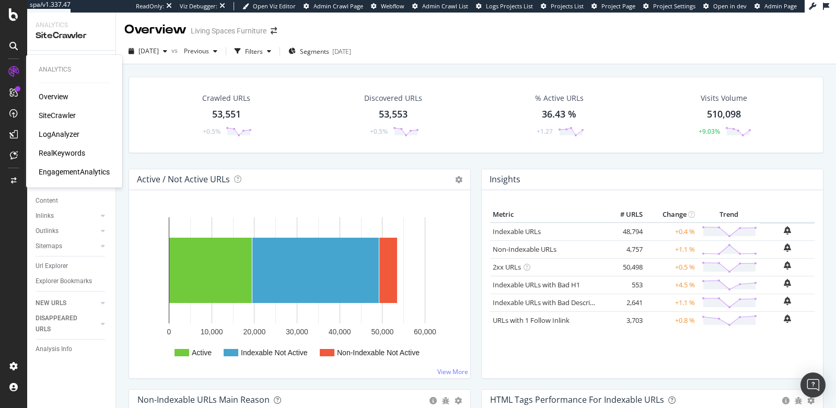
click at [56, 133] on div "LogAnalyzer" at bounding box center [59, 134] width 41 height 10
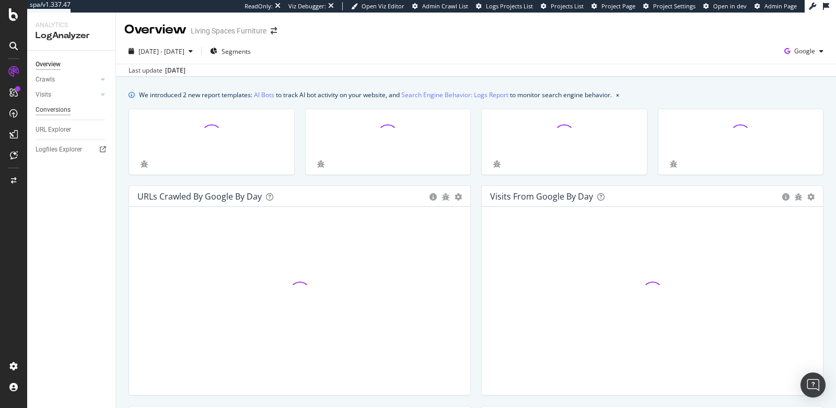
click at [56, 108] on div "Conversions" at bounding box center [53, 109] width 35 height 11
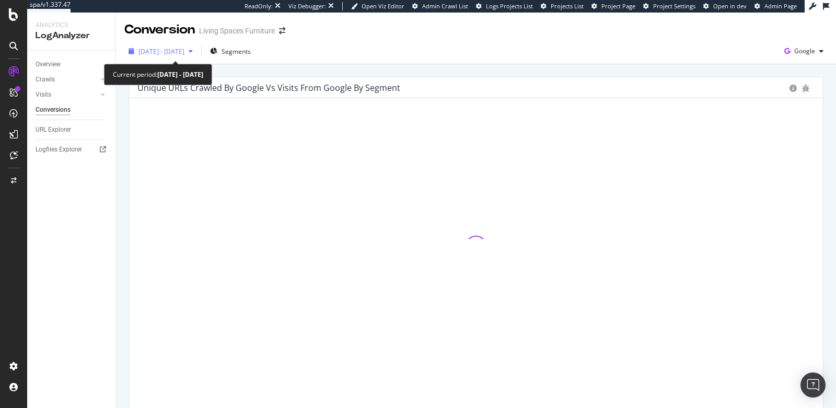
click at [184, 54] on span "[DATE] - [DATE]" at bounding box center [161, 51] width 46 height 9
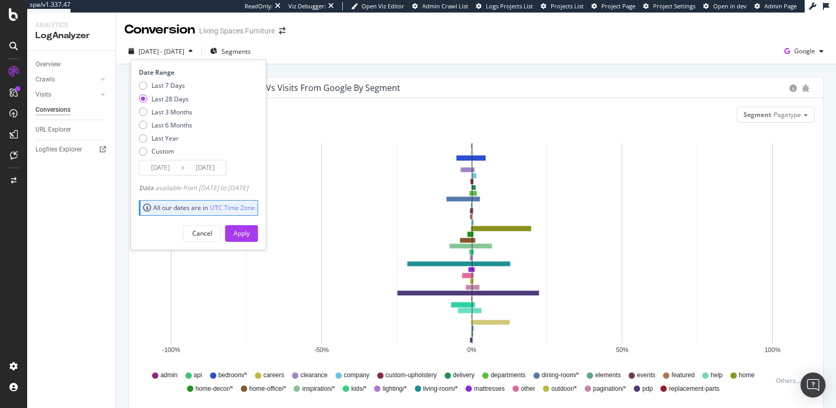
click at [351, 62] on div "[DATE] - [DATE] Segments Date Range Last 7 Days Last 28 Days Last 3 Months Last…" at bounding box center [476, 53] width 720 height 21
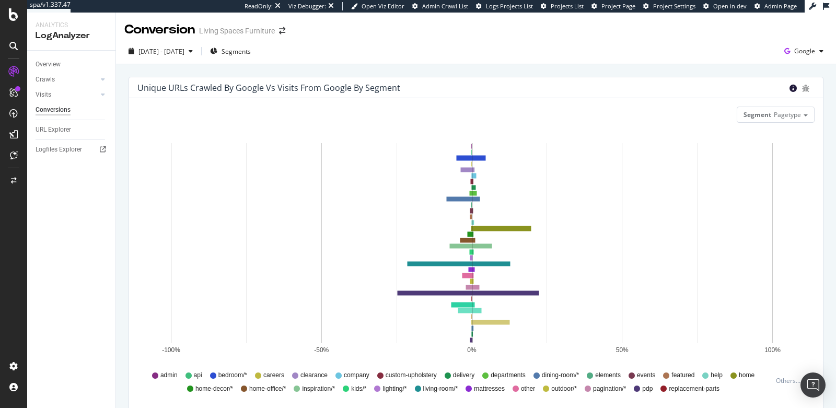
click at [789, 88] on icon "circle-info" at bounding box center [792, 88] width 7 height 7
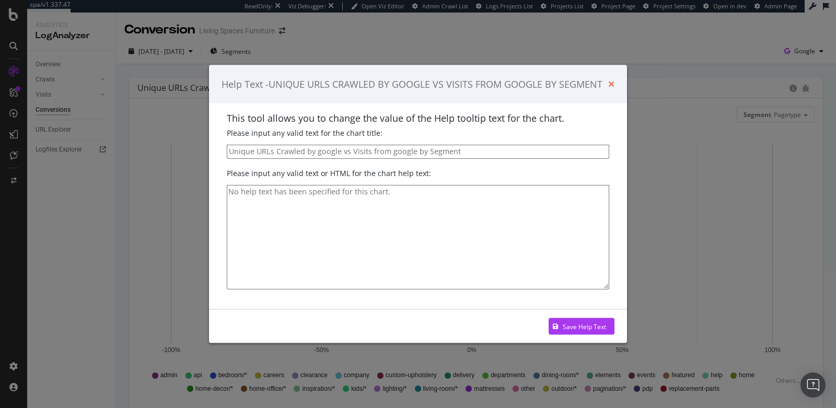
click at [611, 82] on icon "times" at bounding box center [611, 84] width 6 height 8
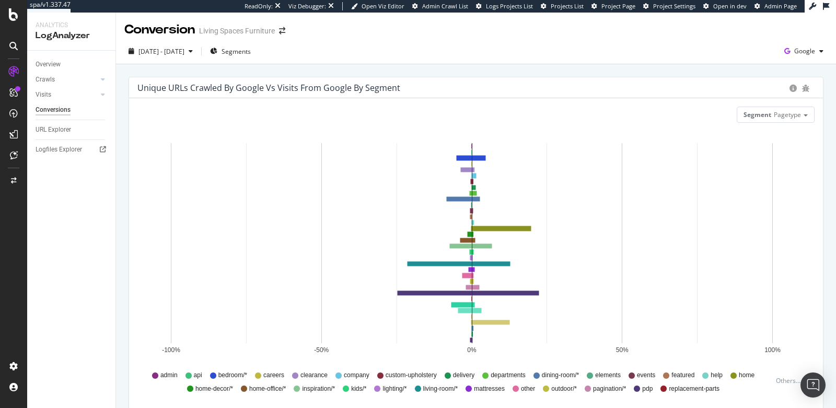
click at [802, 83] on div at bounding box center [805, 88] width 7 height 10
click at [802, 86] on icon "bug" at bounding box center [805, 88] width 7 height 7
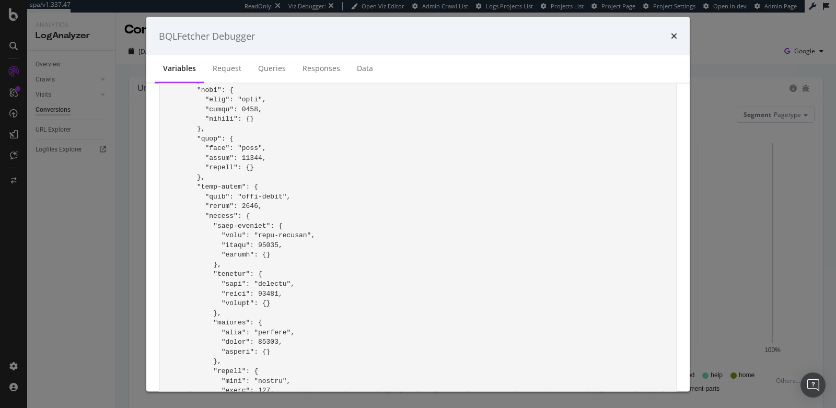
scroll to position [1736, 0]
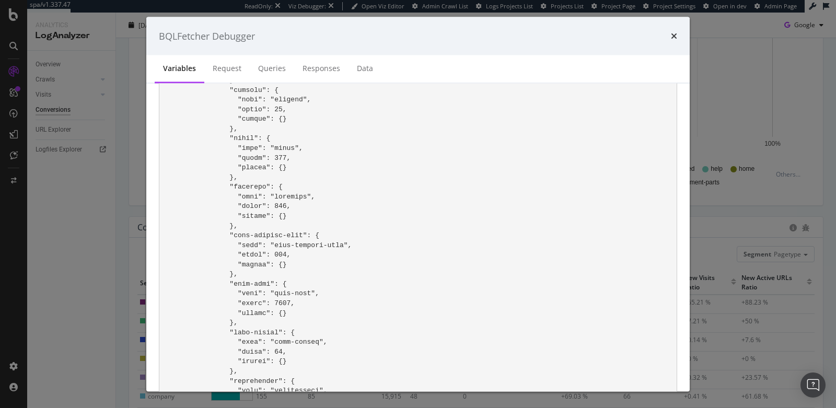
scroll to position [53, 0]
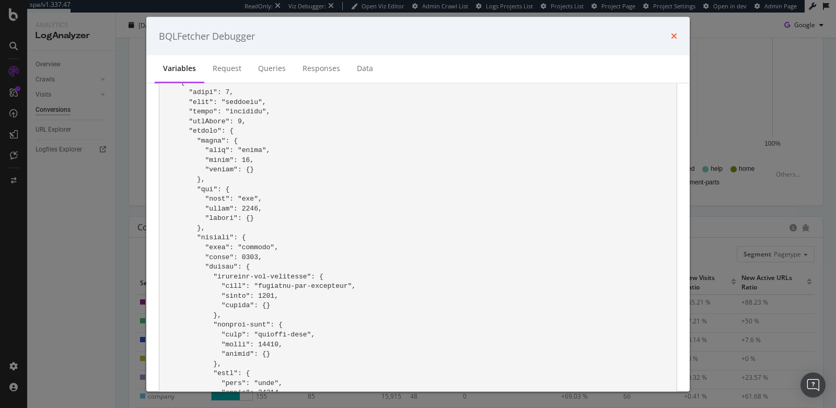
click at [675, 34] on icon "times" at bounding box center [674, 36] width 6 height 8
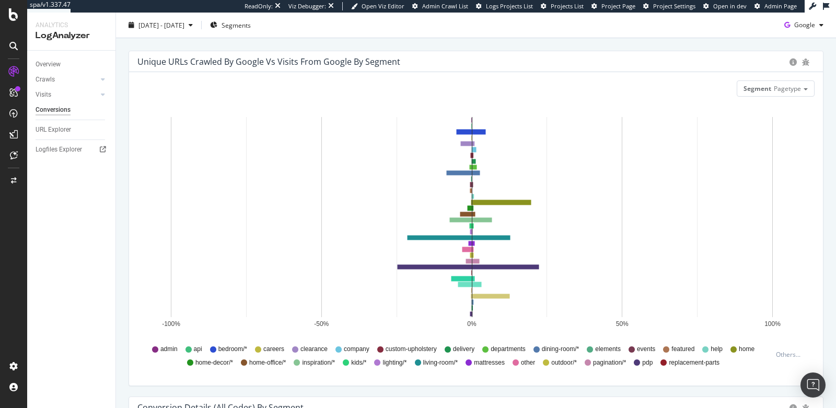
scroll to position [9, 0]
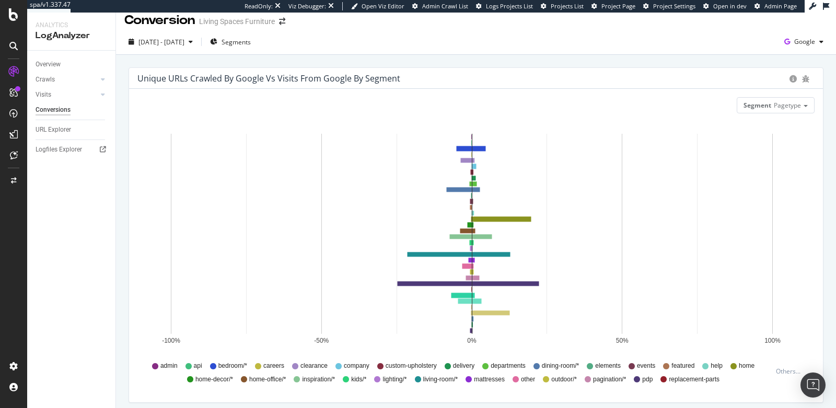
click at [490, 212] on rect "A chart." at bounding box center [472, 234] width 602 height 200
click at [438, 283] on rect "A chart." at bounding box center [435, 284] width 74 height 4
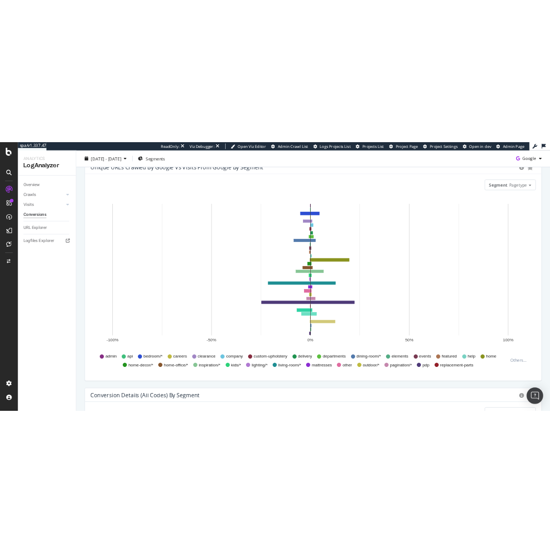
scroll to position [49, 0]
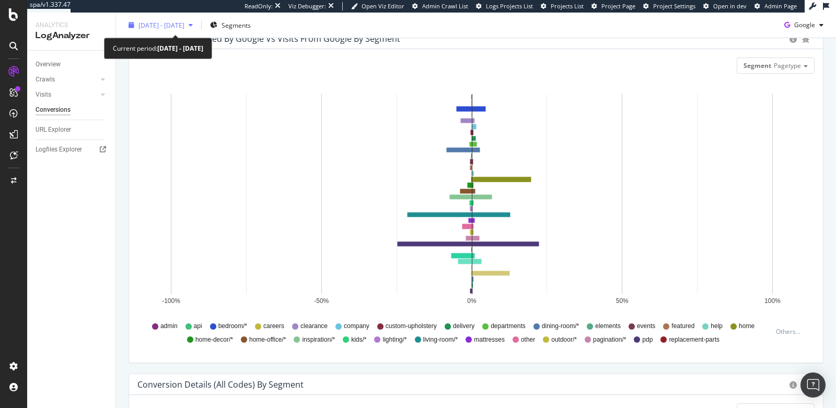
click at [166, 23] on span "[DATE] - [DATE]" at bounding box center [161, 24] width 46 height 9
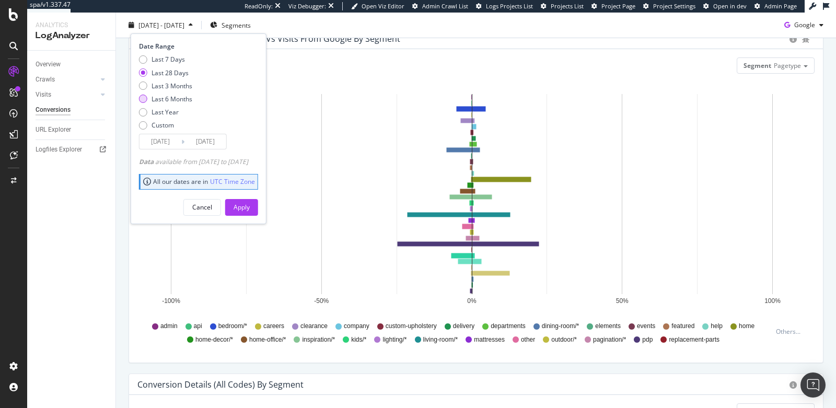
click at [150, 99] on div "Last 6 Months" at bounding box center [165, 99] width 53 height 9
type input "[DATE]"
click at [248, 205] on button "Apply" at bounding box center [241, 207] width 33 height 17
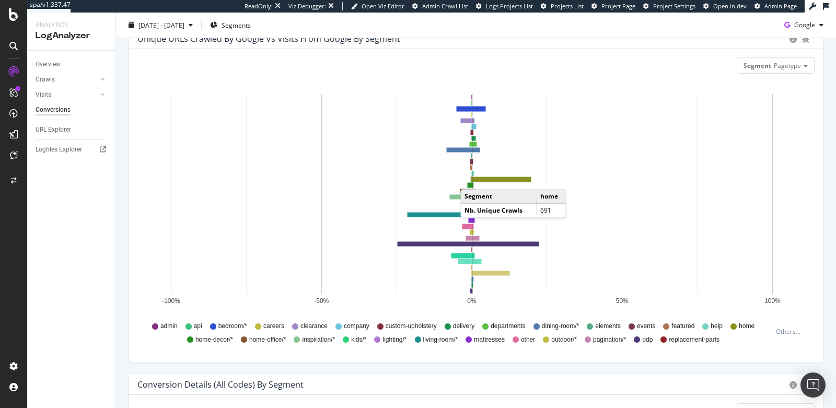
click at [471, 178] on rect "A chart." at bounding box center [471, 179] width 1 height 5
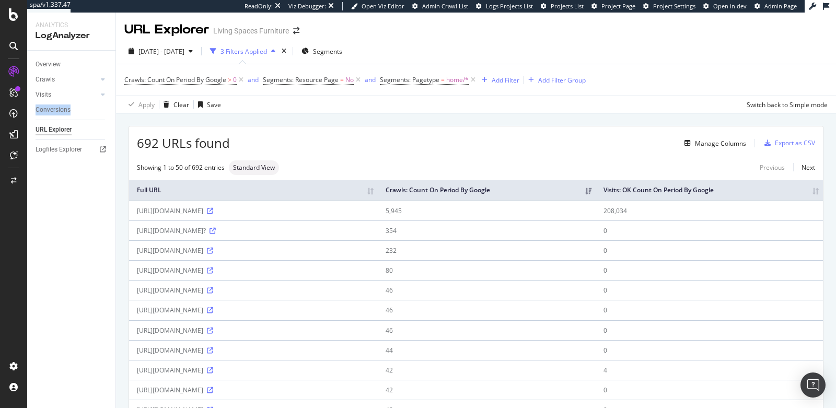
drag, startPoint x: 57, startPoint y: 111, endPoint x: 393, endPoint y: 3, distance: 353.6
click at [0, 0] on div "spa/v1.337.47 ReadOnly: Viz Debugger: Open Viz Editor Admin Crawl List Logs Pro…" at bounding box center [418, 204] width 836 height 408
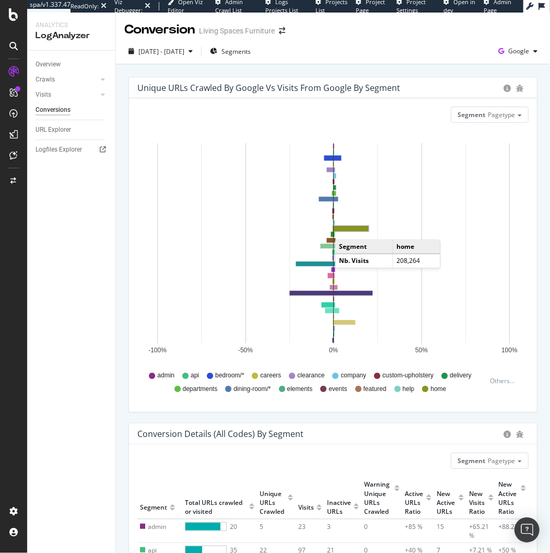
click at [345, 229] on rect "A chart." at bounding box center [351, 228] width 34 height 5
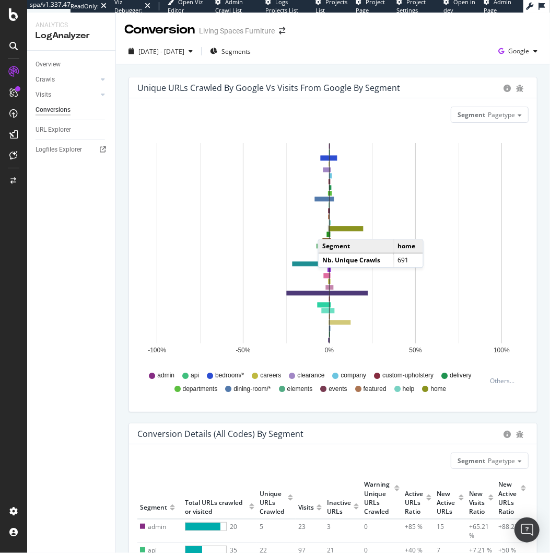
click at [329, 228] on rect "A chart." at bounding box center [330, 229] width 2 height 6
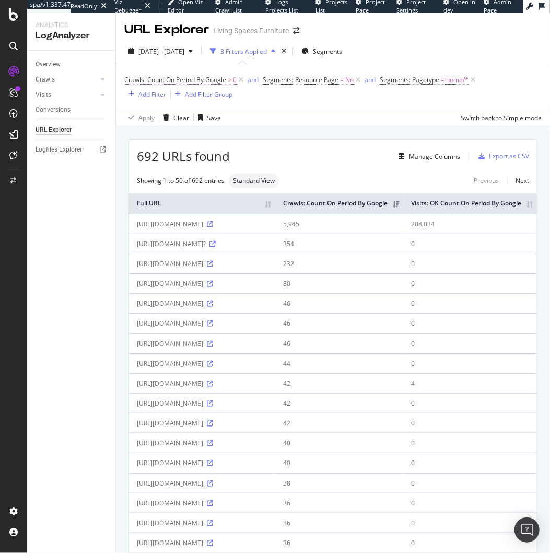
click at [197, 77] on span "Crawls: Count On Period By Google" at bounding box center [175, 79] width 102 height 9
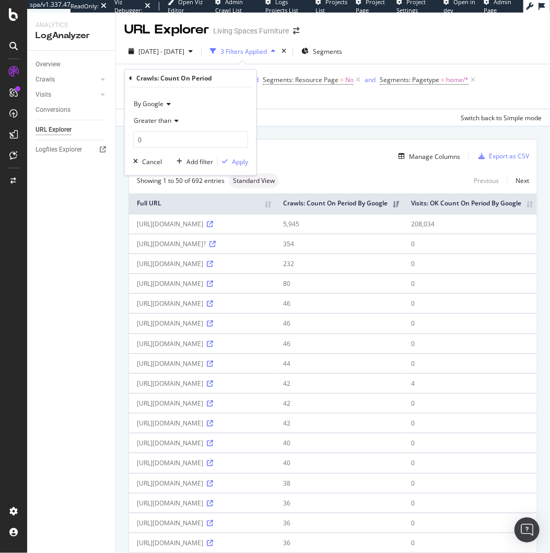
click at [334, 109] on div "Apply Clear Save Switch back to Simple mode" at bounding box center [333, 117] width 434 height 17
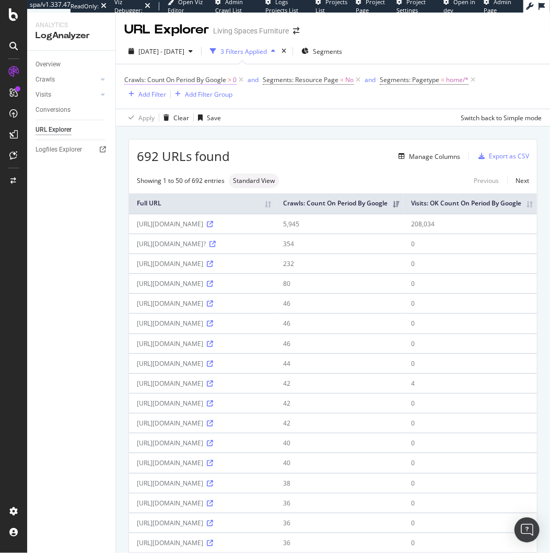
click at [213, 81] on span "Crawls: Count On Period By Google" at bounding box center [175, 79] width 102 height 9
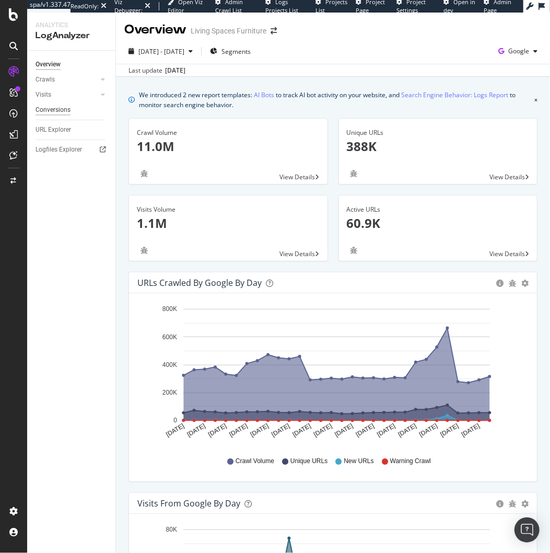
click at [55, 110] on div "Conversions" at bounding box center [53, 109] width 35 height 11
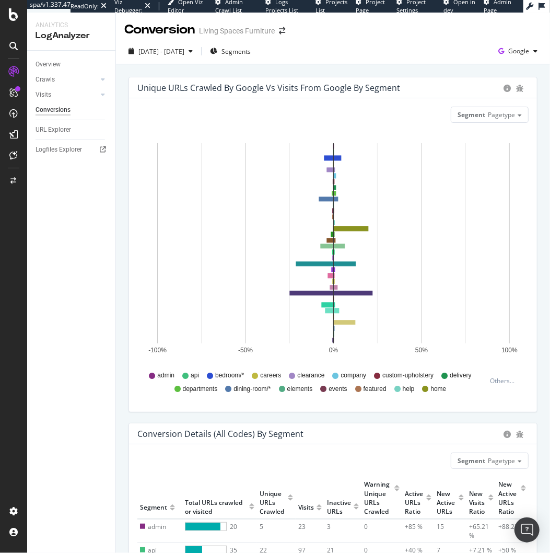
click at [361, 206] on rect "A chart." at bounding box center [333, 243] width 353 height 200
click at [333, 228] on rect "A chart." at bounding box center [333, 228] width 1 height 5
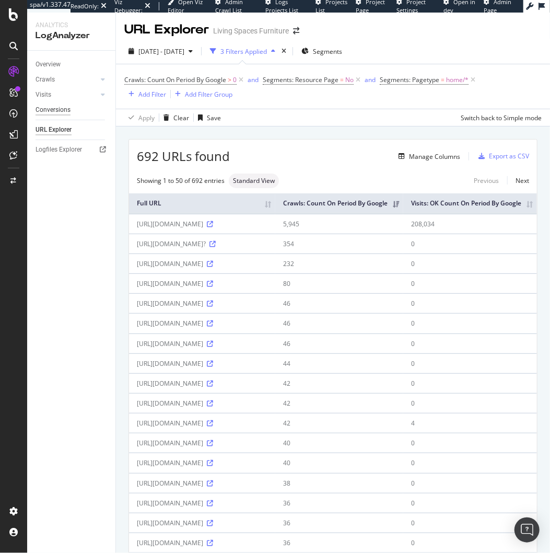
click at [69, 111] on div "Conversions" at bounding box center [53, 109] width 35 height 11
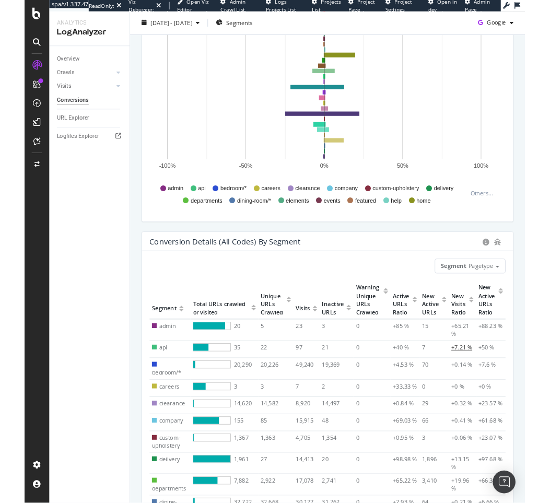
scroll to position [170, 0]
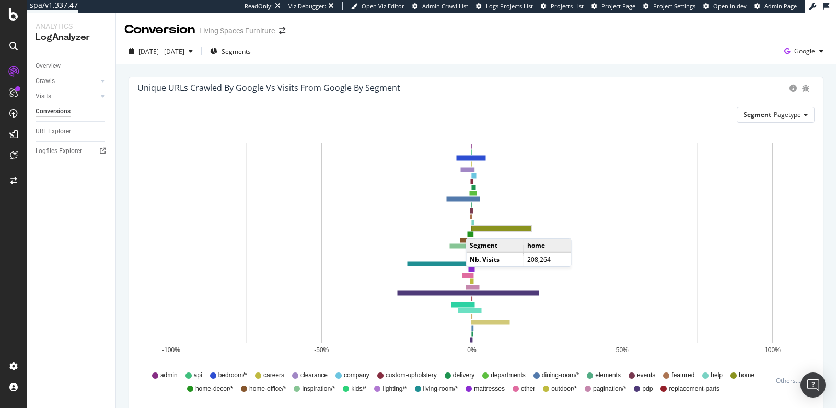
click at [476, 227] on rect "A chart." at bounding box center [501, 228] width 59 height 5
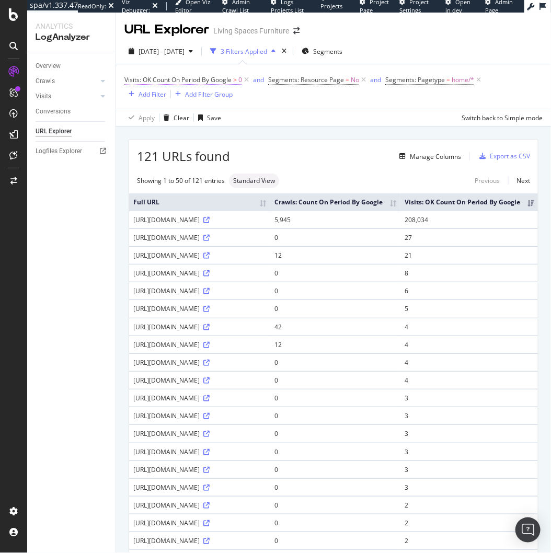
click at [179, 80] on span "Visits: OK Count On Period By Google" at bounding box center [177, 79] width 107 height 9
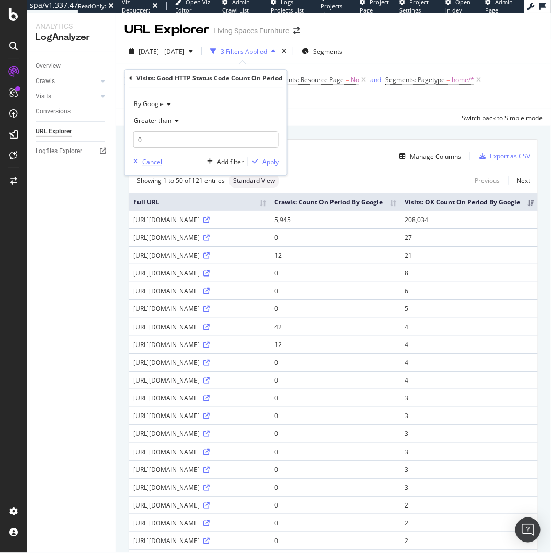
click at [159, 164] on div "Cancel" at bounding box center [152, 161] width 20 height 9
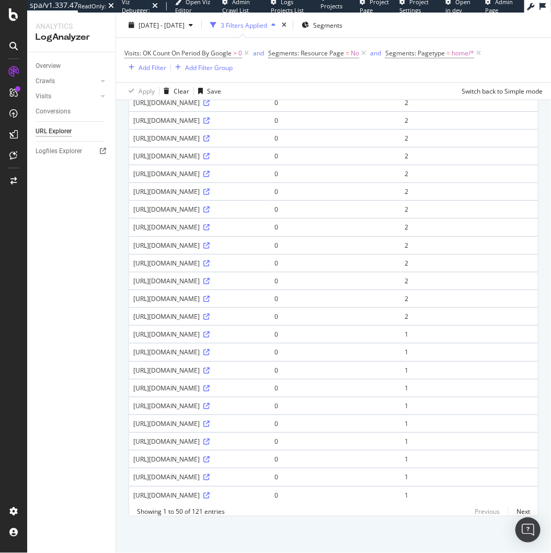
scroll to position [890, 0]
click at [514, 408] on link "Next" at bounding box center [519, 511] width 22 height 15
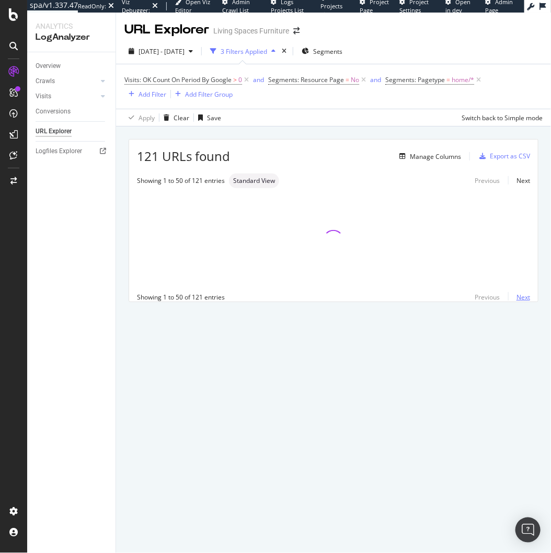
scroll to position [0, 0]
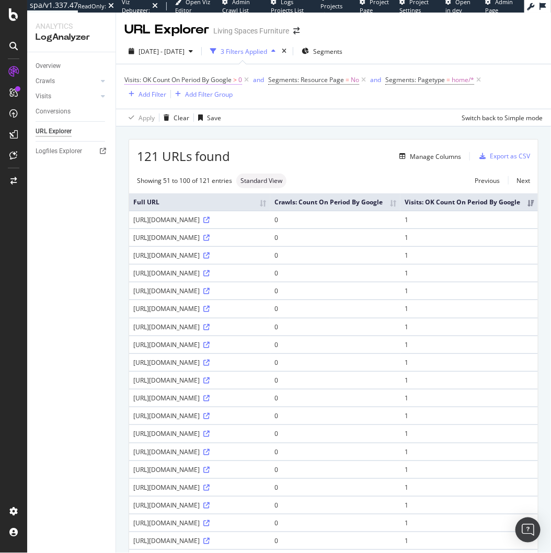
click at [206, 80] on span "Visits: OK Count On Period By Google" at bounding box center [177, 79] width 107 height 9
click at [68, 251] on div "Overview Crawls Daily Distribution Segments Distribution HTTP Codes Resources V…" at bounding box center [71, 302] width 88 height 501
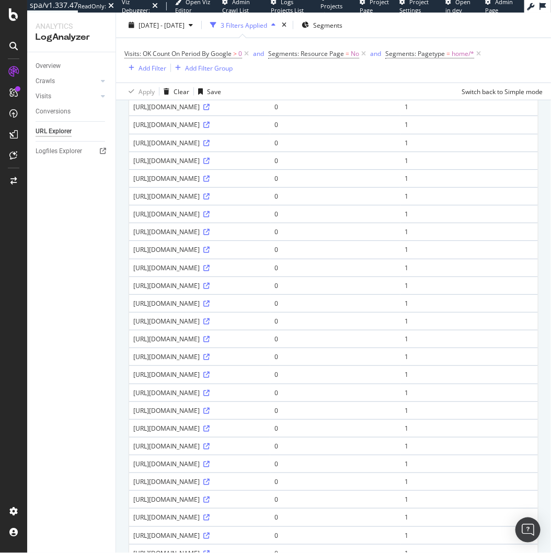
scroll to position [759, 0]
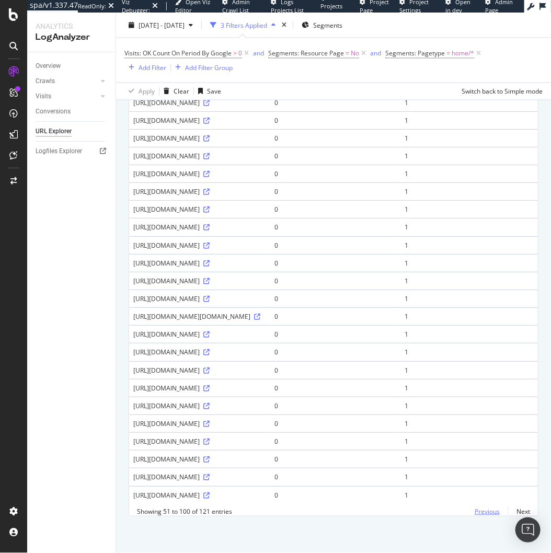
click at [467, 408] on link "Previous" at bounding box center [487, 511] width 42 height 15
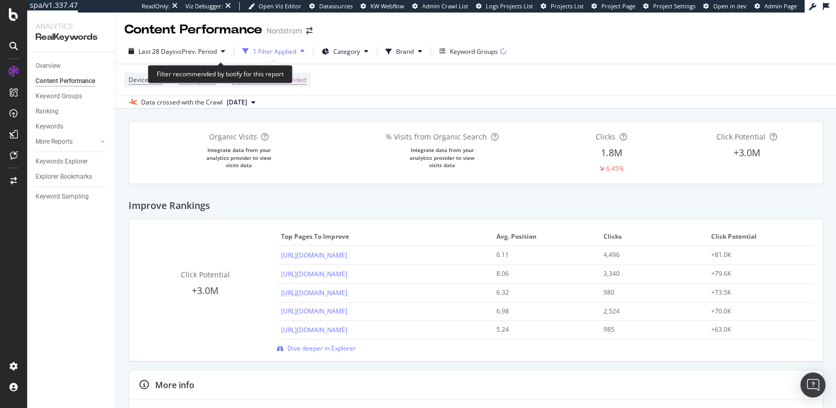
scroll to position [1595, 0]
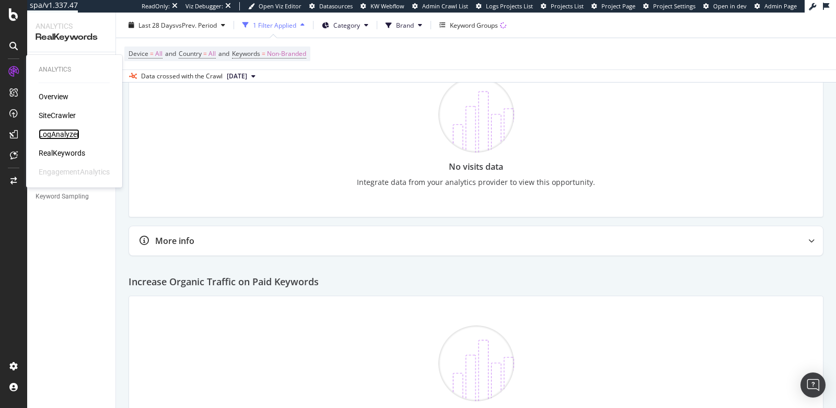
click at [71, 137] on div "LogAnalyzer" at bounding box center [59, 134] width 41 height 10
